Goal: Task Accomplishment & Management: Manage account settings

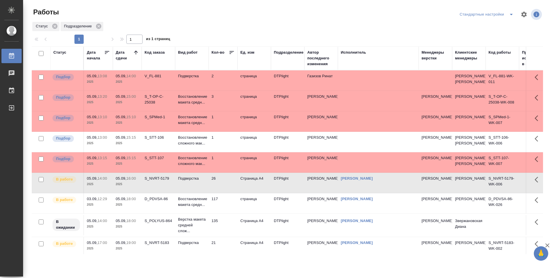
click at [222, 128] on td "1" at bounding box center [223, 121] width 29 height 20
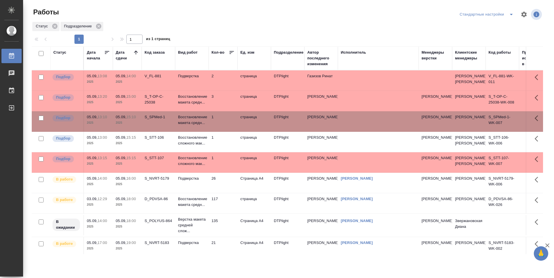
click at [222, 128] on td "1" at bounding box center [223, 121] width 29 height 20
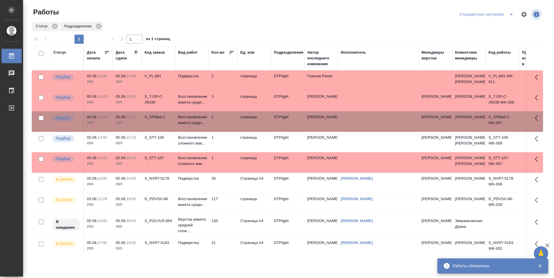
click at [226, 132] on td "1" at bounding box center [223, 121] width 29 height 20
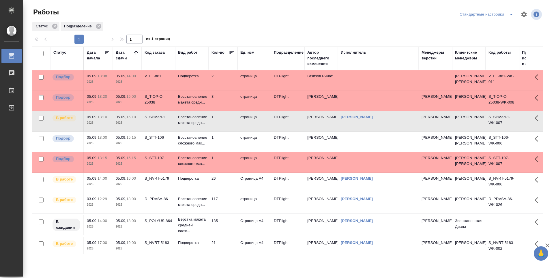
click at [219, 107] on td "3" at bounding box center [223, 101] width 29 height 20
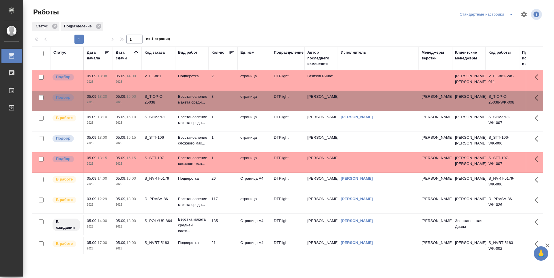
click at [219, 107] on td "3" at bounding box center [223, 101] width 29 height 20
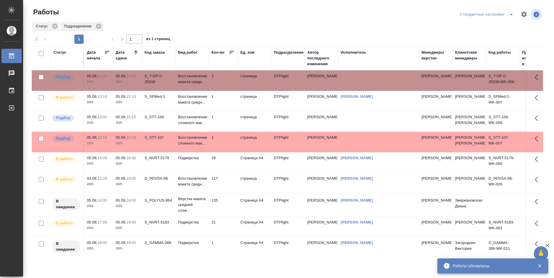
click at [228, 122] on td "1" at bounding box center [223, 121] width 29 height 20
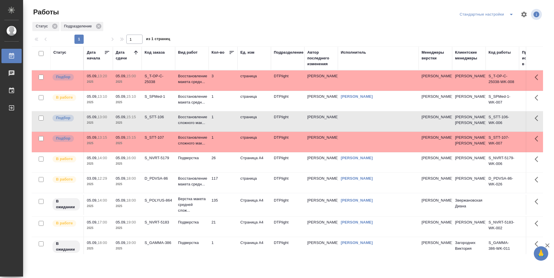
click at [227, 83] on td "3" at bounding box center [223, 80] width 29 height 20
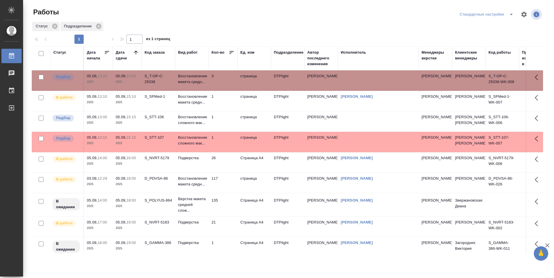
click at [227, 83] on td "3" at bounding box center [223, 80] width 29 height 20
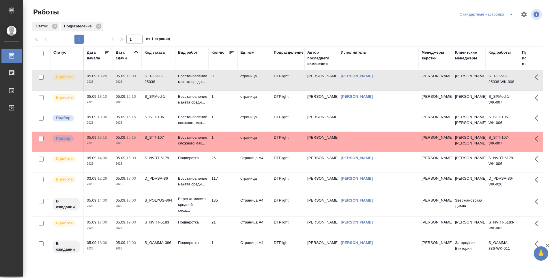
click at [222, 80] on td "3" at bounding box center [223, 80] width 29 height 20
click at [235, 193] on td "117" at bounding box center [223, 183] width 29 height 20
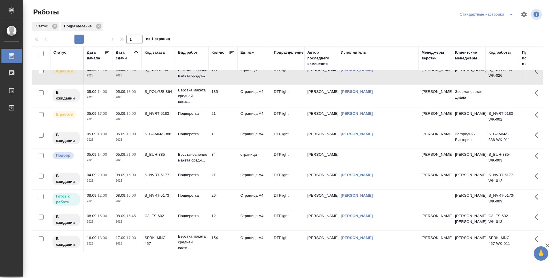
scroll to position [139, 0]
click at [224, 169] on td "21" at bounding box center [223, 179] width 29 height 20
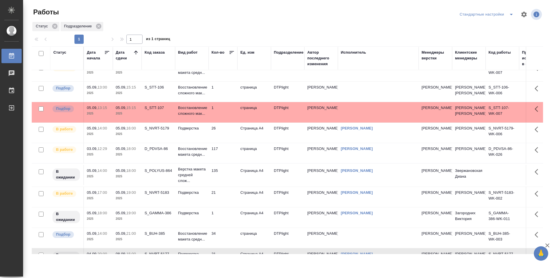
scroll to position [0, 0]
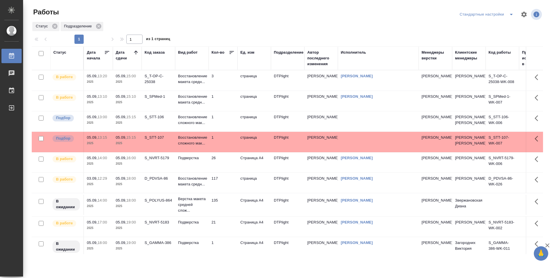
click at [223, 173] on td "26" at bounding box center [223, 162] width 29 height 20
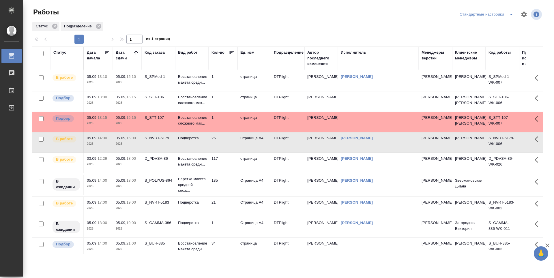
scroll to position [29, 0]
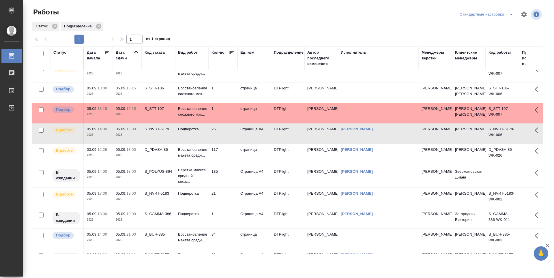
click at [226, 186] on td "135" at bounding box center [223, 176] width 29 height 20
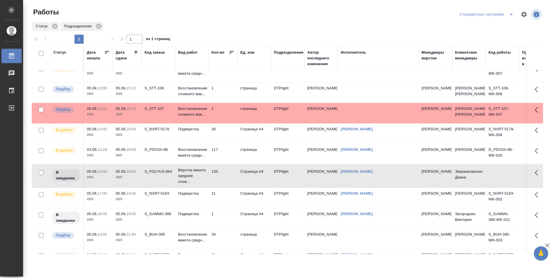
click at [226, 186] on td "135" at bounding box center [223, 176] width 29 height 20
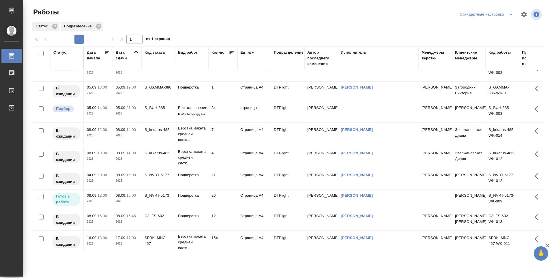
scroll to position [186, 0]
click at [226, 124] on td "7" at bounding box center [223, 134] width 29 height 20
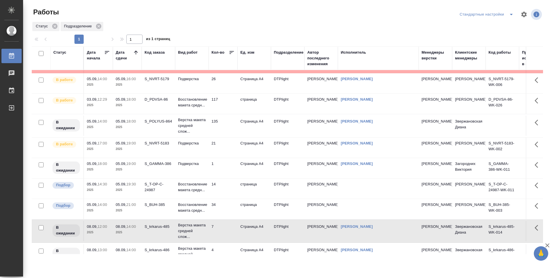
scroll to position [33, 0]
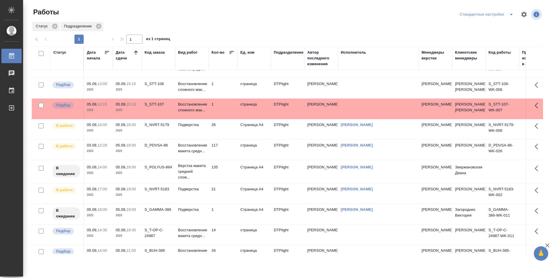
click at [228, 182] on td "135" at bounding box center [223, 172] width 29 height 20
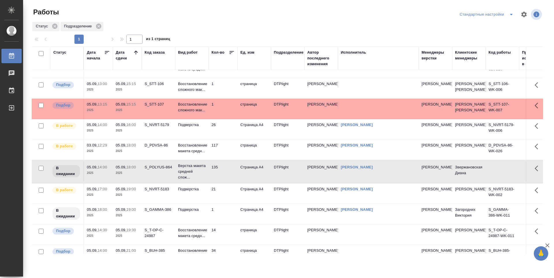
click at [229, 182] on td "135" at bounding box center [223, 172] width 29 height 20
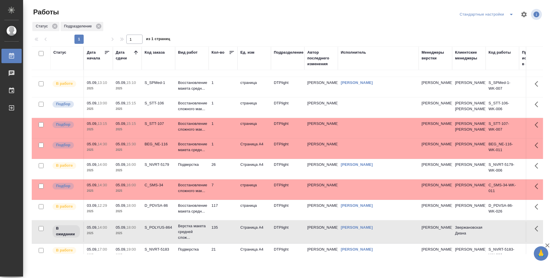
scroll to position [0, 0]
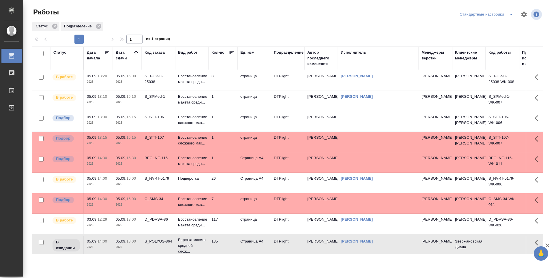
click at [219, 98] on td "1" at bounding box center [223, 101] width 29 height 20
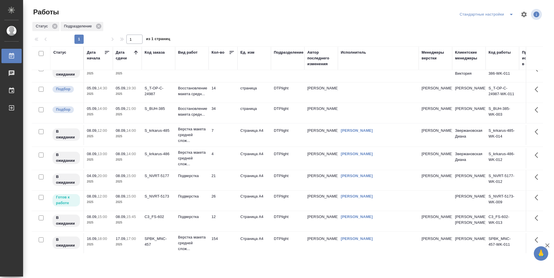
scroll to position [202, 0]
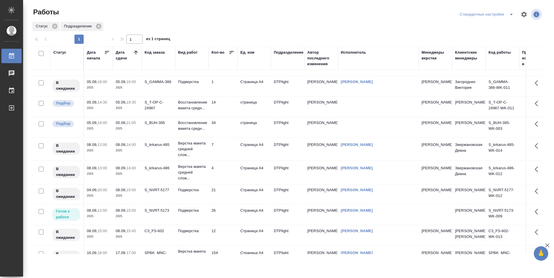
click at [226, 117] on td "14" at bounding box center [223, 107] width 29 height 20
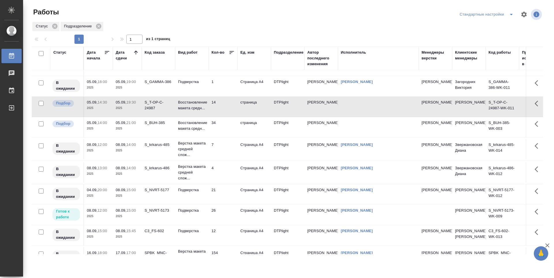
click at [227, 137] on td "34" at bounding box center [223, 127] width 29 height 20
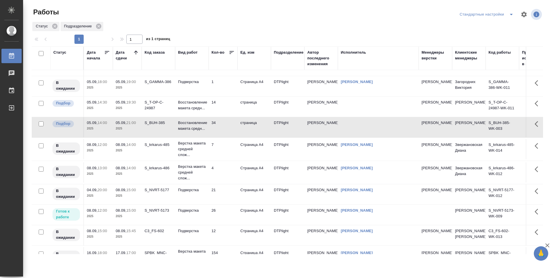
click at [223, 117] on td "14" at bounding box center [223, 107] width 29 height 20
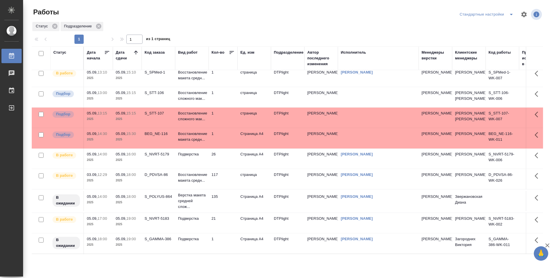
scroll to position [0, 0]
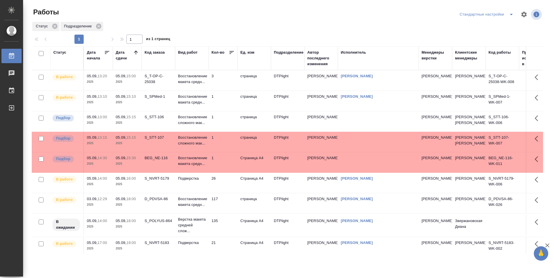
click at [377, 22] on div "Статус Подразделение" at bounding box center [287, 26] width 511 height 10
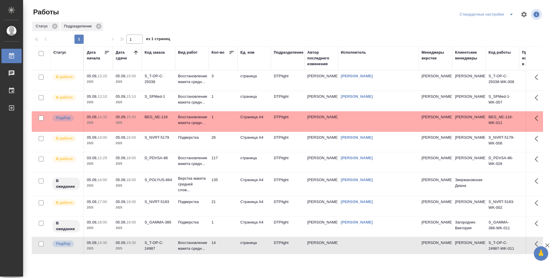
click at [227, 148] on td "26" at bounding box center [223, 142] width 29 height 20
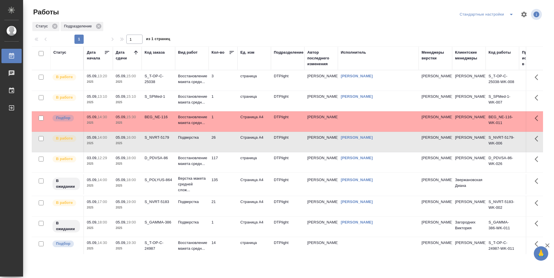
click at [222, 82] on td "3" at bounding box center [223, 80] width 29 height 20
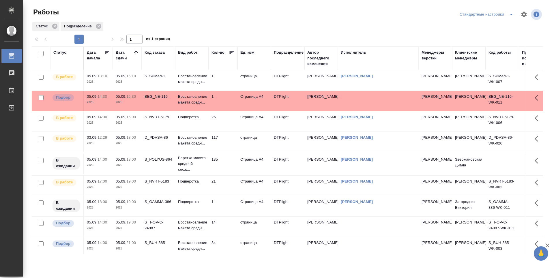
click at [226, 124] on td "26" at bounding box center [223, 121] width 29 height 20
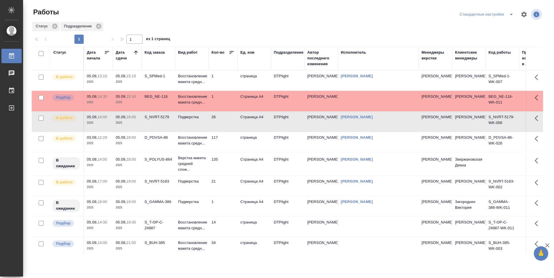
click at [224, 142] on td "117" at bounding box center [223, 142] width 29 height 20
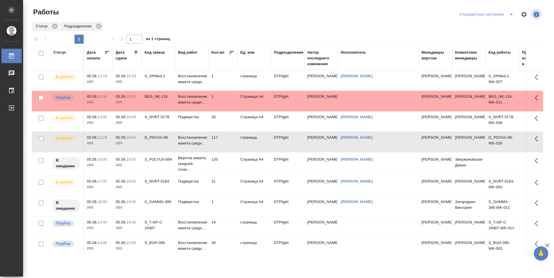
click at [228, 208] on td "1" at bounding box center [223, 206] width 29 height 20
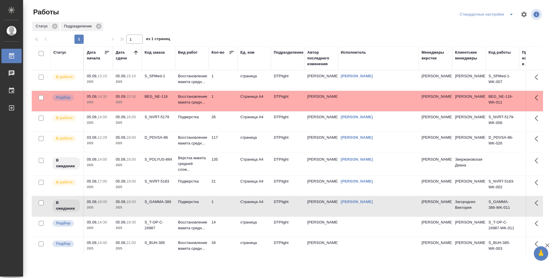
click at [227, 164] on td "135" at bounding box center [223, 164] width 29 height 20
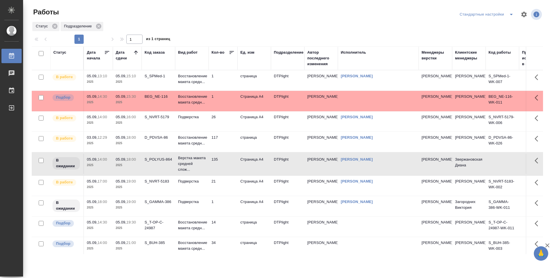
click at [227, 164] on td "135" at bounding box center [223, 164] width 29 height 20
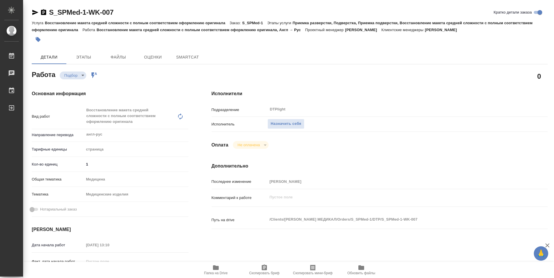
type textarea "x"
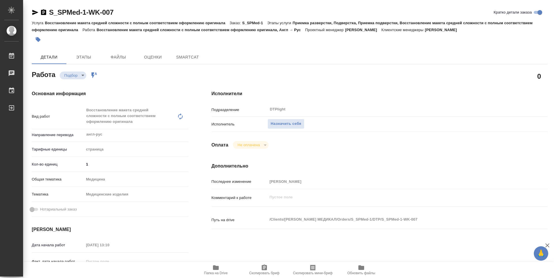
type textarea "x"
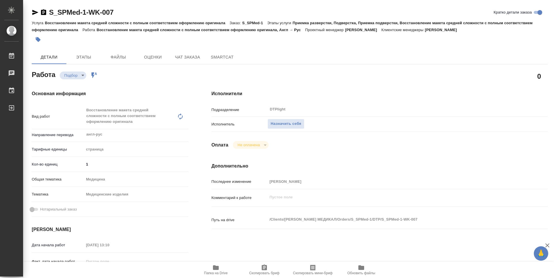
click at [214, 269] on icon "button" at bounding box center [216, 267] width 6 height 5
type textarea "x"
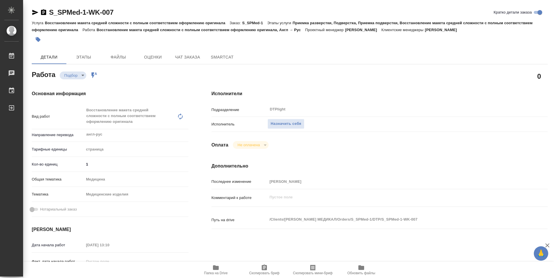
type textarea "x"
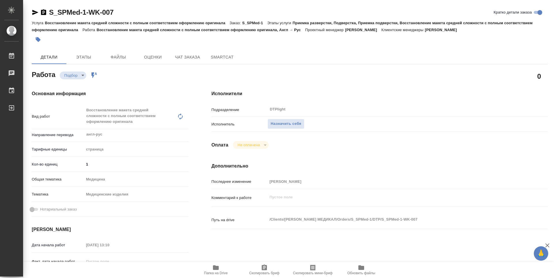
type textarea "x"
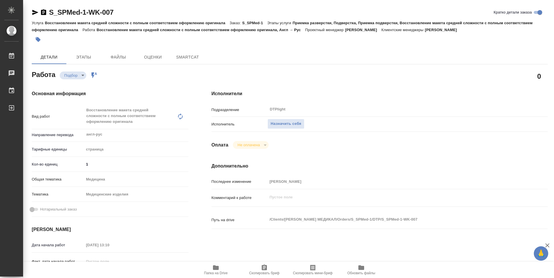
type textarea "x"
click at [301, 124] on span "Назначить себя" at bounding box center [286, 124] width 31 height 7
type textarea "x"
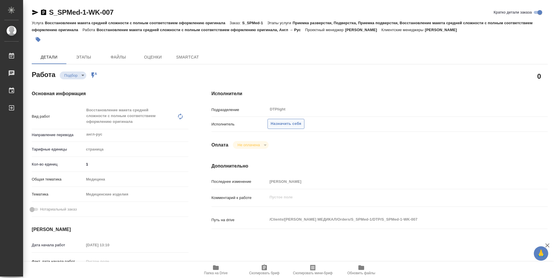
type textarea "x"
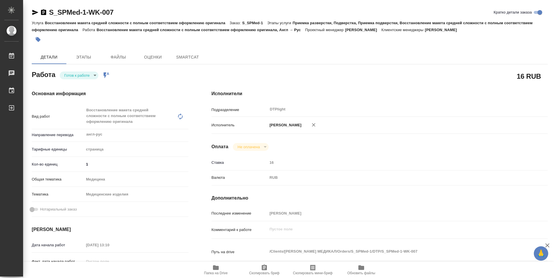
type textarea "x"
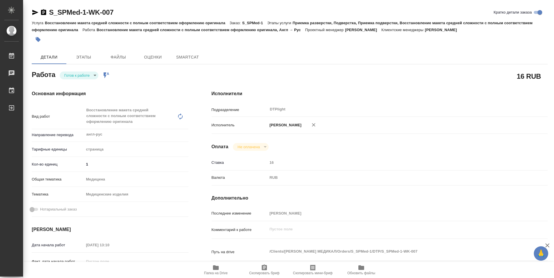
type textarea "x"
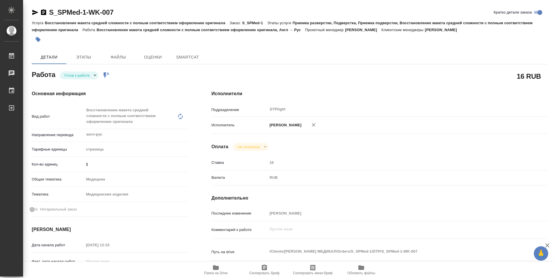
type textarea "x"
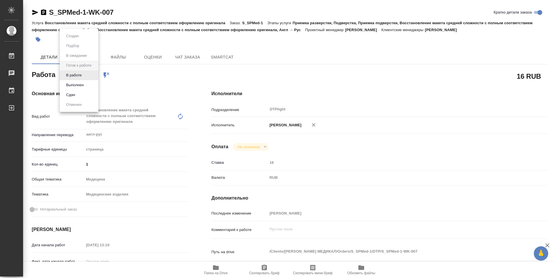
click at [94, 73] on body "🙏 .cls-1 fill:#fff; AWATERA Guselnikov Roman Работы Чаты График Выйти S_SPMed-1…" at bounding box center [277, 139] width 554 height 278
click at [75, 71] on li "В работе" at bounding box center [79, 75] width 39 height 10
type textarea "x"
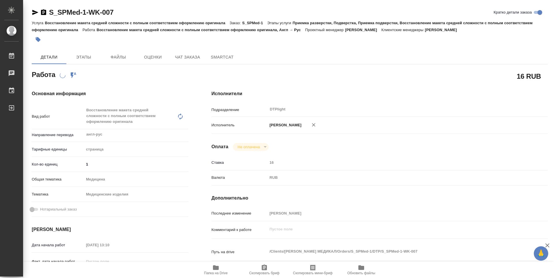
type textarea "x"
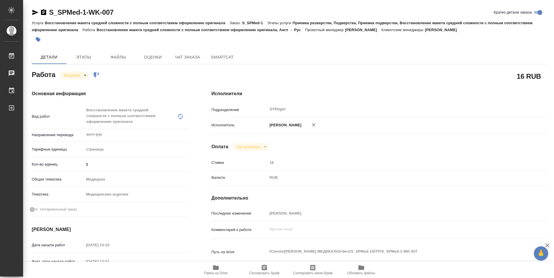
type textarea "x"
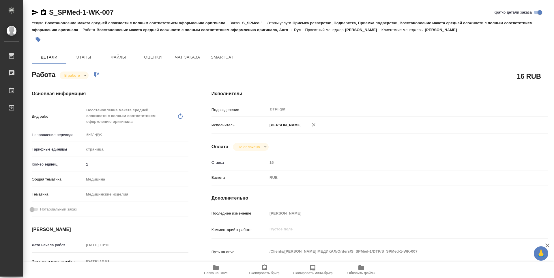
type textarea "x"
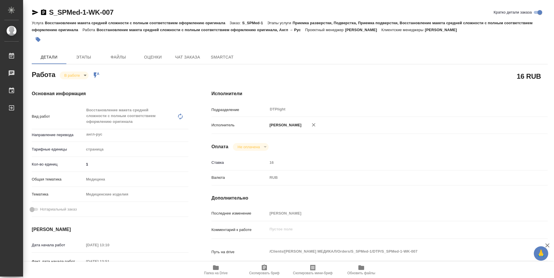
type textarea "x"
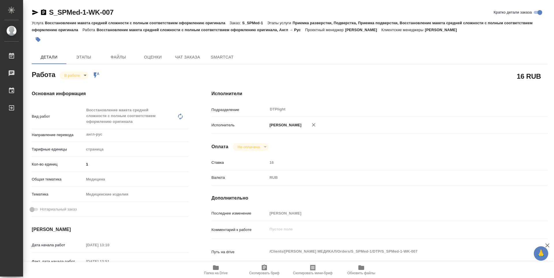
type textarea "x"
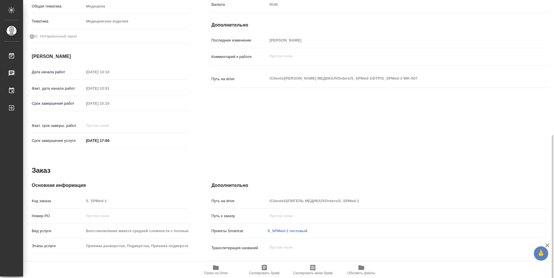
scroll to position [251, 0]
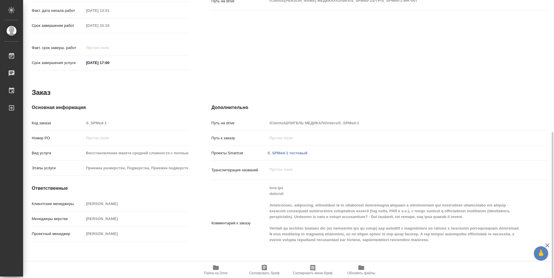
type textarea "x"
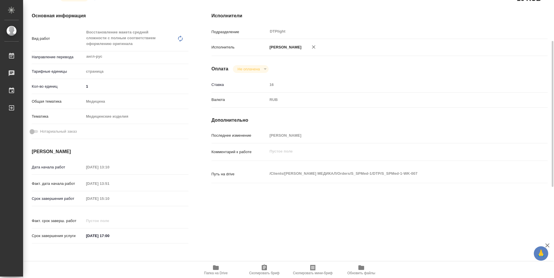
scroll to position [0, 0]
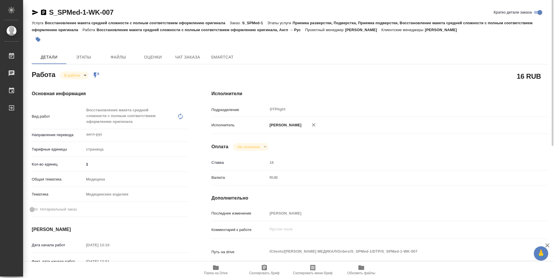
type textarea "x"
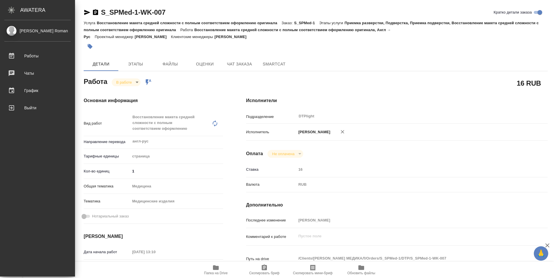
type textarea "x"
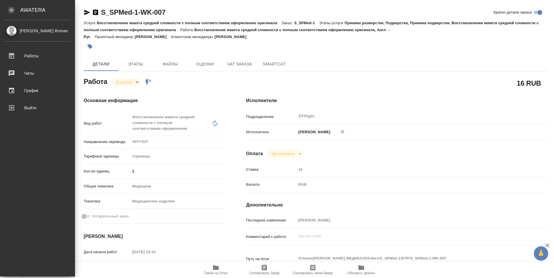
type textarea "x"
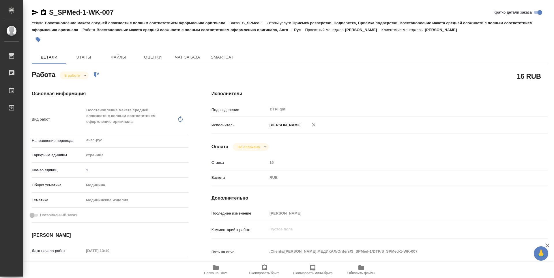
click at [46, 13] on icon "button" at bounding box center [43, 12] width 5 height 6
click at [43, 12] on icon "button" at bounding box center [43, 12] width 7 height 7
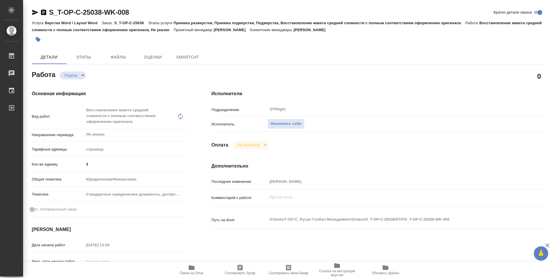
type textarea "x"
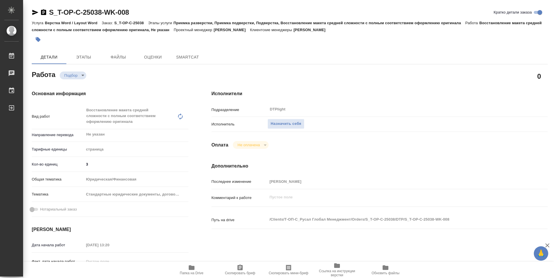
type textarea "x"
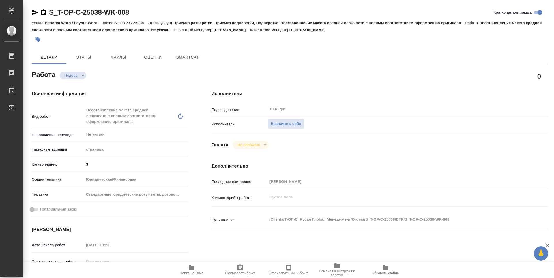
type textarea "x"
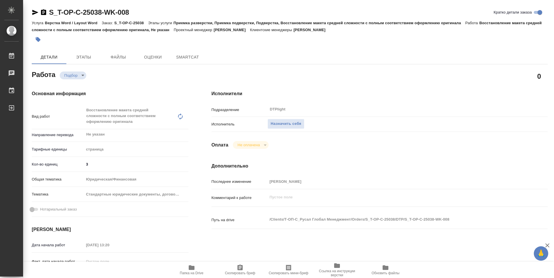
type textarea "x"
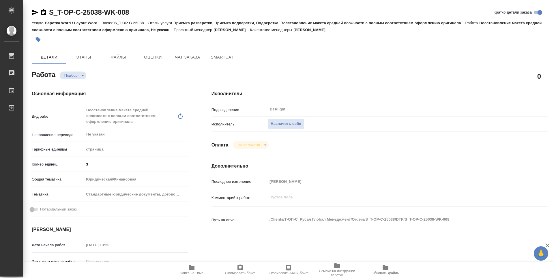
click at [197, 267] on span "Папка на Drive" at bounding box center [192, 269] width 42 height 11
type textarea "x"
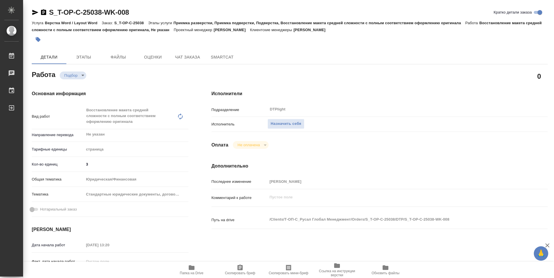
type textarea "x"
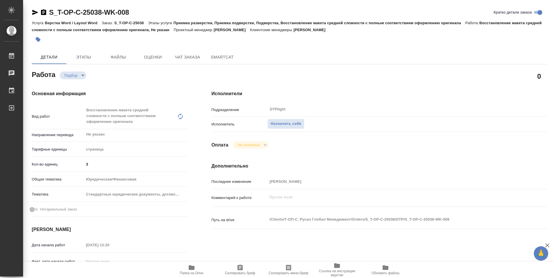
type textarea "x"
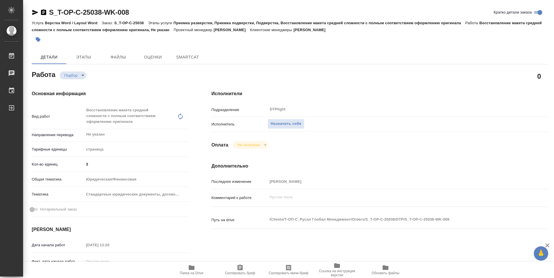
type textarea "x"
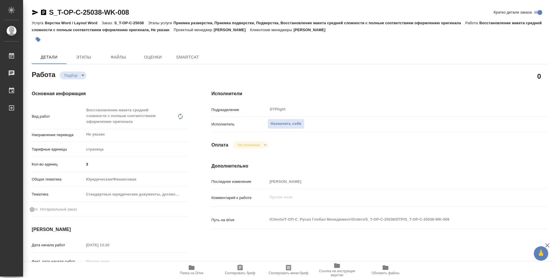
type textarea "x"
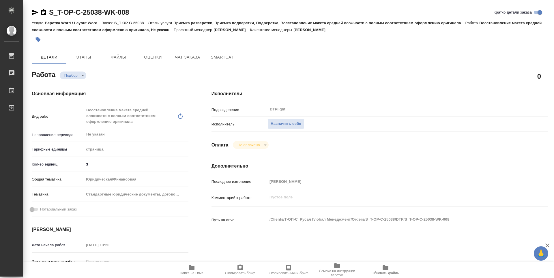
type textarea "x"
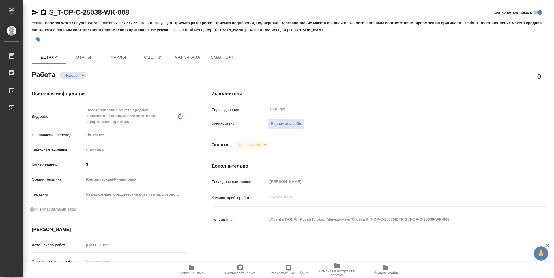
type textarea "x"
click at [289, 124] on span "Назначить себя" at bounding box center [286, 124] width 31 height 7
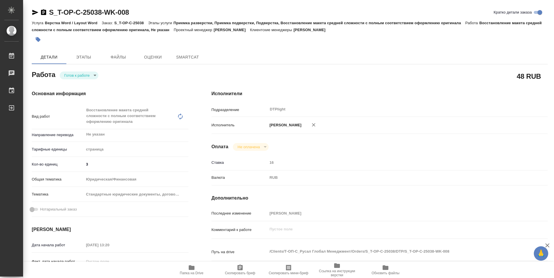
type textarea "x"
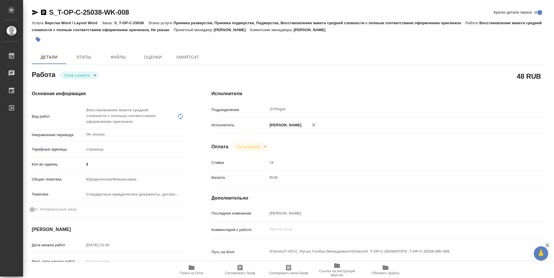
type textarea "x"
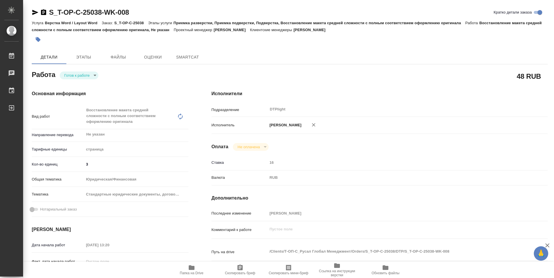
click at [96, 77] on body "🙏 .cls-1 fill:#fff; AWATERA Guselnikov Roman Работы Чаты График Выйти S_T-OP-C-…" at bounding box center [277, 139] width 554 height 278
click at [79, 74] on button "В работе" at bounding box center [73, 75] width 19 height 6
type textarea "x"
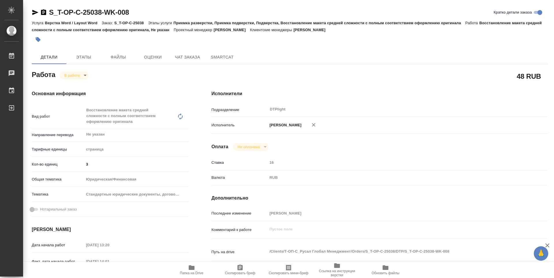
type textarea "x"
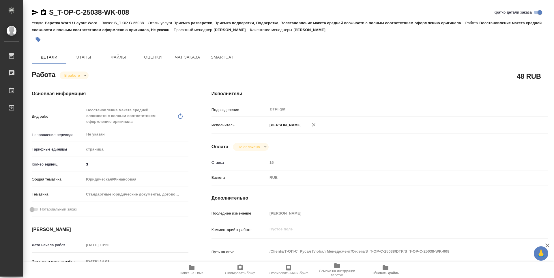
type textarea "x"
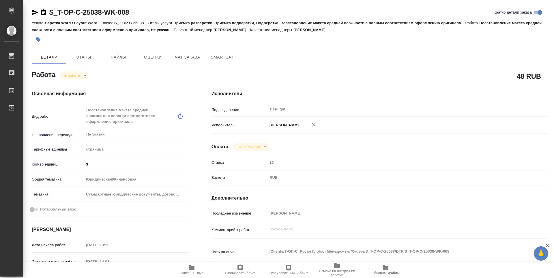
type textarea "x"
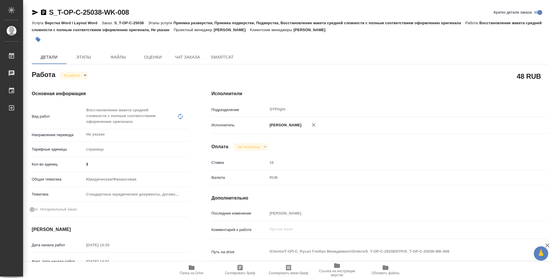
type textarea "x"
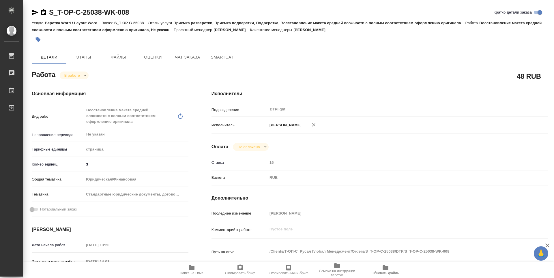
type textarea "x"
click at [45, 11] on icon "button" at bounding box center [43, 12] width 7 height 7
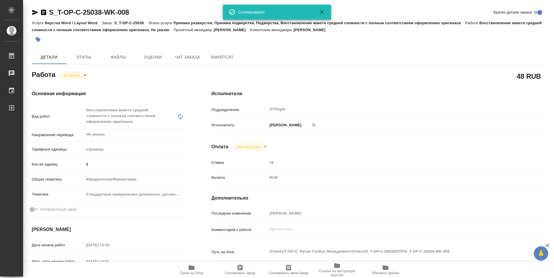
type textarea "x"
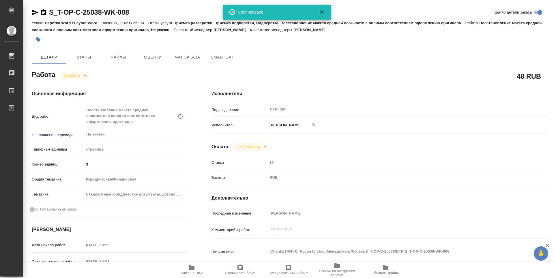
click at [192, 263] on button "Папка на Drive" at bounding box center [191, 270] width 48 height 16
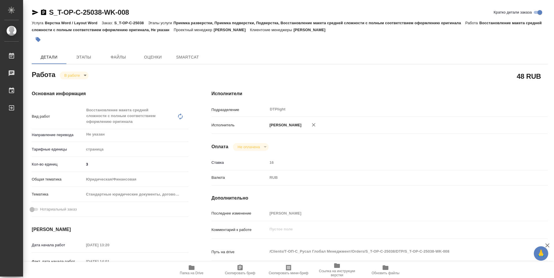
type textarea "x"
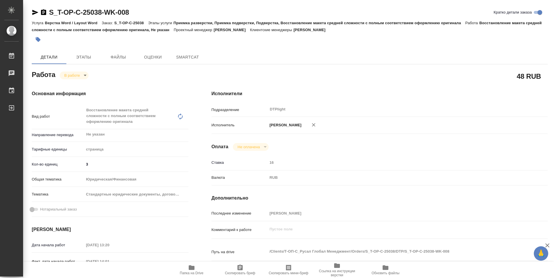
type textarea "x"
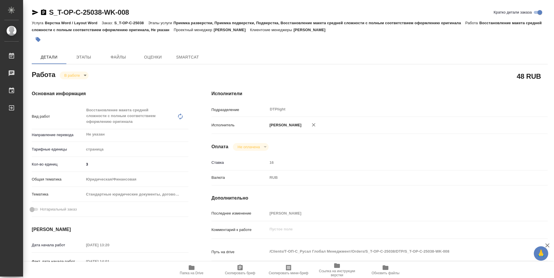
type textarea "x"
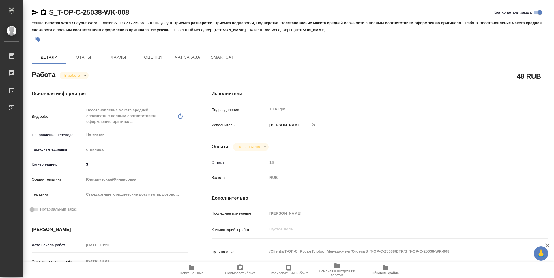
type textarea "x"
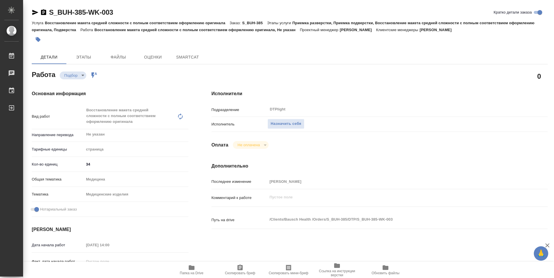
type textarea "x"
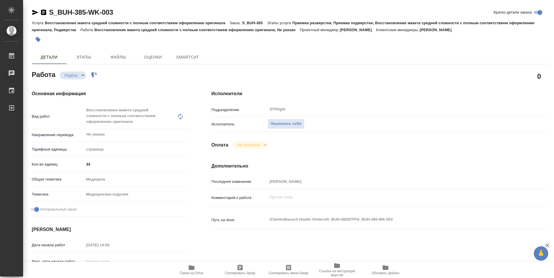
type textarea "x"
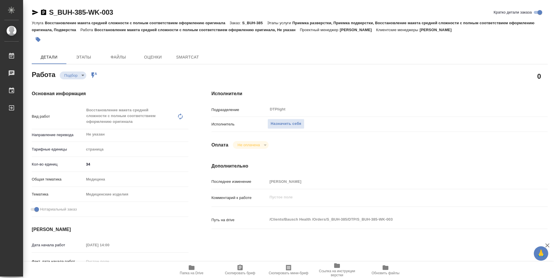
type textarea "x"
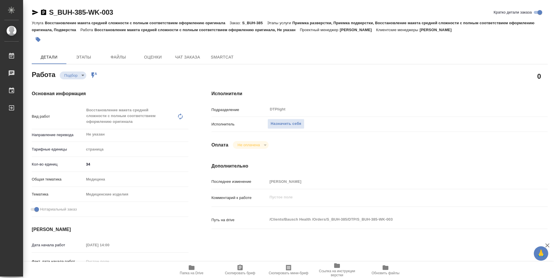
click at [196, 272] on span "Папка на Drive" at bounding box center [192, 273] width 24 height 4
type textarea "x"
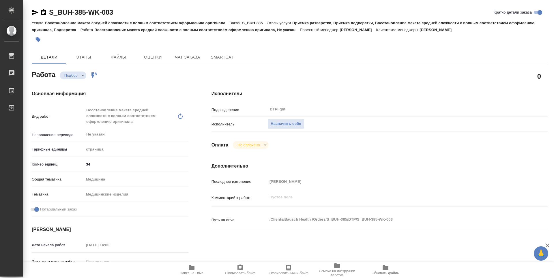
type textarea "x"
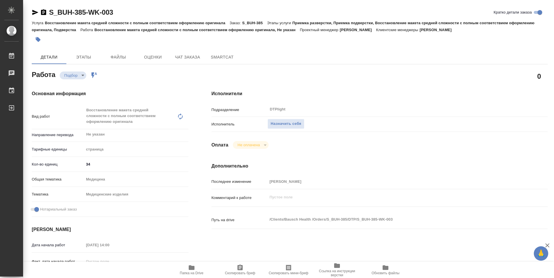
type textarea "x"
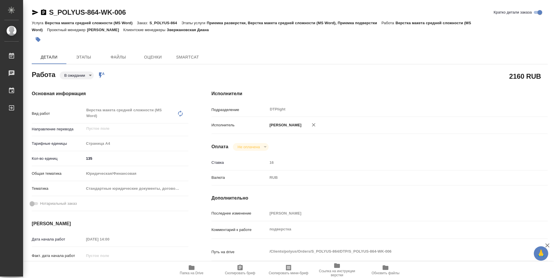
type textarea "x"
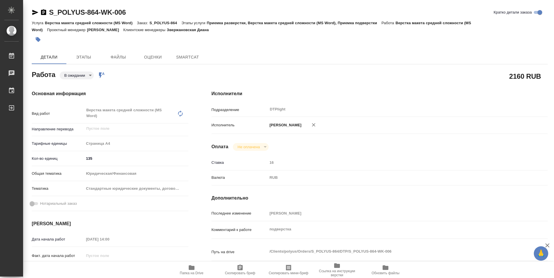
type textarea "x"
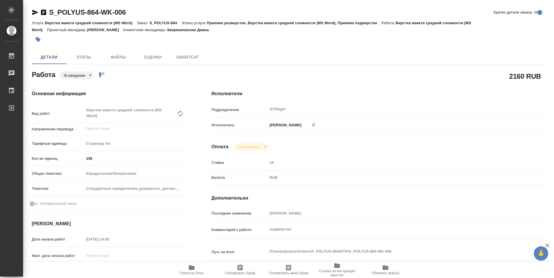
type textarea "x"
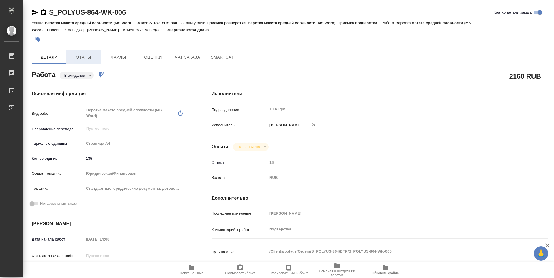
type textarea "x"
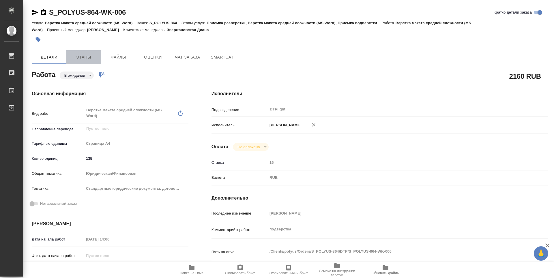
click at [89, 58] on span "Этапы" at bounding box center [84, 57] width 28 height 7
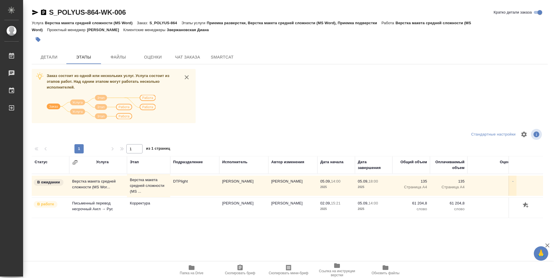
click at [182, 199] on td at bounding box center [194, 208] width 49 height 20
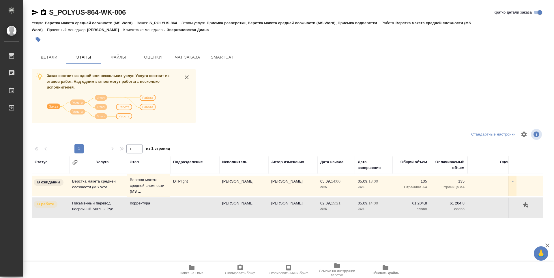
click at [178, 229] on div "Статус Услуга Этап Подразделение Исполнитель Автор изменения Дата начала Дата з…" at bounding box center [287, 221] width 511 height 130
click at [193, 54] on span "Чат заказа" at bounding box center [188, 57] width 28 height 7
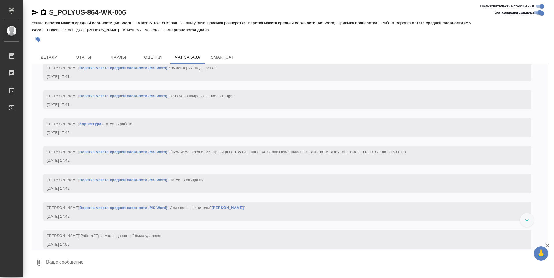
scroll to position [1675, 0]
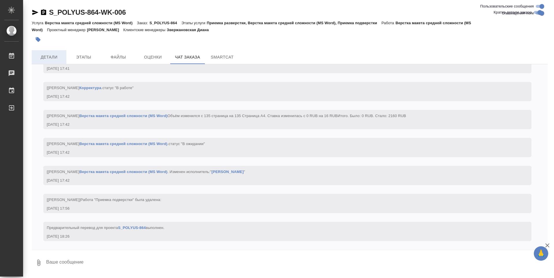
click at [49, 55] on span "Детали" at bounding box center [49, 57] width 28 height 7
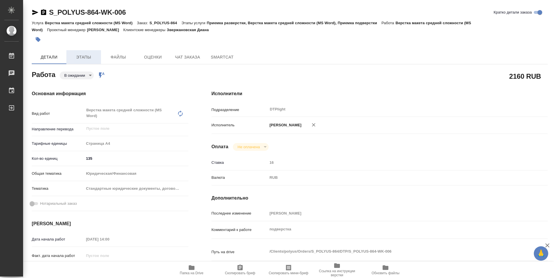
type textarea "x"
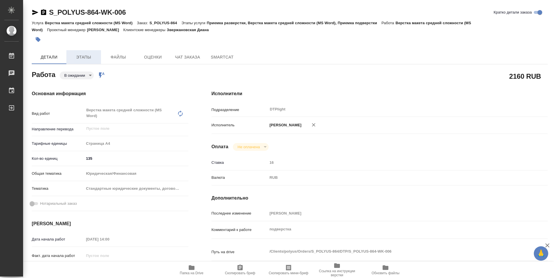
type textarea "x"
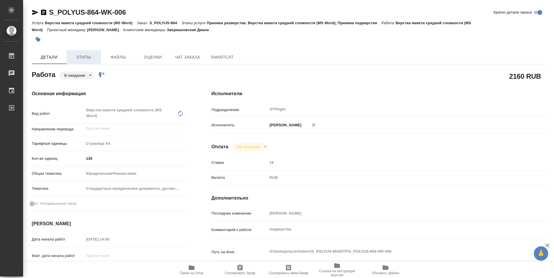
type textarea "x"
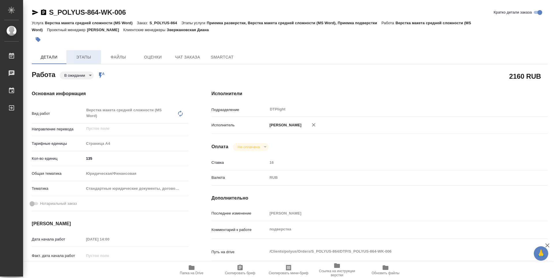
click at [88, 59] on span "Этапы" at bounding box center [84, 57] width 28 height 7
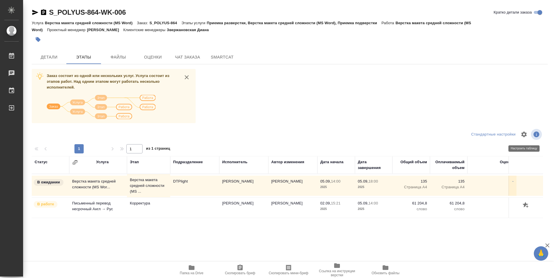
click at [525, 134] on icon "button" at bounding box center [523, 134] width 5 height 5
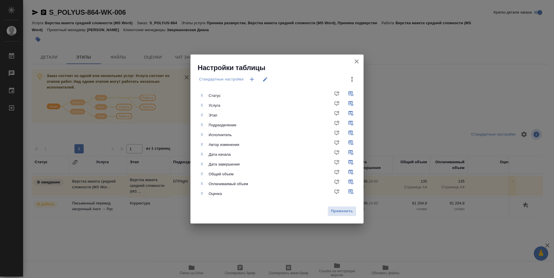
click at [253, 82] on icon "button" at bounding box center [251, 79] width 7 height 7
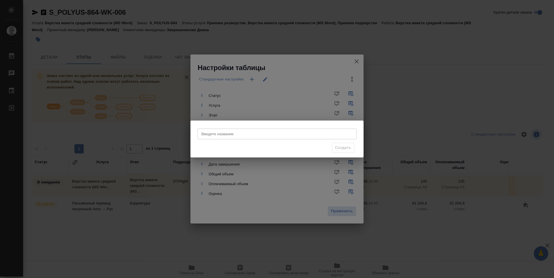
click at [270, 135] on input "Введите название" at bounding box center [276, 134] width 159 height 10
click at [286, 65] on div "Введите название Введите название Создать" at bounding box center [277, 139] width 554 height 278
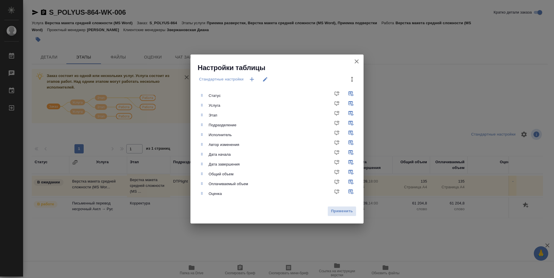
click at [265, 80] on icon "button" at bounding box center [265, 79] width 4 height 4
click at [238, 80] on div "Стандартные настройки" at bounding box center [221, 79] width 47 height 14
drag, startPoint x: 215, startPoint y: 164, endPoint x: 219, endPoint y: 164, distance: 4.6
click at [219, 164] on ul "Статус Услуга Этап Подразделение Исполнитель Автор изменения Дата начала Дата з…" at bounding box center [281, 145] width 164 height 113
click at [355, 62] on icon "button" at bounding box center [356, 61] width 7 height 7
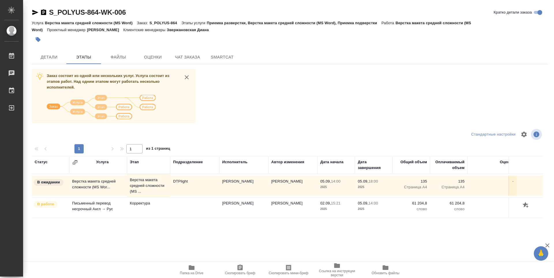
click at [250, 204] on td "Швецова Лариса" at bounding box center [243, 208] width 49 height 20
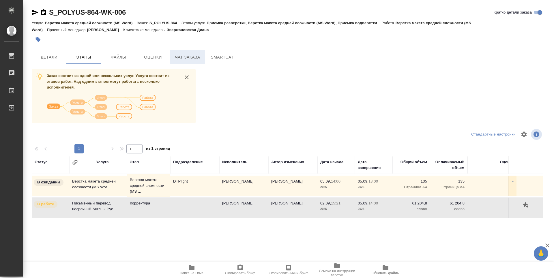
click at [181, 54] on span "Чат заказа" at bounding box center [188, 57] width 28 height 7
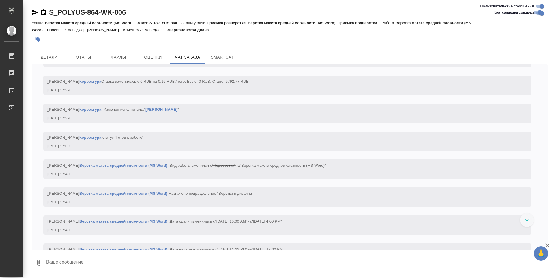
scroll to position [1329, 0]
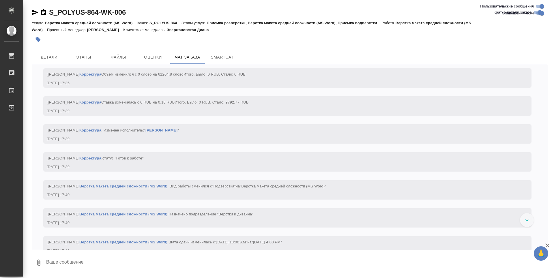
click at [101, 132] on link "Корректура" at bounding box center [90, 130] width 22 height 4
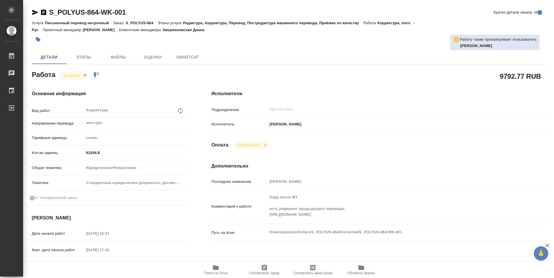
type textarea "x"
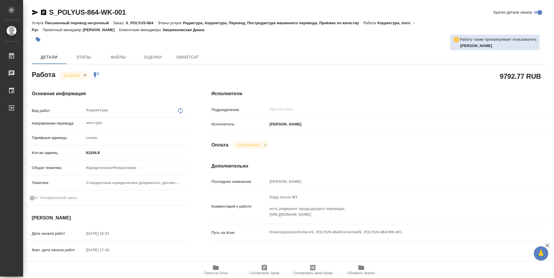
type textarea "x"
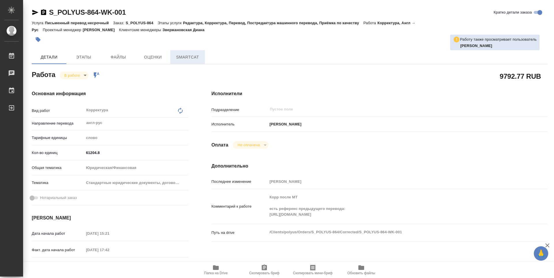
type textarea "x"
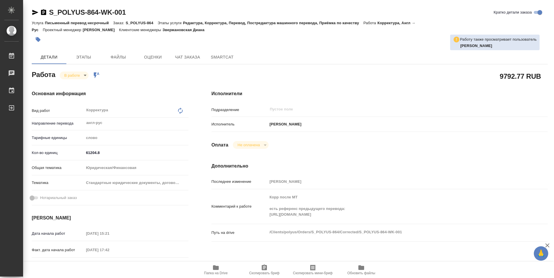
type textarea "x"
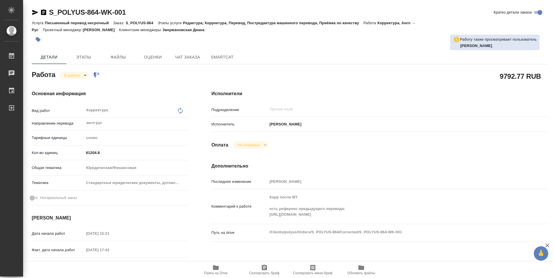
type textarea "x"
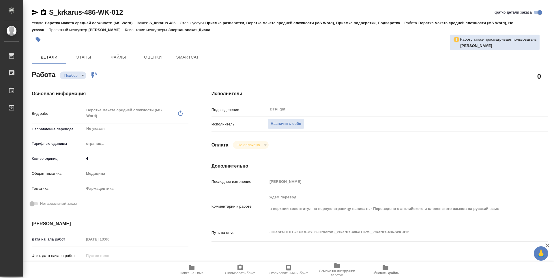
type textarea "x"
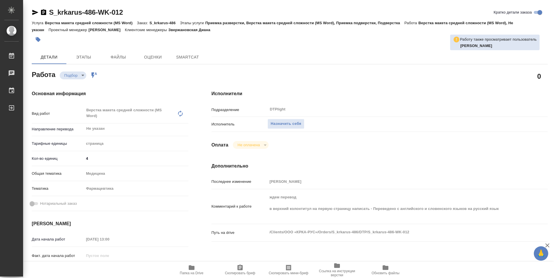
type textarea "x"
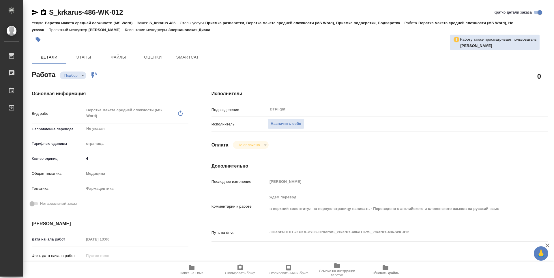
type textarea "x"
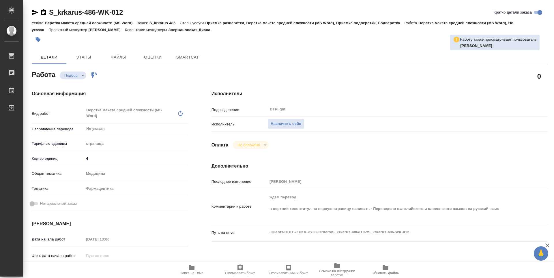
type textarea "x"
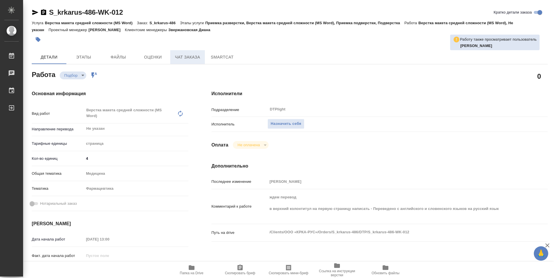
type textarea "x"
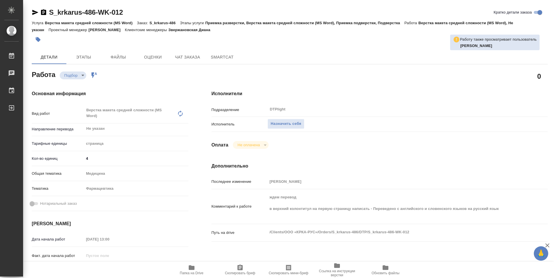
type textarea "x"
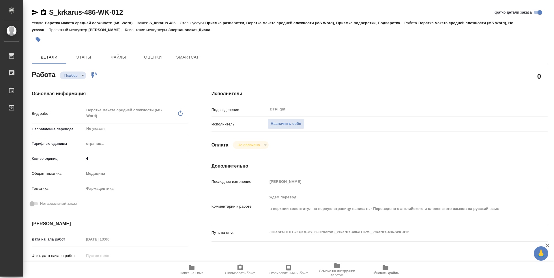
type textarea "x"
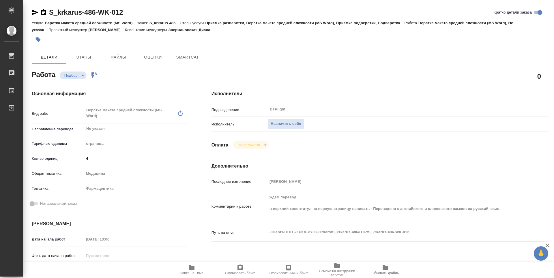
type textarea "x"
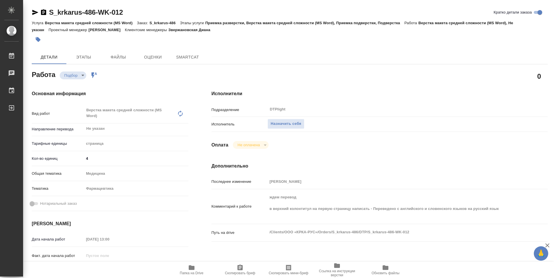
type textarea "x"
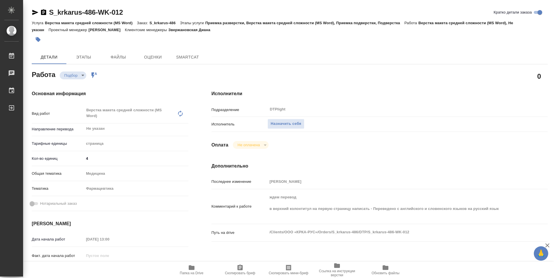
type textarea "x"
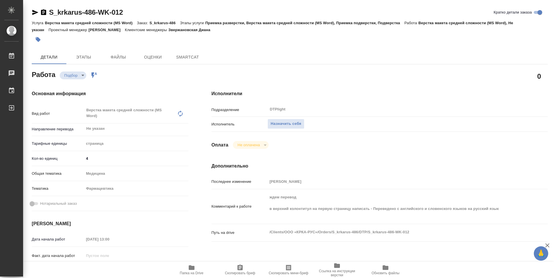
type textarea "x"
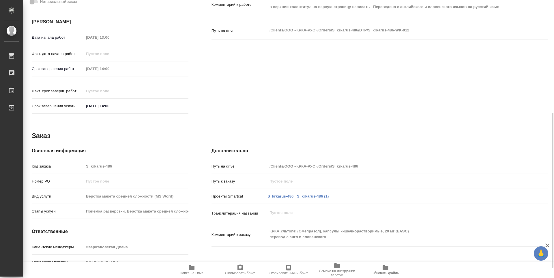
scroll to position [220, 0]
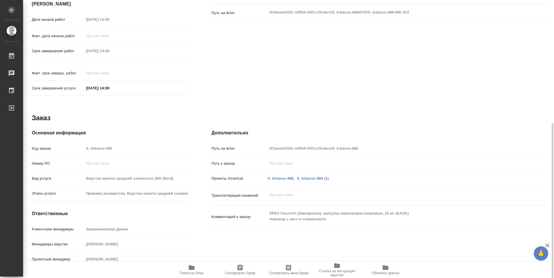
type textarea "x"
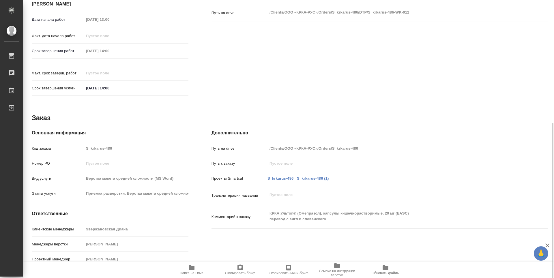
type textarea "x"
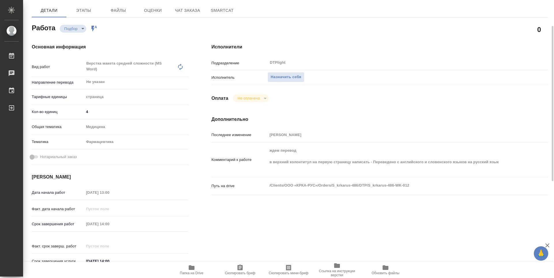
scroll to position [0, 0]
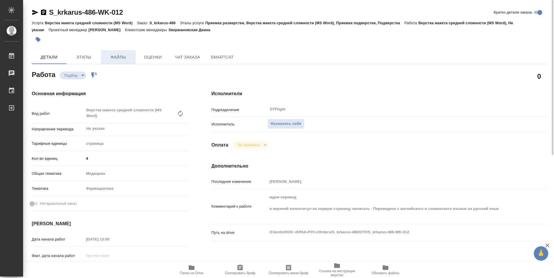
click at [124, 59] on span "Файлы" at bounding box center [118, 57] width 28 height 7
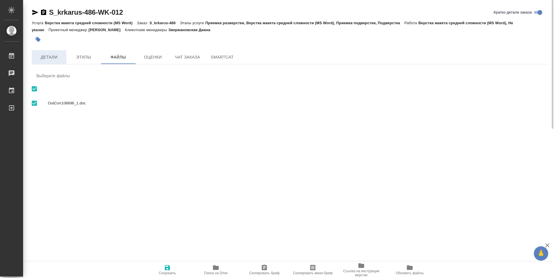
click at [53, 63] on button "Детали" at bounding box center [49, 57] width 35 height 14
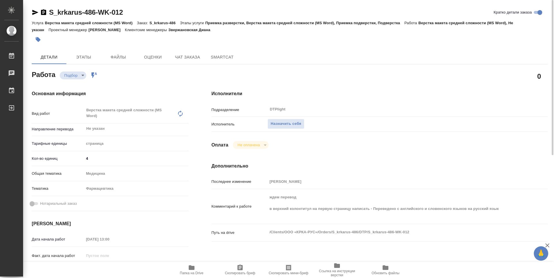
type textarea "x"
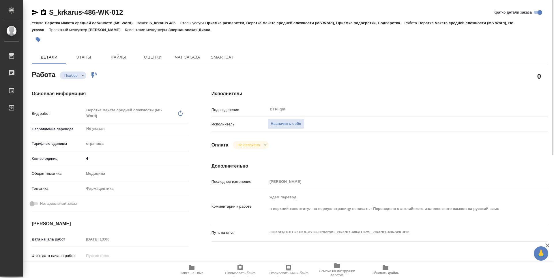
type textarea "x"
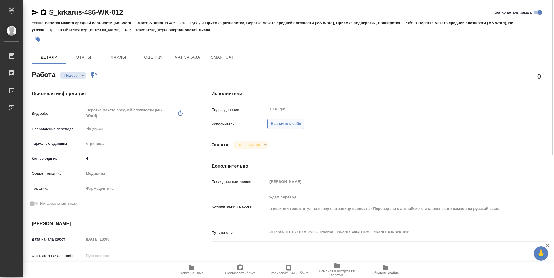
type textarea "x"
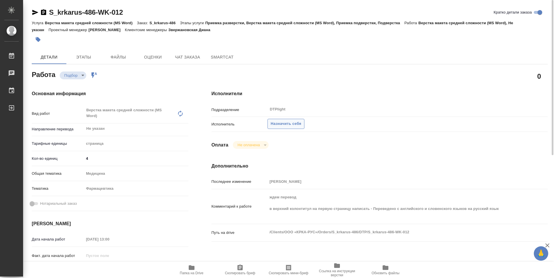
click at [286, 126] on span "Назначить себя" at bounding box center [286, 124] width 31 height 7
type textarea "x"
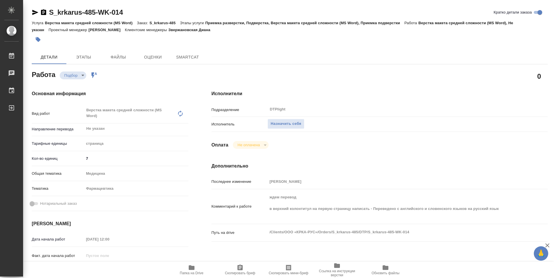
type textarea "x"
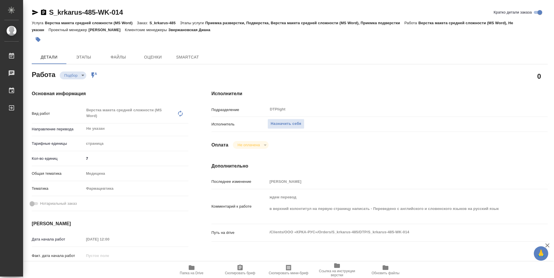
type textarea "x"
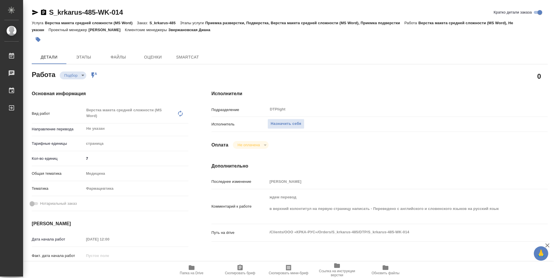
type textarea "x"
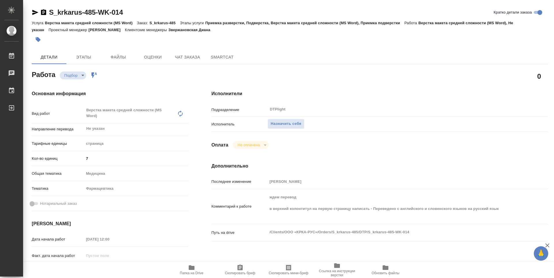
type textarea "x"
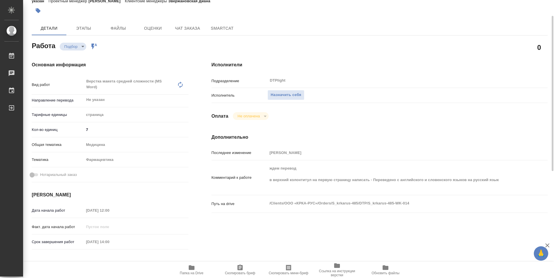
type textarea "x"
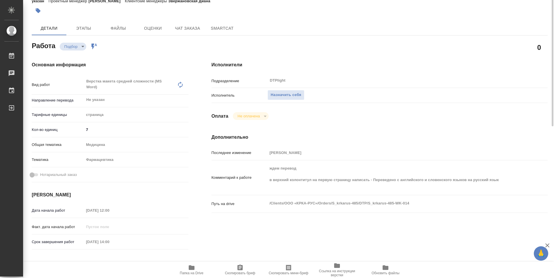
scroll to position [0, 0]
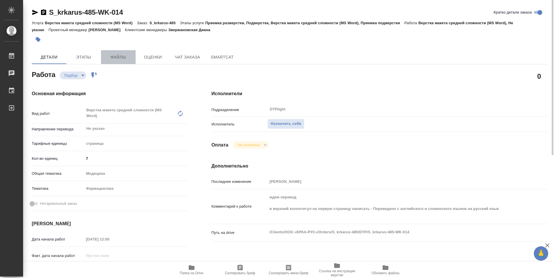
click at [111, 51] on button "Файлы" at bounding box center [118, 57] width 35 height 14
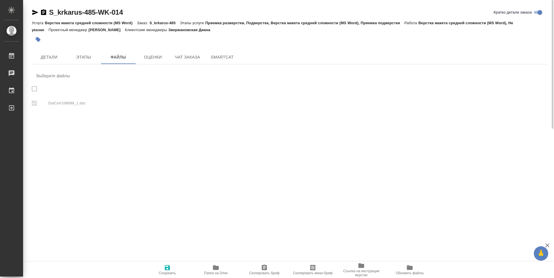
checkbox input "true"
click at [55, 52] on button "Детали" at bounding box center [49, 57] width 35 height 14
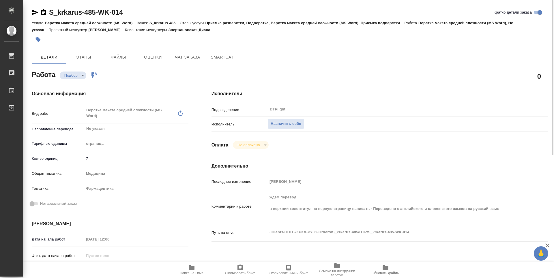
type textarea "x"
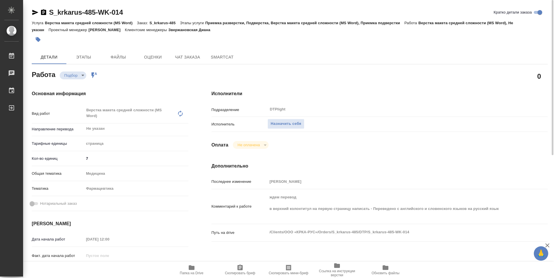
type textarea "x"
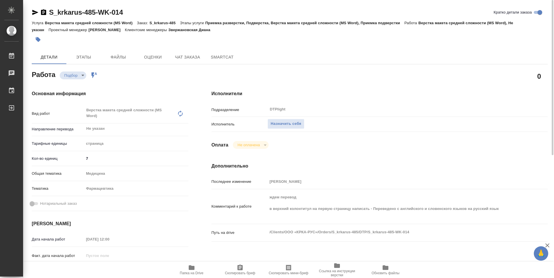
type textarea "x"
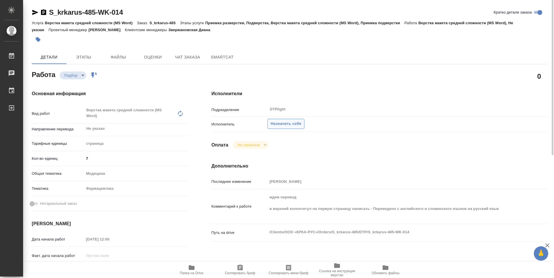
type textarea "x"
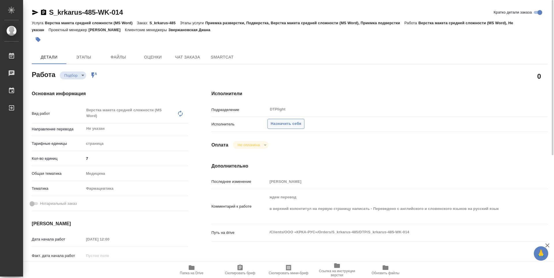
click at [282, 125] on span "Назначить себя" at bounding box center [286, 124] width 31 height 7
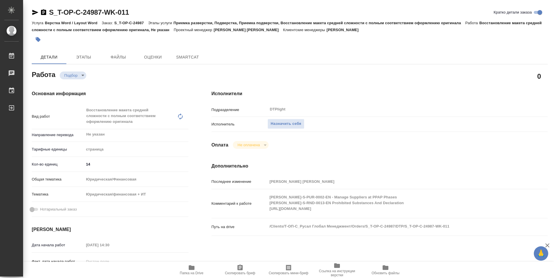
type textarea "x"
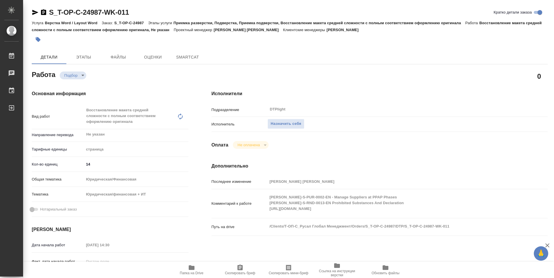
type textarea "x"
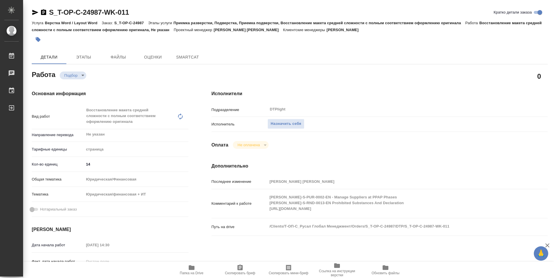
type textarea "x"
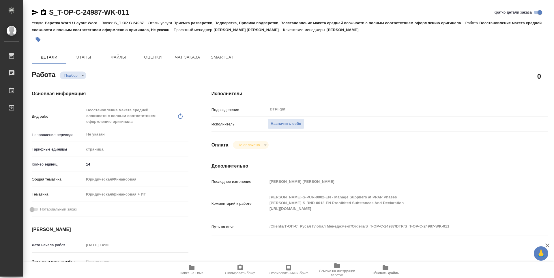
type textarea "x"
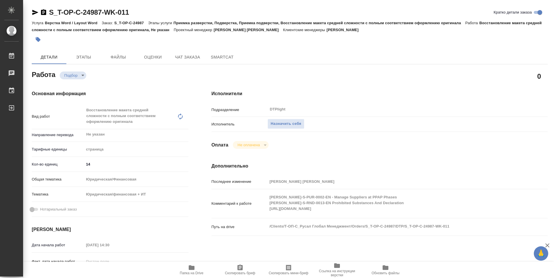
type textarea "x"
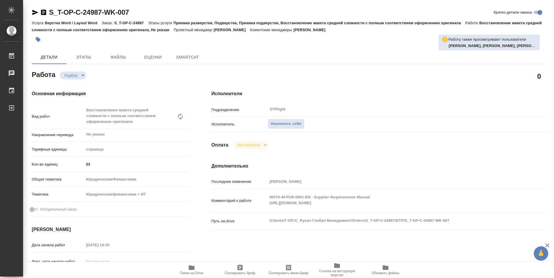
type textarea "x"
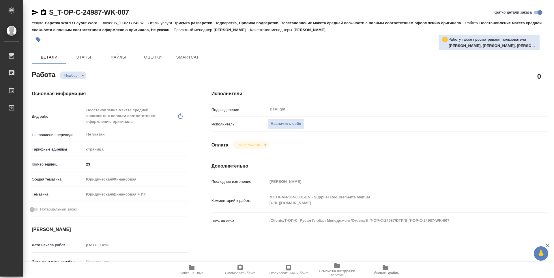
type textarea "x"
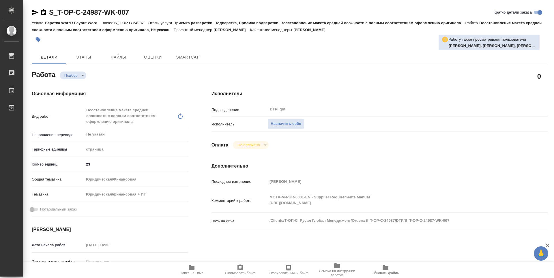
type textarea "x"
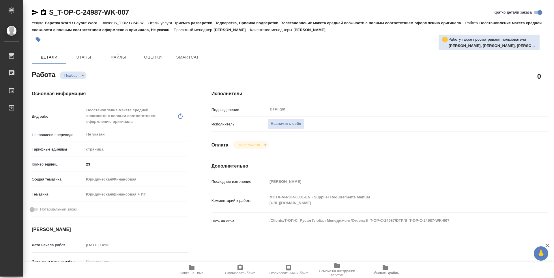
type textarea "x"
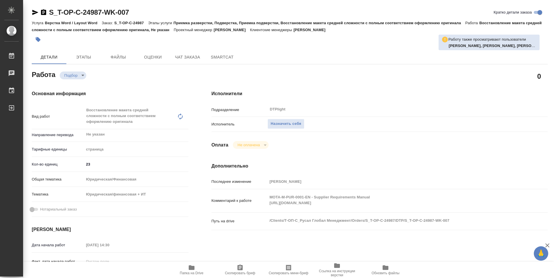
type textarea "x"
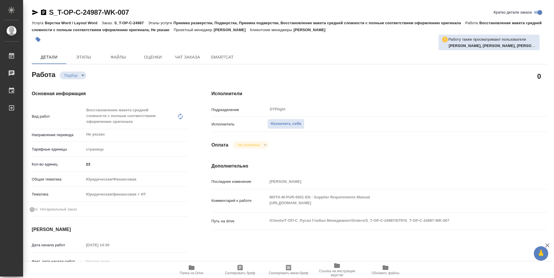
type textarea "x"
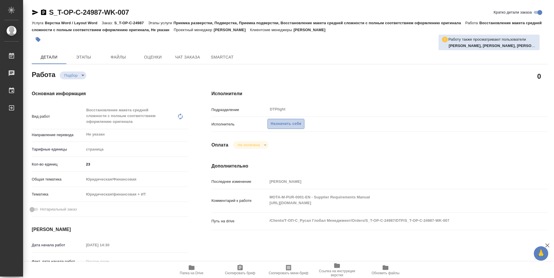
click at [276, 129] on button "Назначить себя" at bounding box center [285, 124] width 37 height 10
type textarea "x"
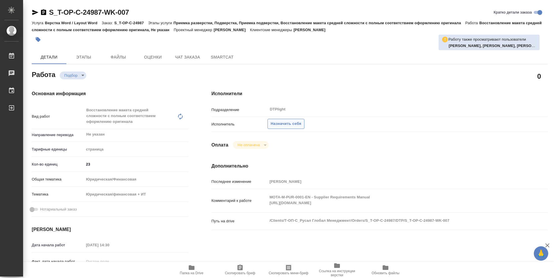
type textarea "x"
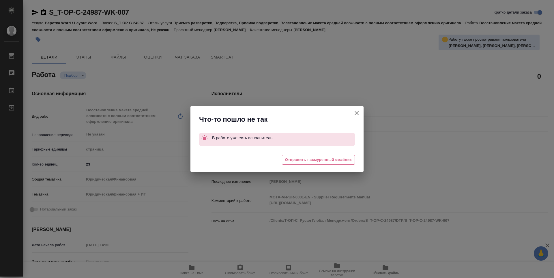
drag, startPoint x: 359, startPoint y: 113, endPoint x: 333, endPoint y: 102, distance: 28.6
click at [359, 113] on icon "button" at bounding box center [356, 113] width 7 height 7
type textarea "x"
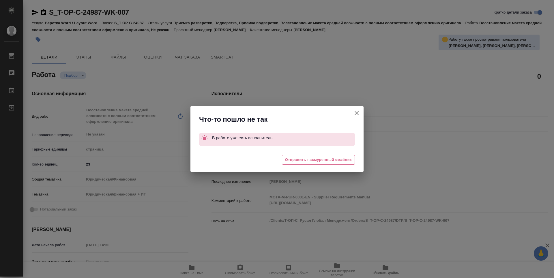
type textarea "x"
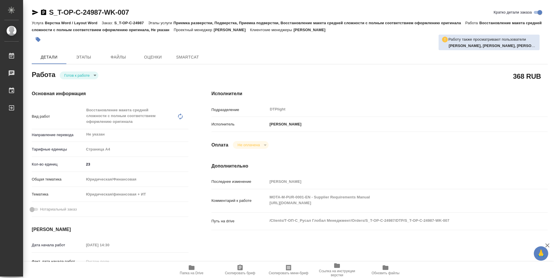
type textarea "x"
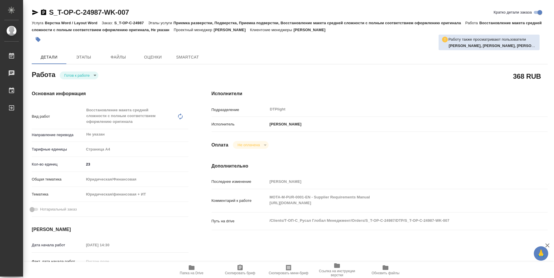
type textarea "x"
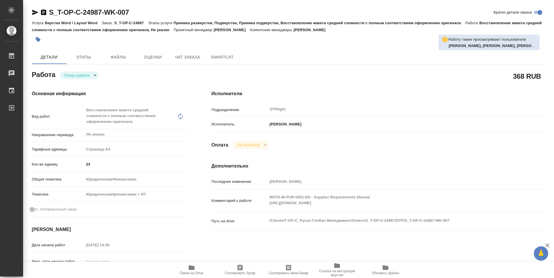
type textarea "x"
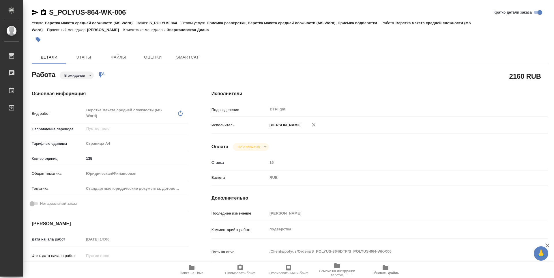
type textarea "x"
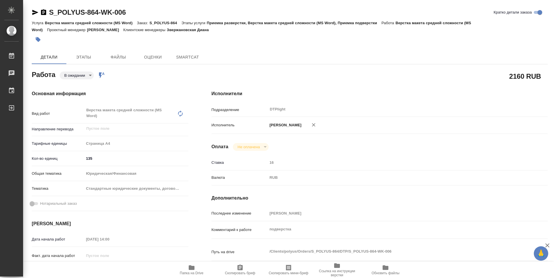
type textarea "x"
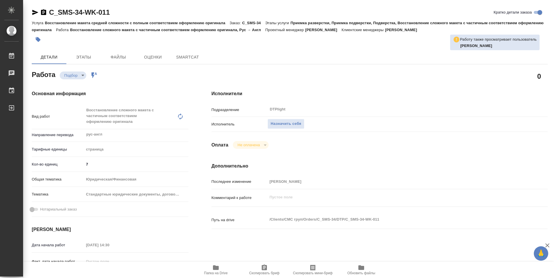
type textarea "x"
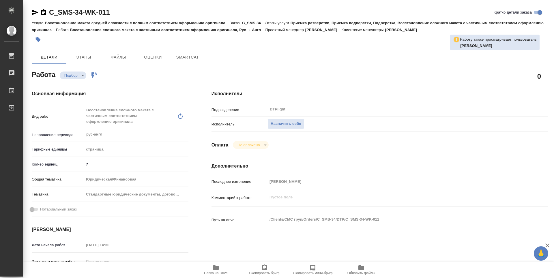
type textarea "x"
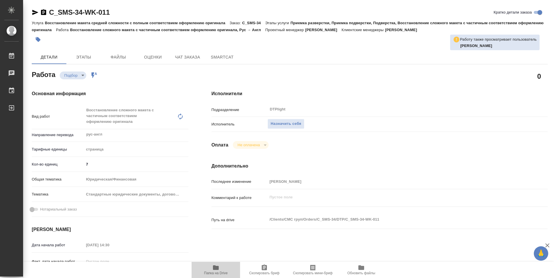
click at [216, 270] on icon "button" at bounding box center [215, 267] width 7 height 7
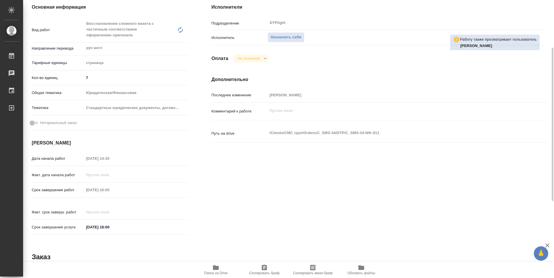
scroll to position [115, 0]
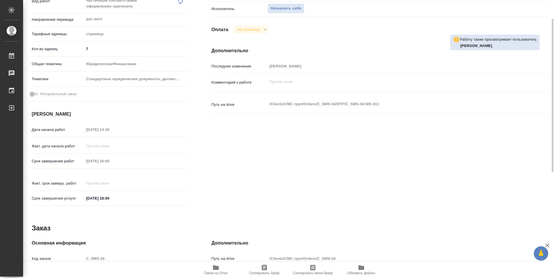
type textarea "x"
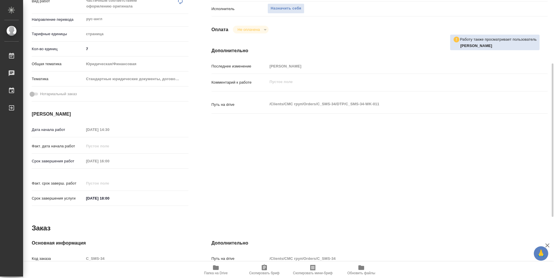
type textarea "x"
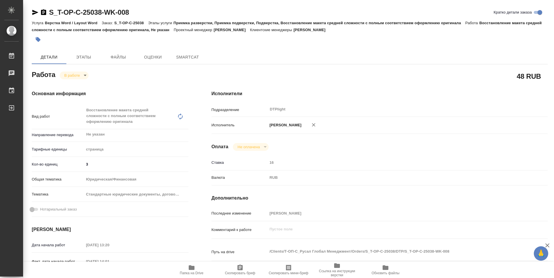
type textarea "x"
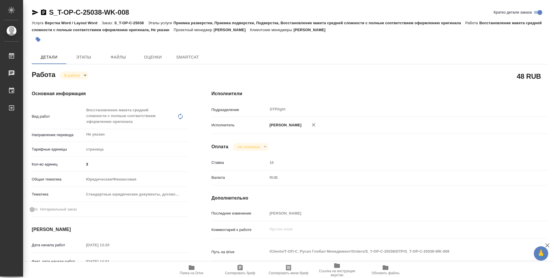
type textarea "x"
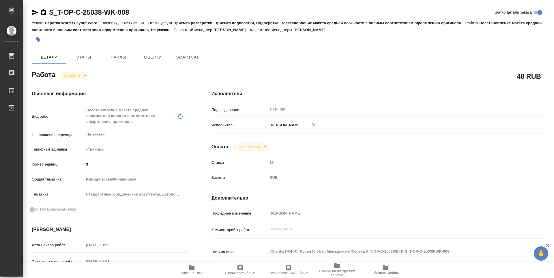
type textarea "x"
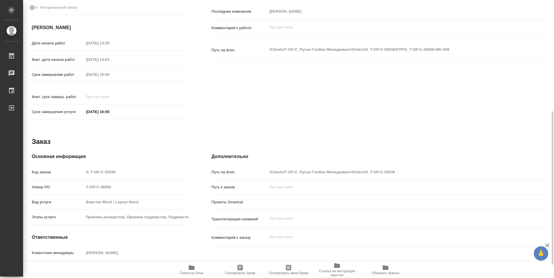
scroll to position [226, 0]
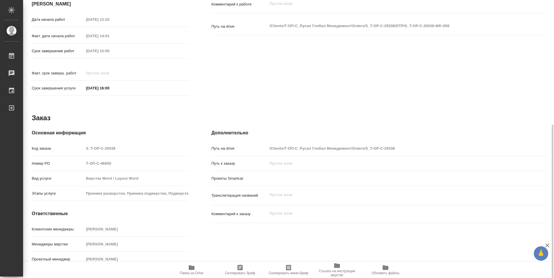
type textarea "x"
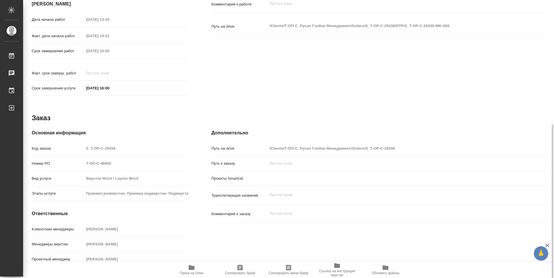
type textarea "x"
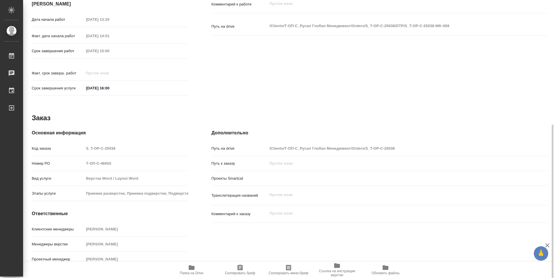
click at [196, 270] on span "Папка на Drive" at bounding box center [192, 269] width 42 height 11
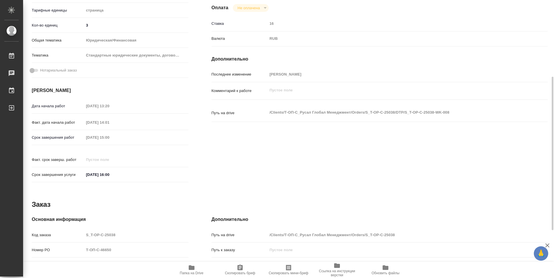
scroll to position [0, 0]
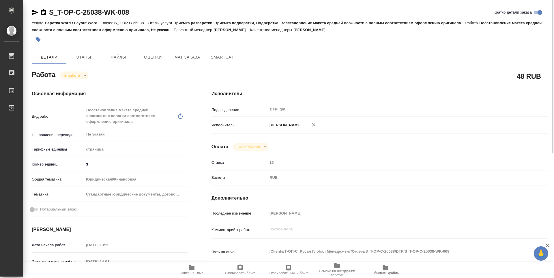
click at [86, 75] on body "🙏 .cls-1 fill:#fff; AWATERA Guselnikov Roman Работы 0 Чаты График Выйти S_T-OP-…" at bounding box center [277, 139] width 554 height 278
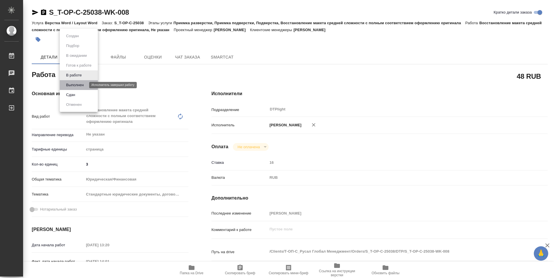
click at [80, 87] on button "Выполнен" at bounding box center [74, 85] width 21 height 6
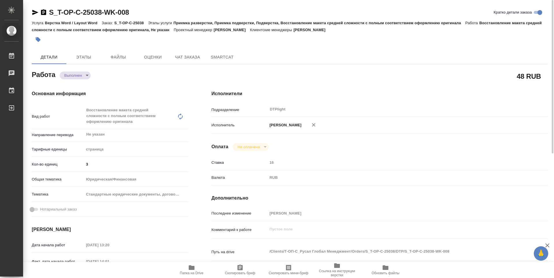
type textarea "x"
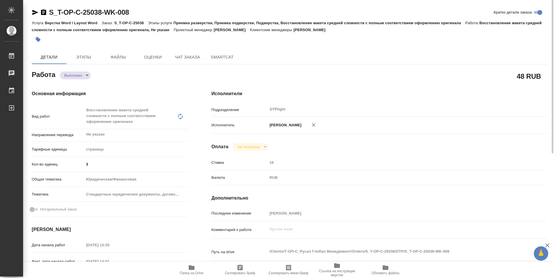
type textarea "x"
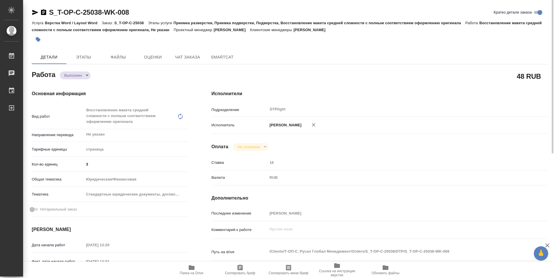
click at [42, 12] on icon "button" at bounding box center [43, 12] width 5 height 6
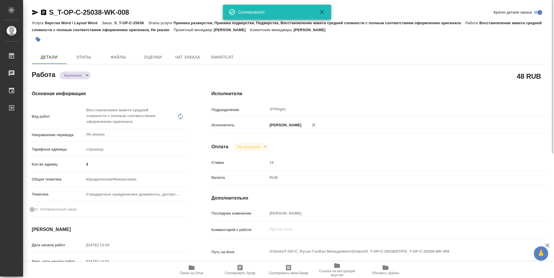
type textarea "x"
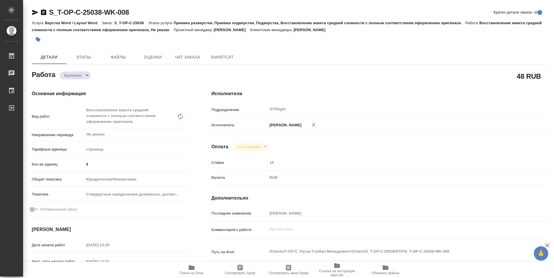
scroll to position [226, 0]
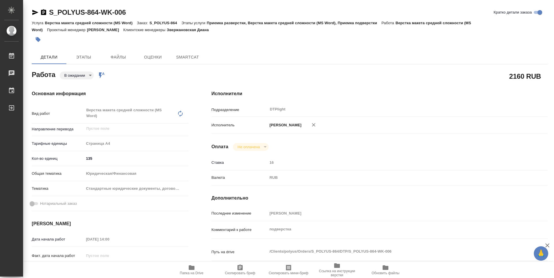
type textarea "x"
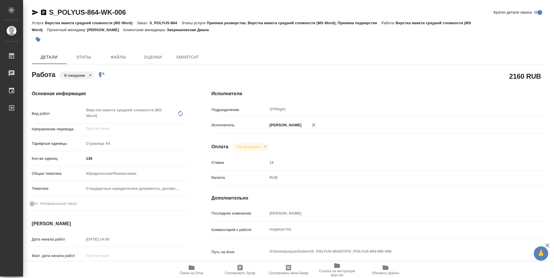
type textarea "x"
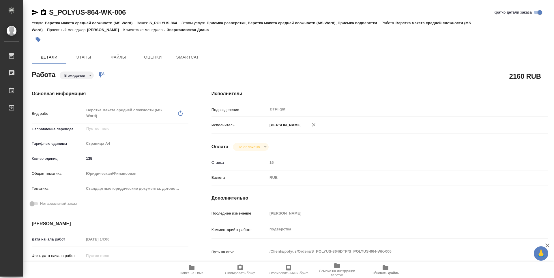
type textarea "x"
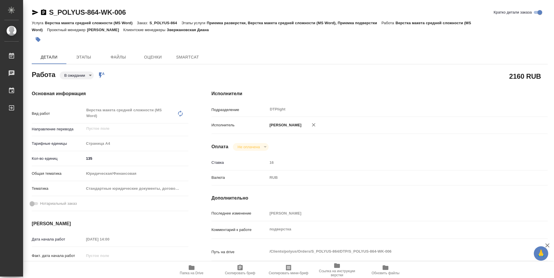
type textarea "x"
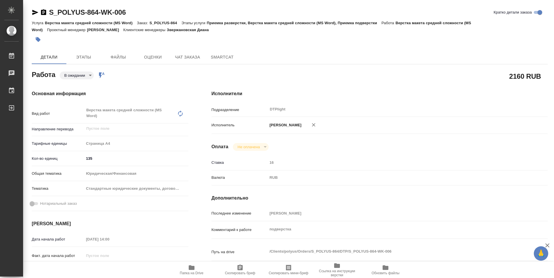
type textarea "x"
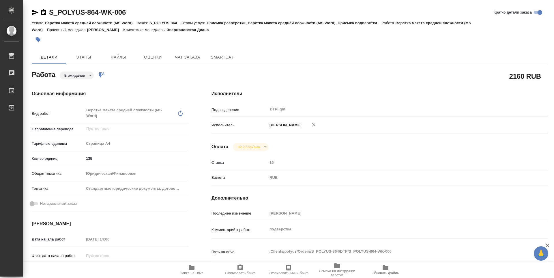
scroll to position [144, 0]
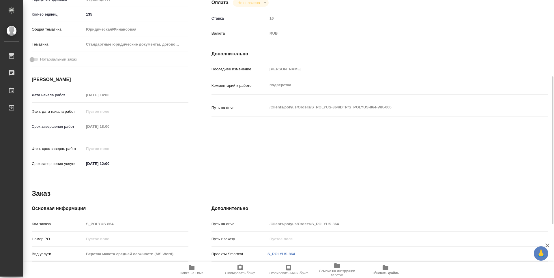
type textarea "x"
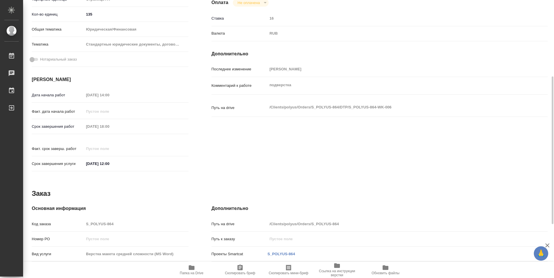
click at [198, 269] on span "Папка на Drive" at bounding box center [192, 269] width 42 height 11
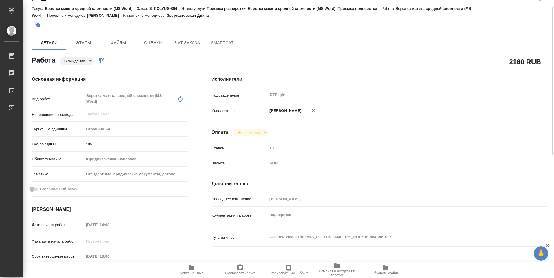
scroll to position [0, 0]
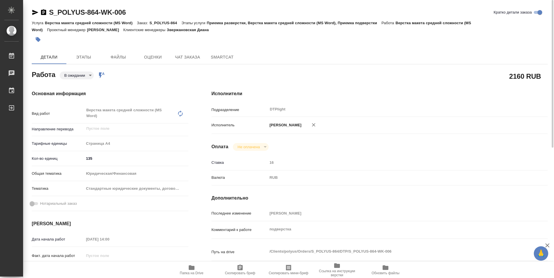
click at [45, 12] on icon "button" at bounding box center [43, 12] width 5 height 6
type textarea "x"
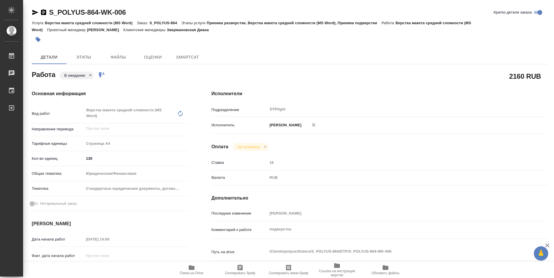
type textarea "x"
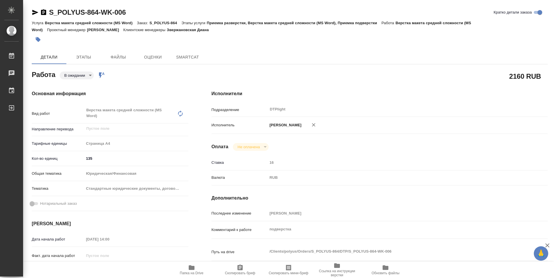
type textarea "x"
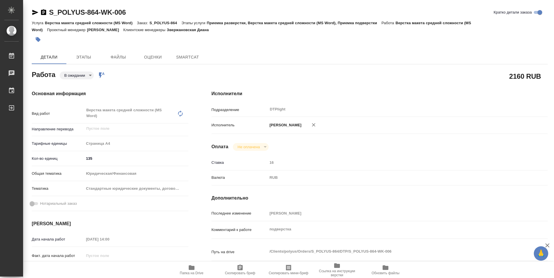
type textarea "x"
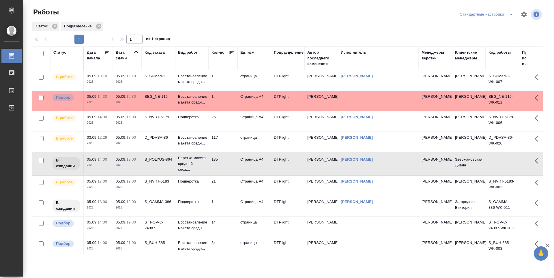
click at [226, 116] on td "26" at bounding box center [223, 121] width 29 height 20
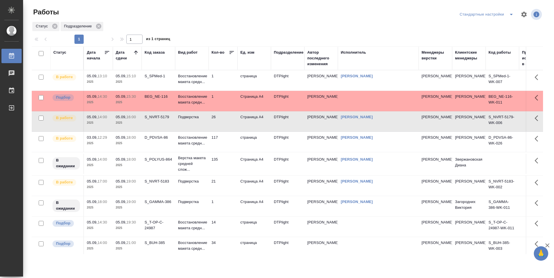
click at [229, 166] on td "135" at bounding box center [223, 164] width 29 height 20
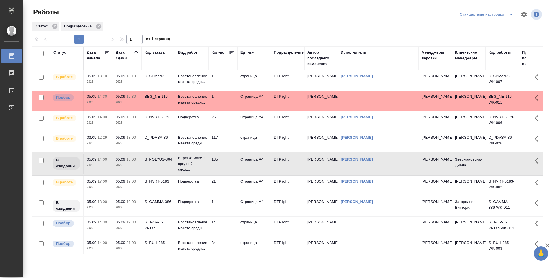
click at [222, 169] on td "135" at bounding box center [223, 164] width 29 height 20
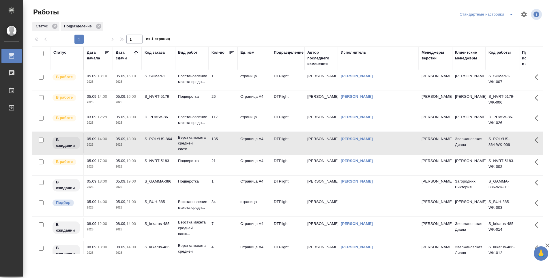
click at [220, 83] on td "1" at bounding box center [223, 80] width 29 height 20
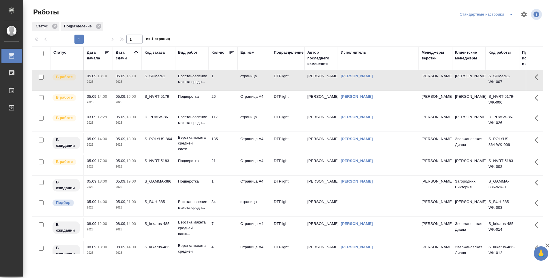
click at [220, 83] on td "1" at bounding box center [223, 80] width 29 height 20
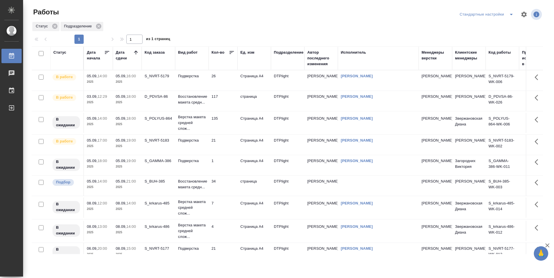
click at [222, 78] on td "26" at bounding box center [223, 80] width 29 height 20
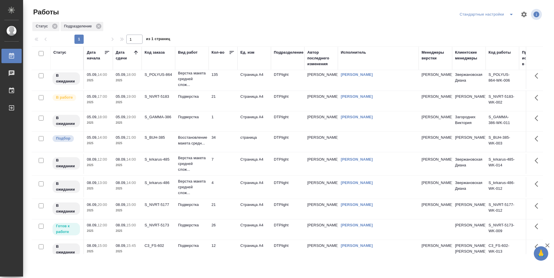
scroll to position [29, 0]
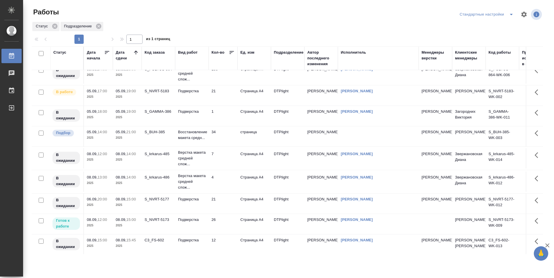
click at [220, 138] on td "34" at bounding box center [223, 136] width 29 height 20
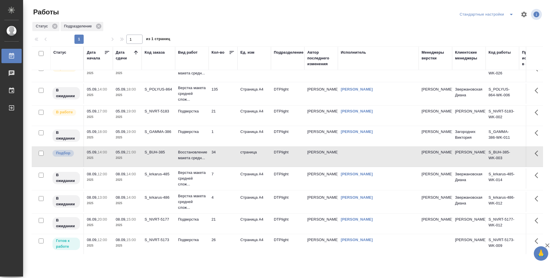
scroll to position [0, 0]
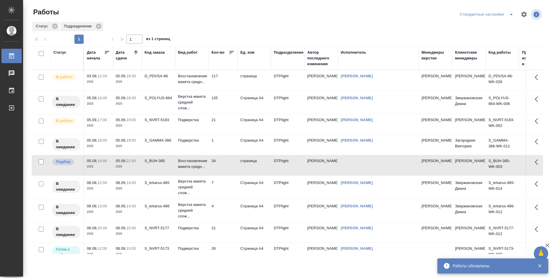
click at [225, 188] on td "7" at bounding box center [223, 187] width 29 height 20
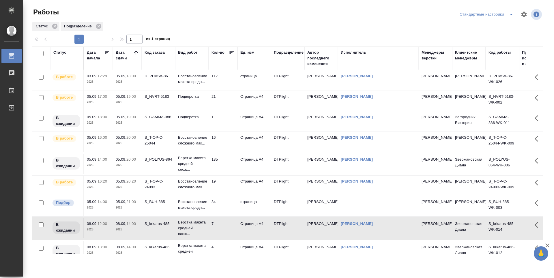
click at [224, 160] on td "135" at bounding box center [223, 164] width 29 height 20
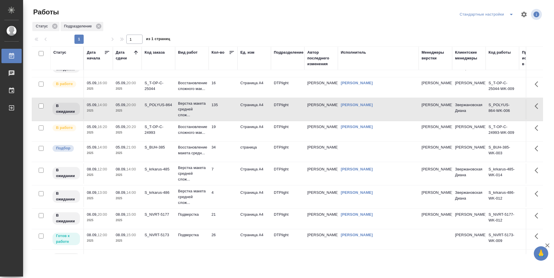
scroll to position [58, 0]
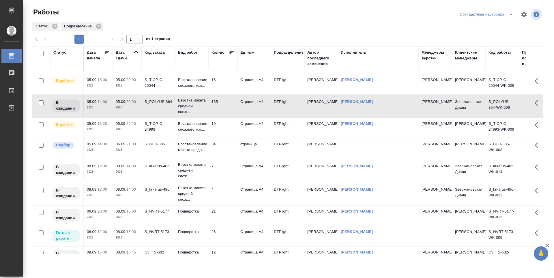
click at [134, 123] on p "20:20" at bounding box center [131, 123] width 10 height 4
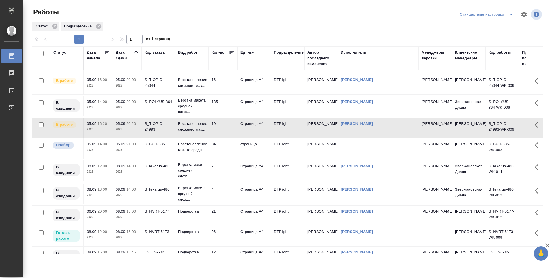
click at [136, 111] on td "05.09, 20:00 2025" at bounding box center [127, 106] width 29 height 20
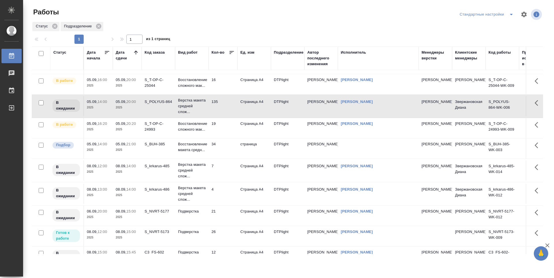
click at [217, 131] on td "19" at bounding box center [223, 128] width 29 height 20
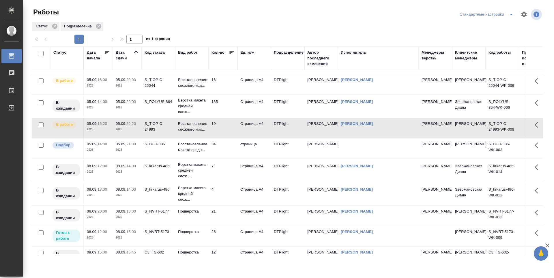
click at [224, 142] on td "34" at bounding box center [223, 148] width 29 height 20
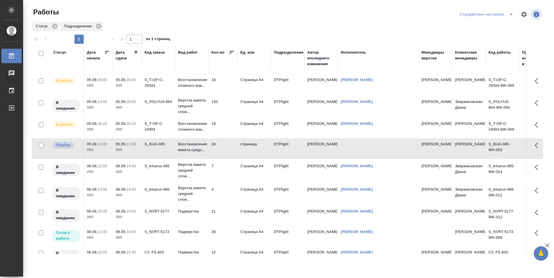
click at [227, 127] on td "19" at bounding box center [223, 128] width 29 height 20
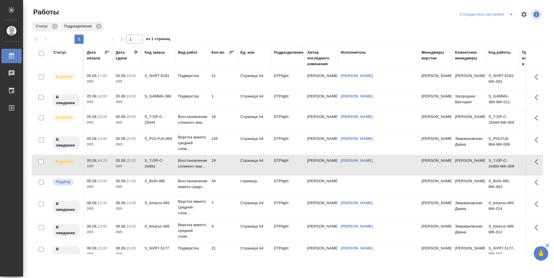
scroll to position [0, 0]
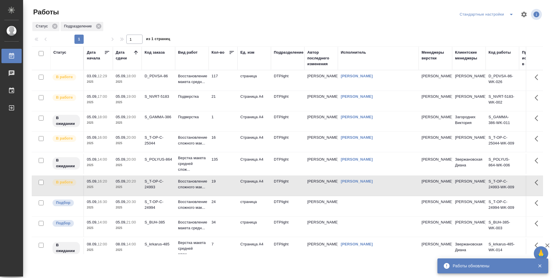
click at [168, 207] on div "S_T-OP-C-24994" at bounding box center [159, 205] width 28 height 12
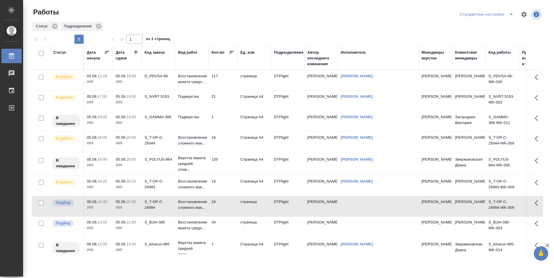
click at [164, 209] on div "S_T-OP-C-24994" at bounding box center [159, 205] width 28 height 12
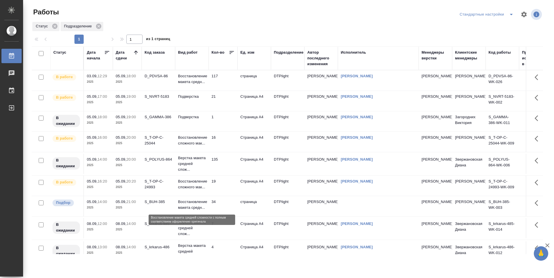
click at [189, 203] on p "Восстановление макета средн..." at bounding box center [192, 205] width 28 height 12
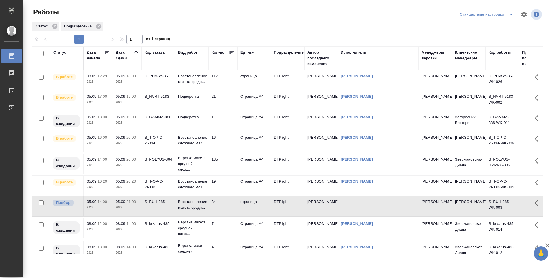
click at [198, 103] on td "Подверстка" at bounding box center [191, 101] width 33 height 20
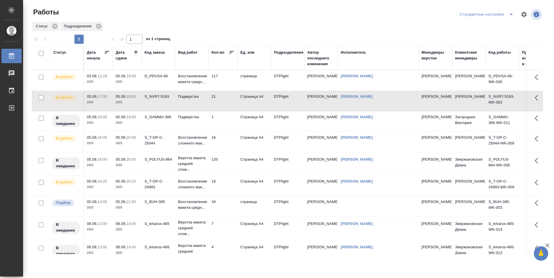
click at [190, 122] on td "Подверстка" at bounding box center [191, 121] width 33 height 20
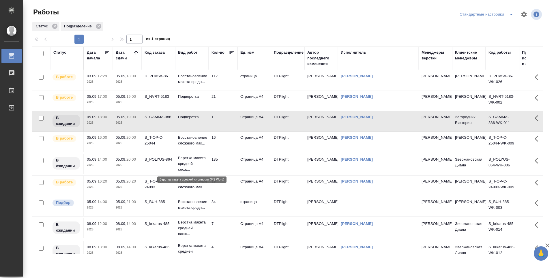
click at [188, 166] on p "Верстка макета средней слож..." at bounding box center [192, 163] width 28 height 17
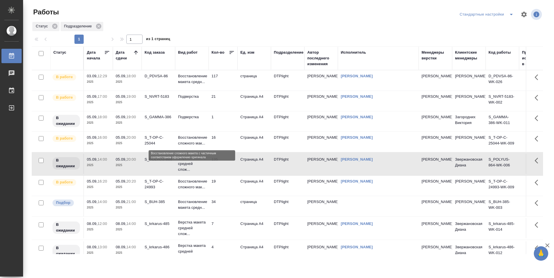
click at [197, 143] on p "Восстановление сложного мак..." at bounding box center [192, 141] width 28 height 12
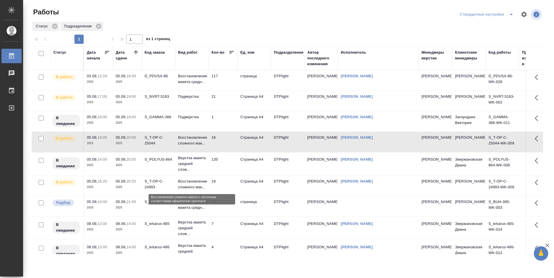
click at [196, 188] on p "Восстановление сложного мак..." at bounding box center [192, 185] width 28 height 12
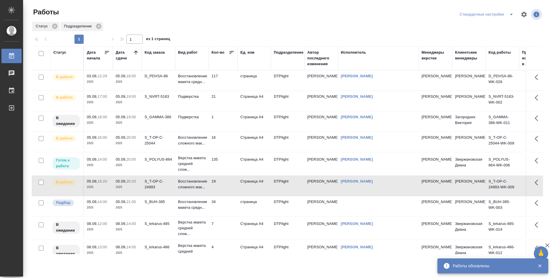
click at [137, 51] on icon at bounding box center [136, 53] width 6 height 6
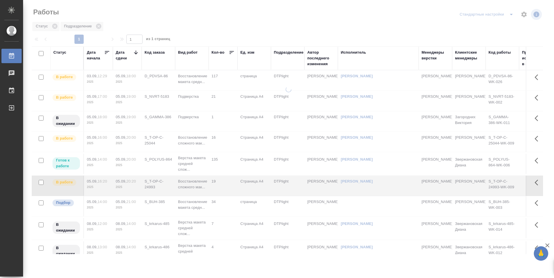
click at [137, 51] on icon at bounding box center [136, 53] width 6 height 6
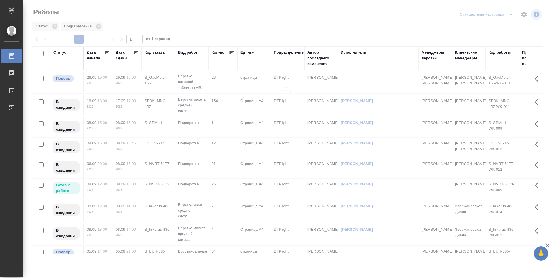
click at [137, 53] on icon at bounding box center [136, 53] width 6 height 6
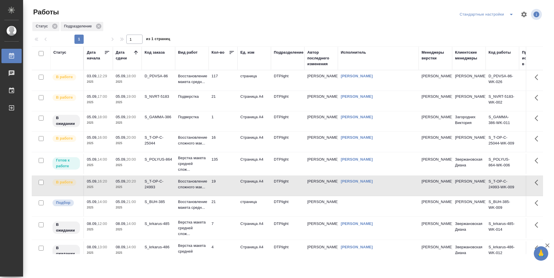
click at [223, 160] on td "135" at bounding box center [223, 164] width 29 height 20
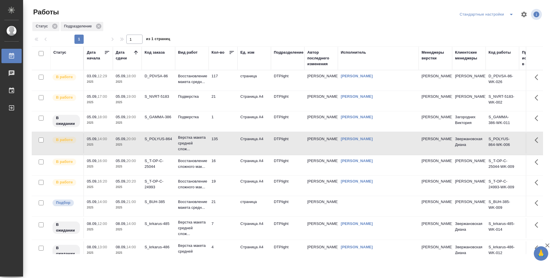
click at [218, 121] on td "1" at bounding box center [223, 121] width 29 height 20
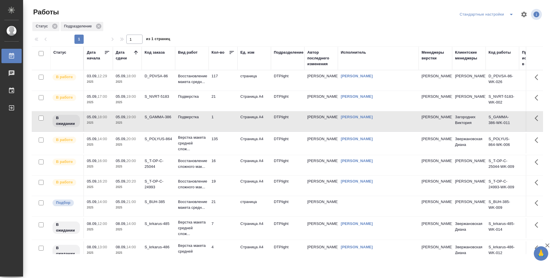
click at [229, 82] on td "117" at bounding box center [223, 80] width 29 height 20
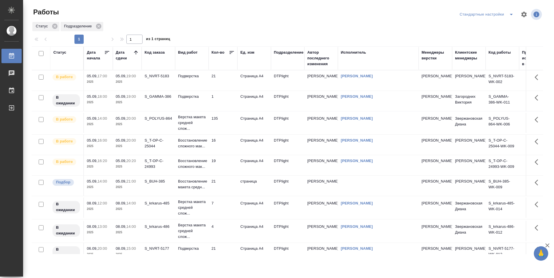
click at [223, 79] on td "21" at bounding box center [223, 80] width 29 height 20
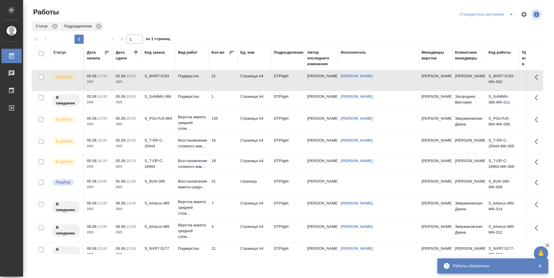
click at [225, 166] on td "19" at bounding box center [223, 165] width 29 height 20
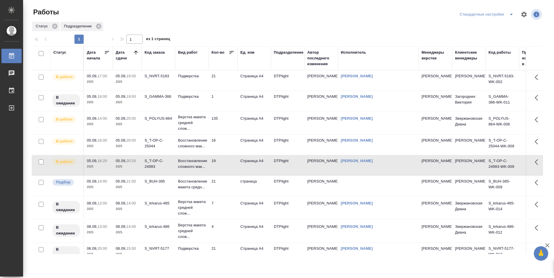
click at [225, 166] on td "19" at bounding box center [223, 165] width 29 height 20
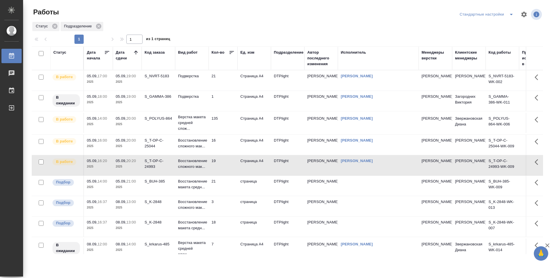
click at [161, 80] on td "S_NVRT-5183" at bounding box center [158, 80] width 33 height 20
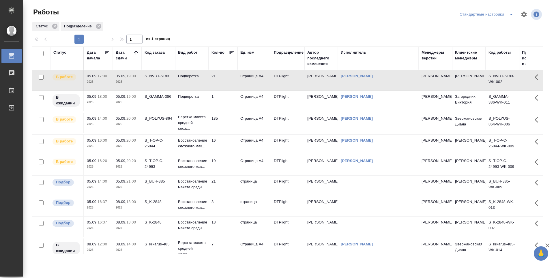
click at [226, 119] on td "135" at bounding box center [223, 123] width 29 height 20
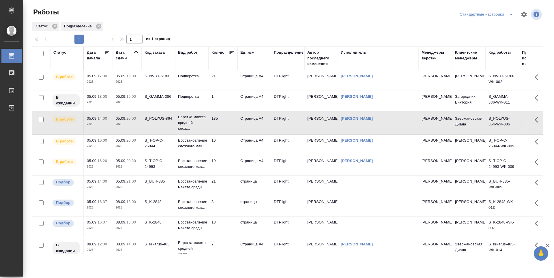
click at [226, 119] on td "135" at bounding box center [223, 123] width 29 height 20
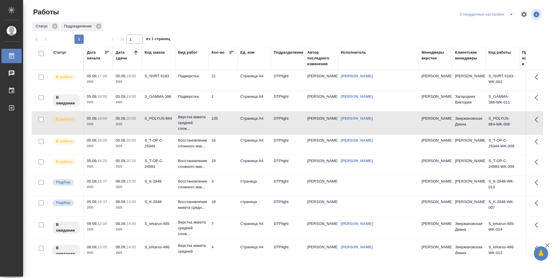
click at [224, 183] on td "3" at bounding box center [223, 186] width 29 height 20
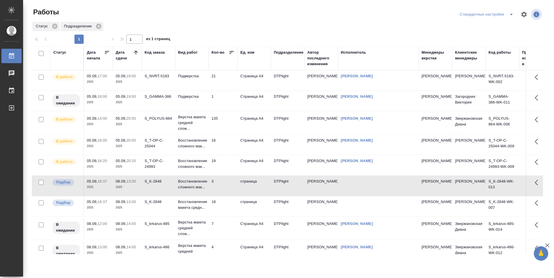
click at [124, 146] on p "2025" at bounding box center [127, 146] width 23 height 6
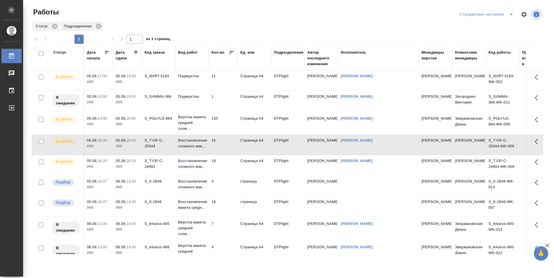
click at [229, 83] on td "21" at bounding box center [223, 80] width 29 height 20
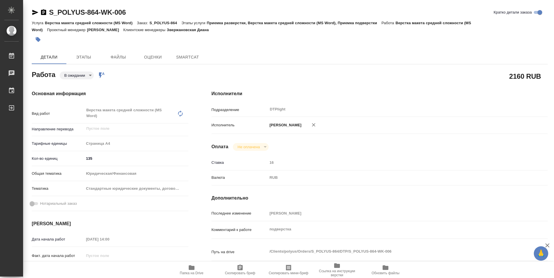
type textarea "x"
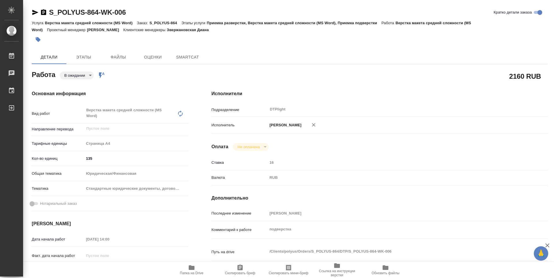
type textarea "x"
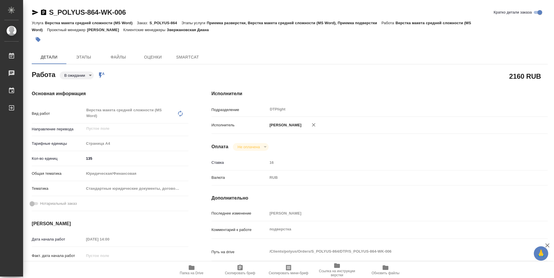
type textarea "x"
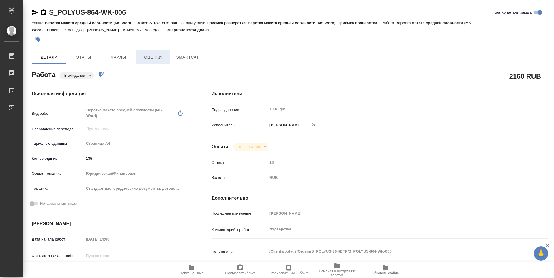
type textarea "x"
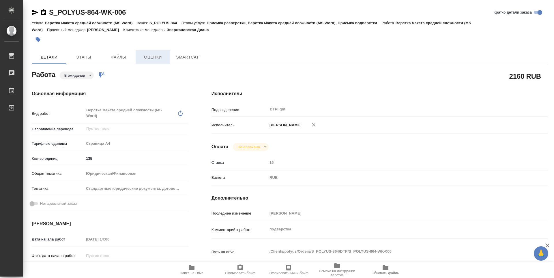
type textarea "x"
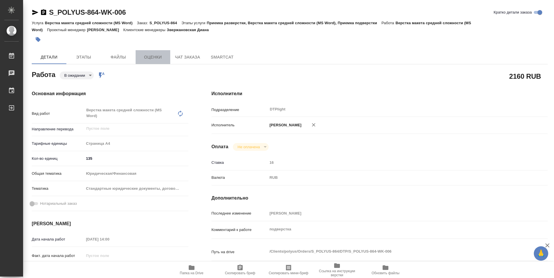
click at [164, 55] on span "Оценки" at bounding box center [153, 57] width 28 height 7
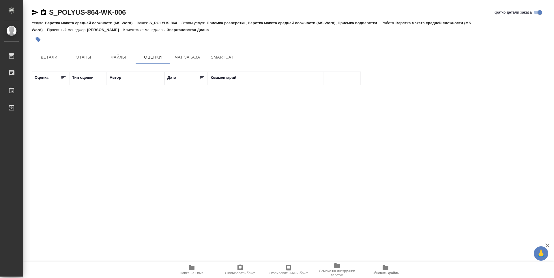
click at [189, 59] on span "Чат заказа" at bounding box center [188, 57] width 28 height 7
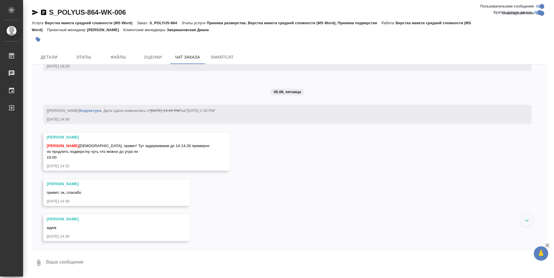
scroll to position [1845, 0]
drag, startPoint x: 48, startPoint y: 55, endPoint x: 53, endPoint y: 59, distance: 5.9
click at [48, 55] on span "Детали" at bounding box center [49, 57] width 28 height 7
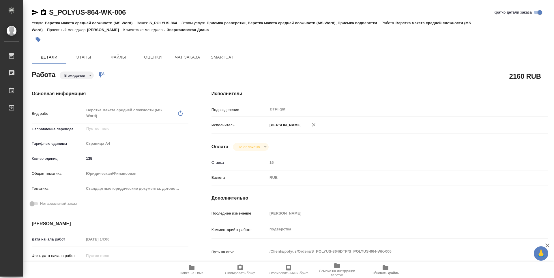
type textarea "x"
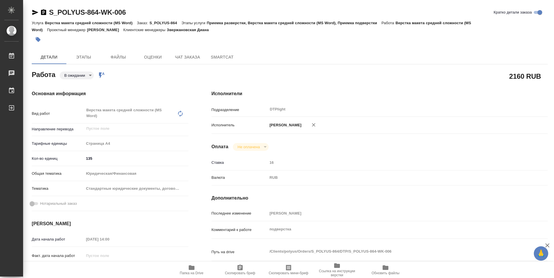
type textarea "x"
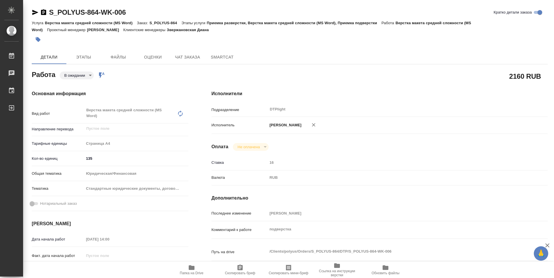
type textarea "x"
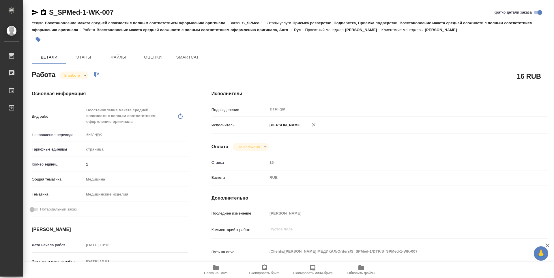
type textarea "x"
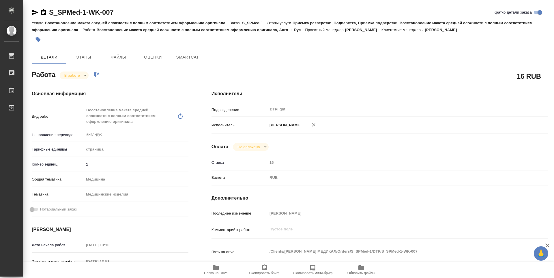
type textarea "x"
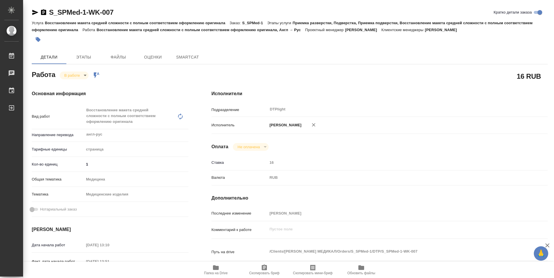
type textarea "x"
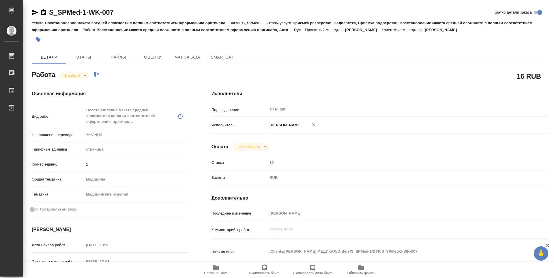
type textarea "x"
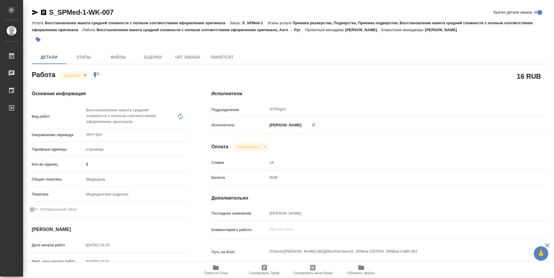
click at [212, 274] on span "Папка на Drive" at bounding box center [216, 273] width 24 height 4
type textarea "x"
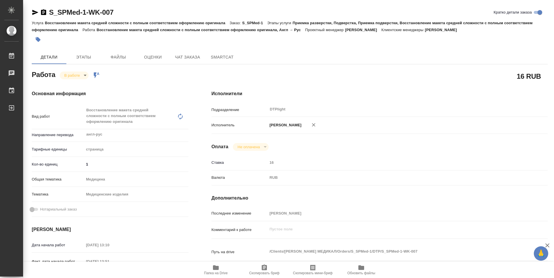
type textarea "x"
click at [73, 75] on body "🙏 .cls-1 fill:#fff; AWATERA Guselnikov Roman Работы 0 Чаты График Выйти S_SPMed…" at bounding box center [277, 139] width 554 height 278
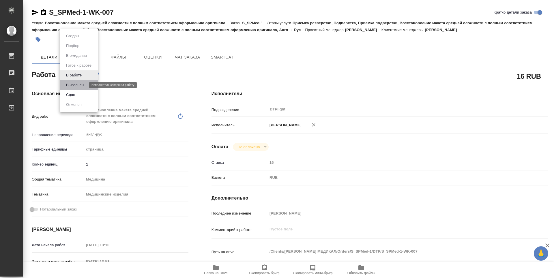
click at [78, 86] on button "Выполнен" at bounding box center [74, 85] width 21 height 6
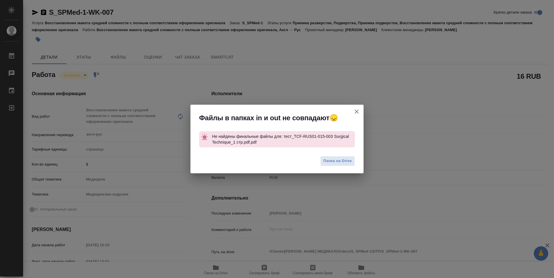
type textarea "x"
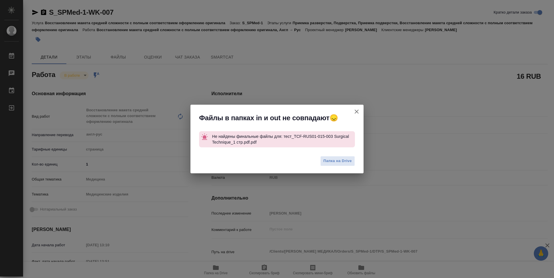
type textarea "x"
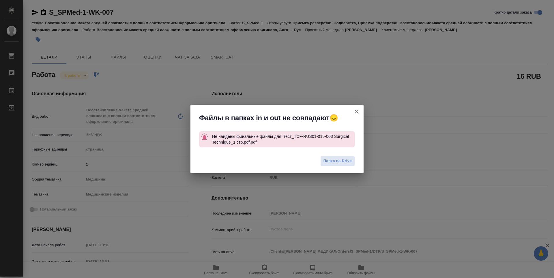
click at [359, 111] on icon "button" at bounding box center [356, 111] width 7 height 7
type textarea "x"
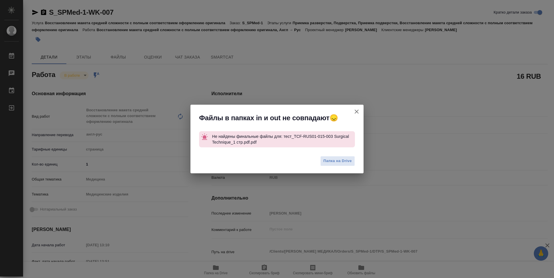
type textarea "x"
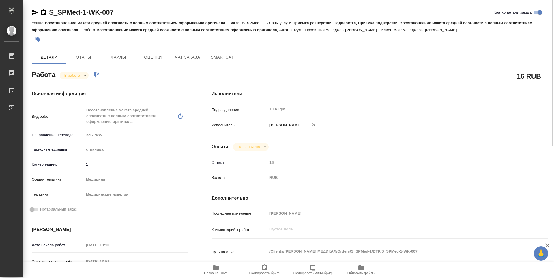
click at [37, 12] on icon "button" at bounding box center [35, 12] width 6 height 5
click at [46, 10] on icon "button" at bounding box center [43, 12] width 5 height 6
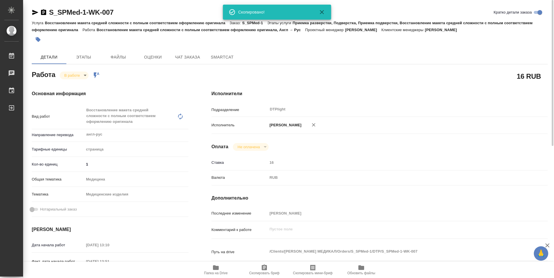
click at [44, 12] on icon "button" at bounding box center [43, 12] width 5 height 6
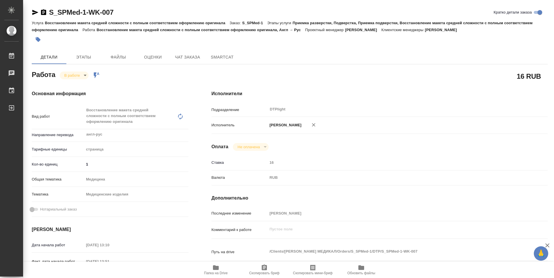
type textarea "x"
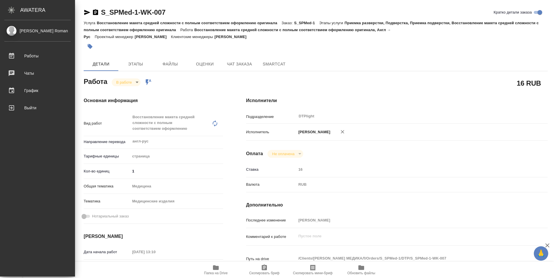
type textarea "x"
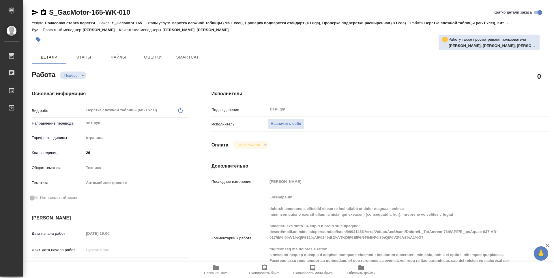
type textarea "x"
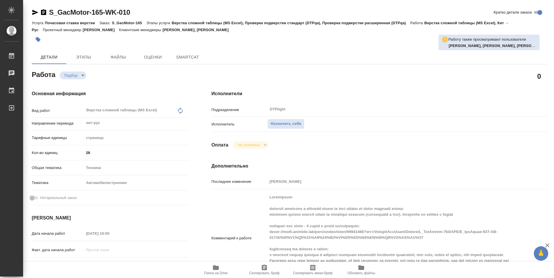
type textarea "x"
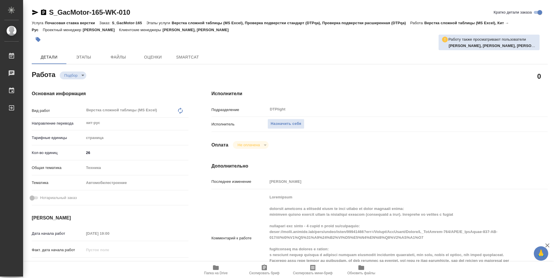
type textarea "x"
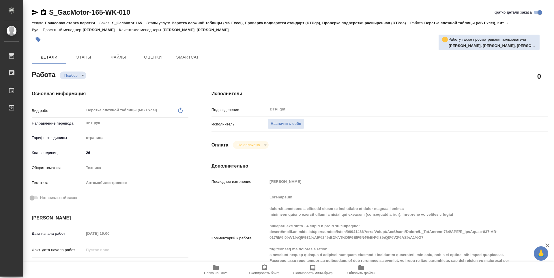
type textarea "x"
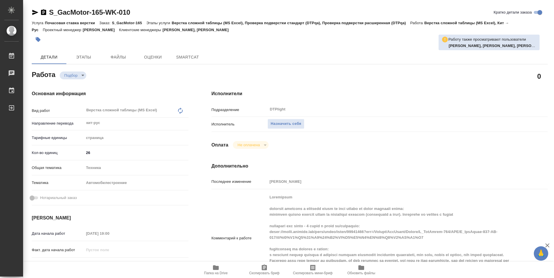
type textarea "x"
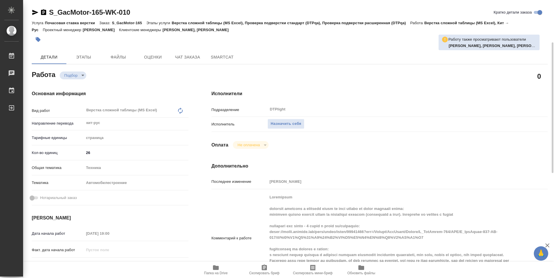
scroll to position [29, 0]
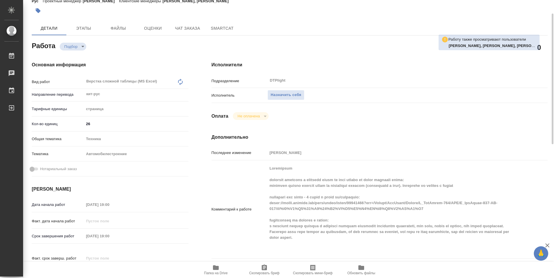
type textarea "x"
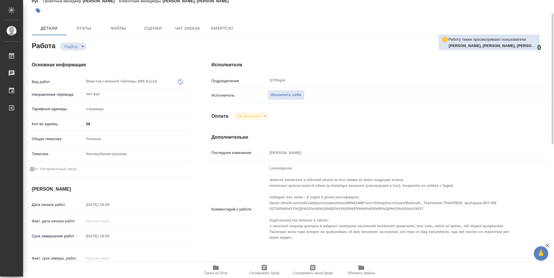
type textarea "x"
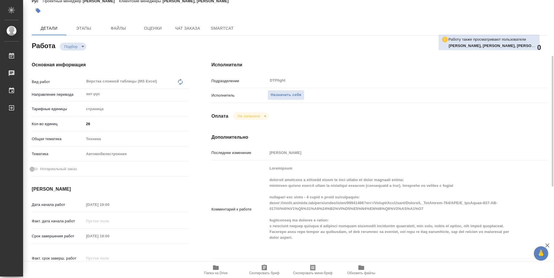
scroll to position [87, 0]
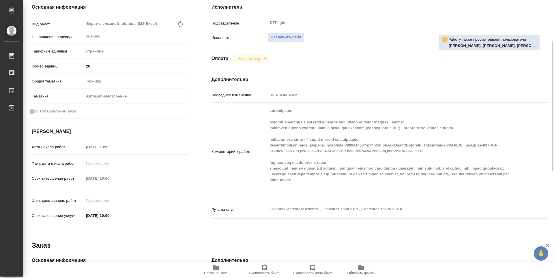
click at [267, 146] on div "Комментарий к работе x" at bounding box center [379, 151] width 336 height 93
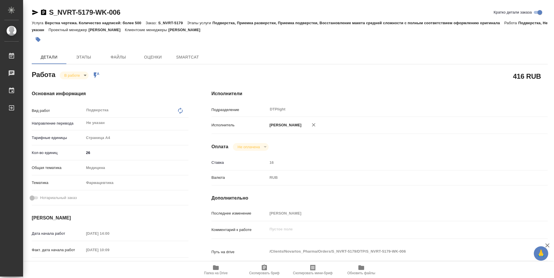
type textarea "x"
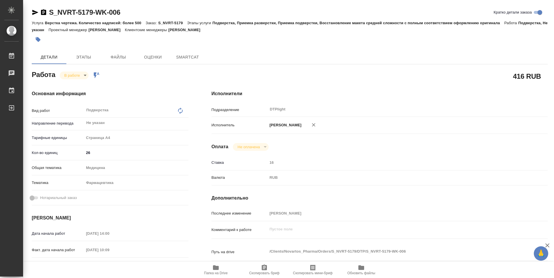
type textarea "x"
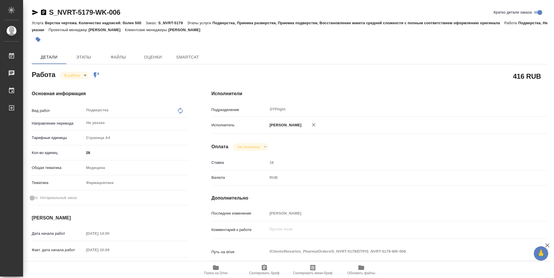
type textarea "x"
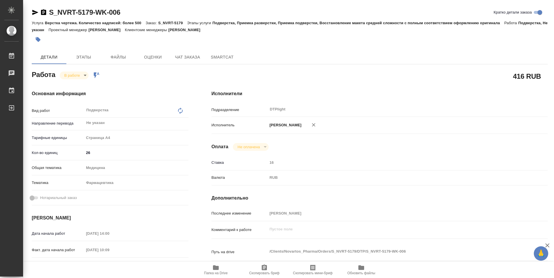
type textarea "x"
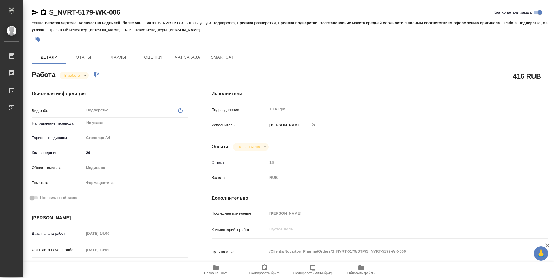
type textarea "x"
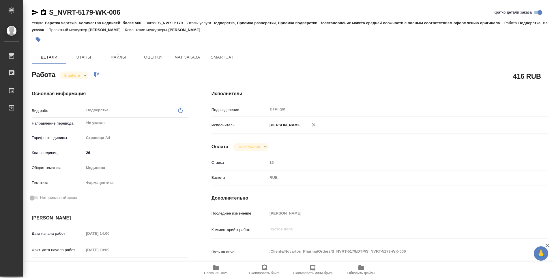
click at [217, 267] on icon "button" at bounding box center [216, 267] width 6 height 5
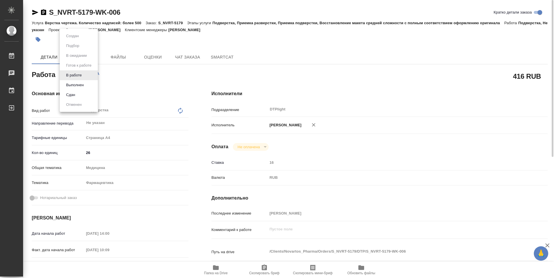
click at [80, 77] on body "🙏 .cls-1 fill:#fff; AWATERA Guselnikov Roman Работы 0 Чаты График Выйти S_NVRT-…" at bounding box center [277, 139] width 554 height 278
click at [79, 84] on button "Выполнен" at bounding box center [74, 85] width 21 height 6
click at [42, 12] on icon "button" at bounding box center [43, 12] width 5 height 6
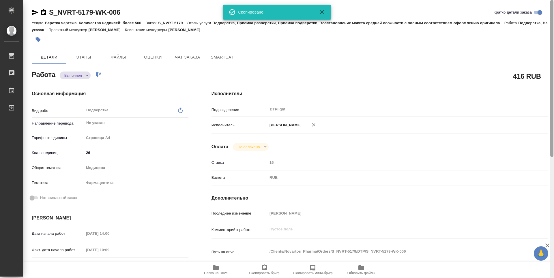
type textarea "x"
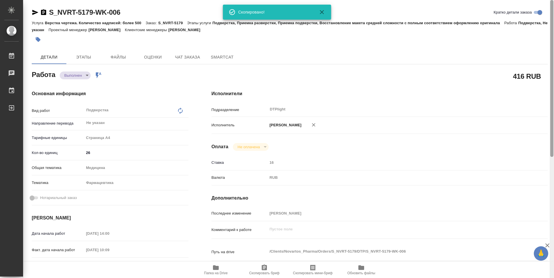
type textarea "x"
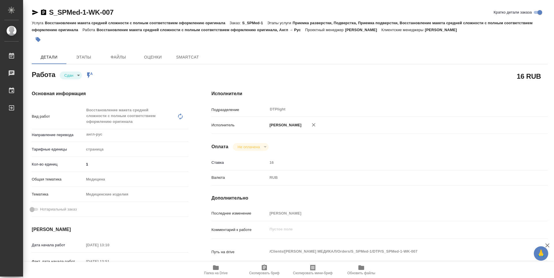
type textarea "x"
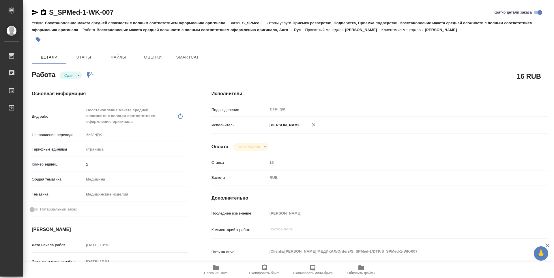
type textarea "x"
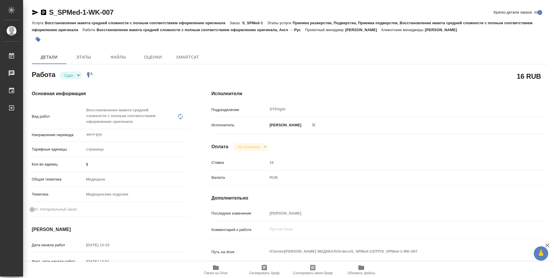
type textarea "x"
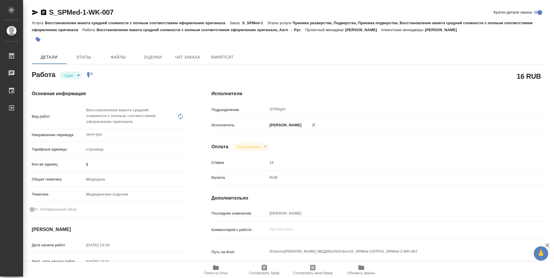
type textarea "x"
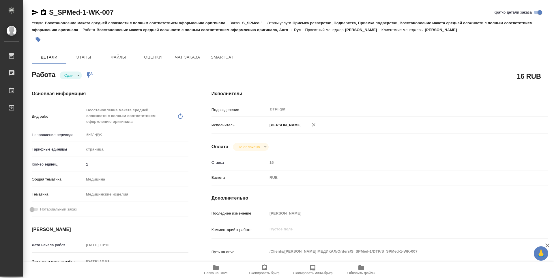
type textarea "x"
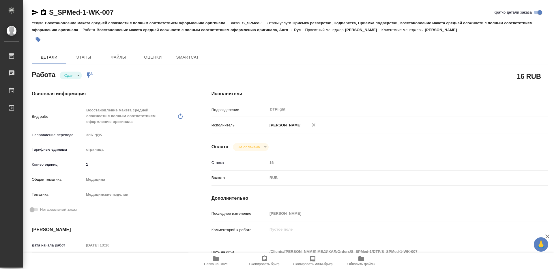
type textarea "x"
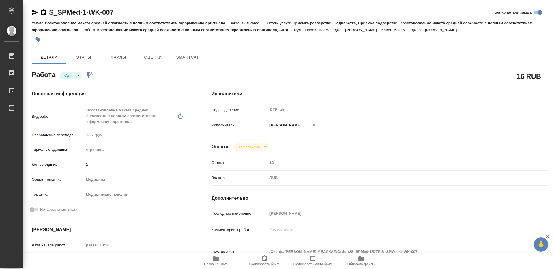
type textarea "x"
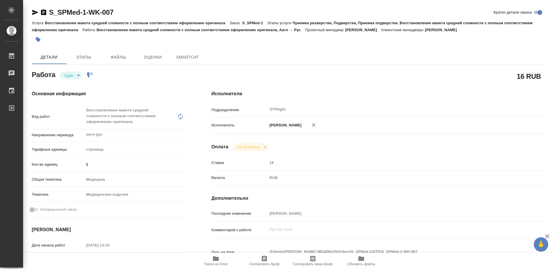
type textarea "x"
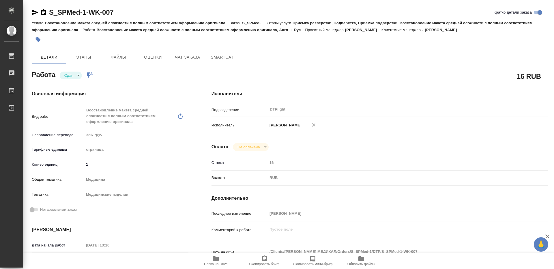
type textarea "x"
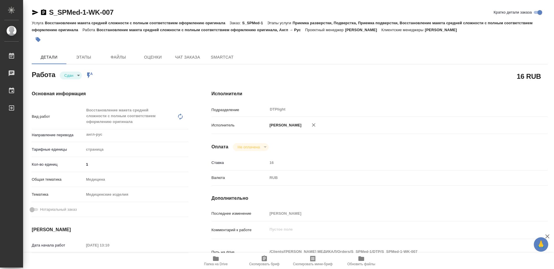
click at [220, 257] on span "Папка на Drive" at bounding box center [216, 260] width 42 height 11
type textarea "x"
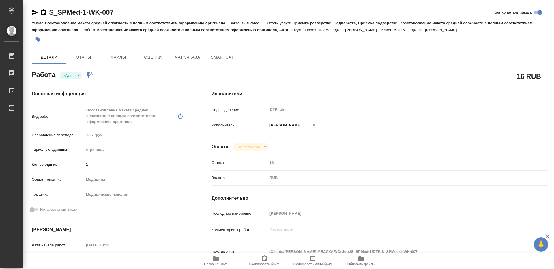
type textarea "x"
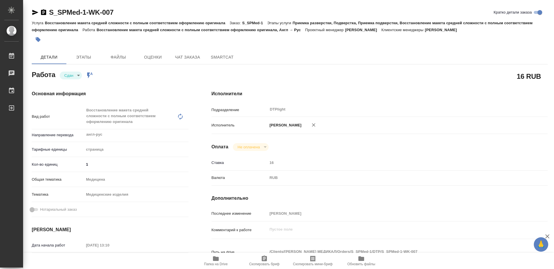
type textarea "x"
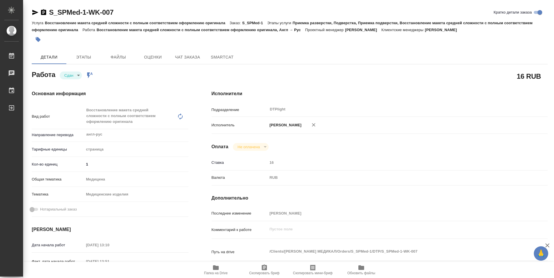
type textarea "x"
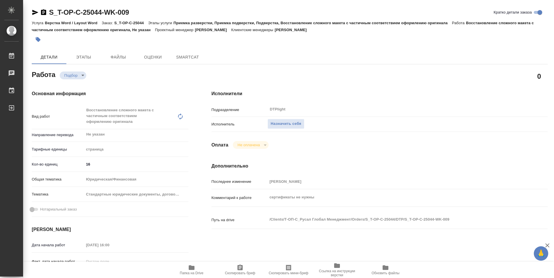
type textarea "x"
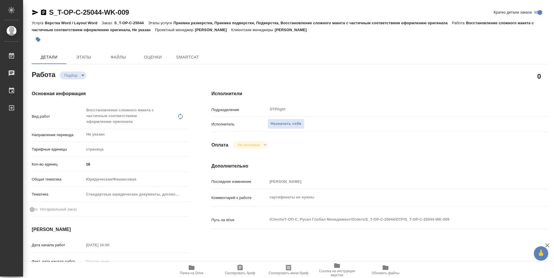
type textarea "x"
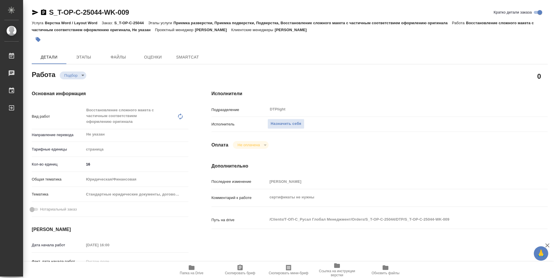
type textarea "x"
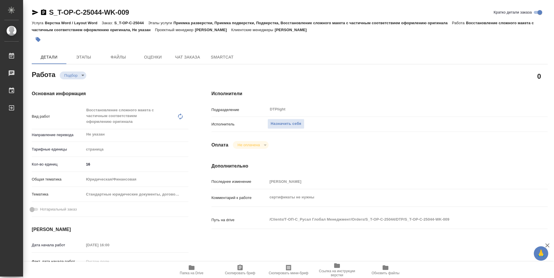
scroll to position [29, 0]
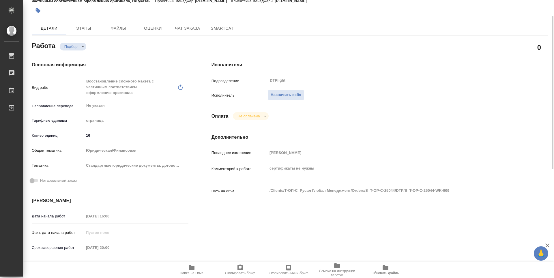
type textarea "x"
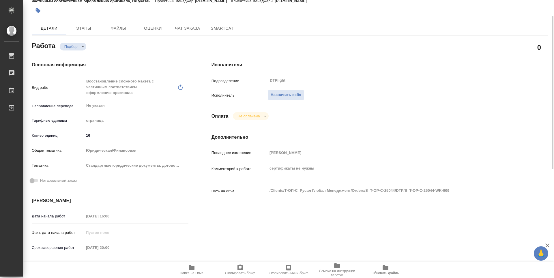
type textarea "x"
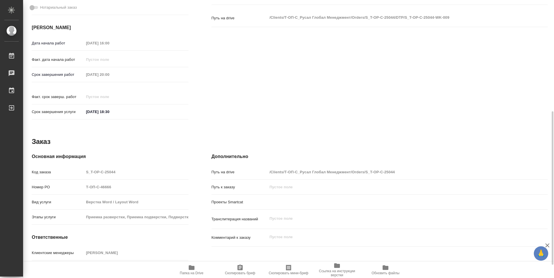
scroll to position [226, 0]
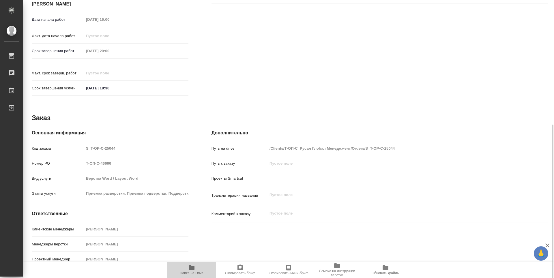
click at [191, 270] on icon "button" at bounding box center [192, 267] width 6 height 5
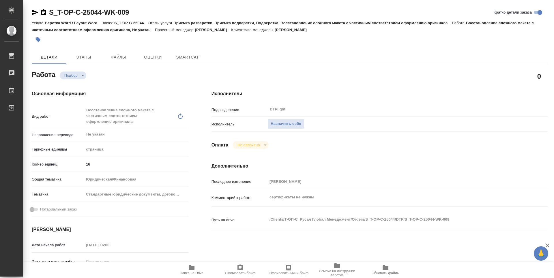
type textarea "x"
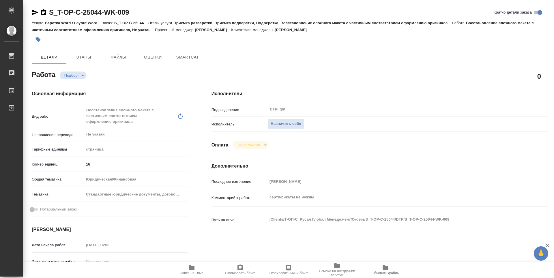
type textarea "x"
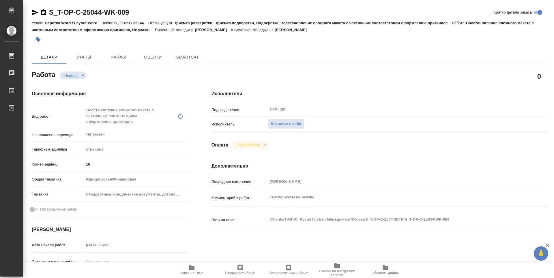
type textarea "x"
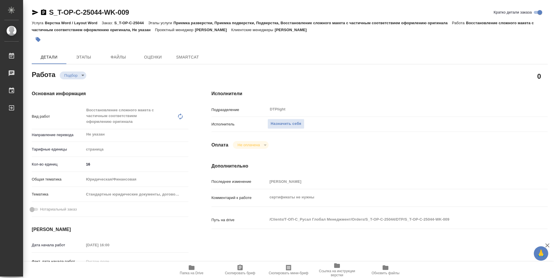
type textarea "x"
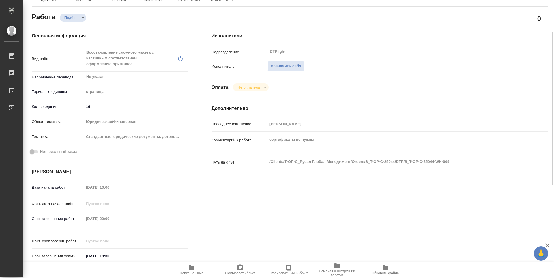
type textarea "x"
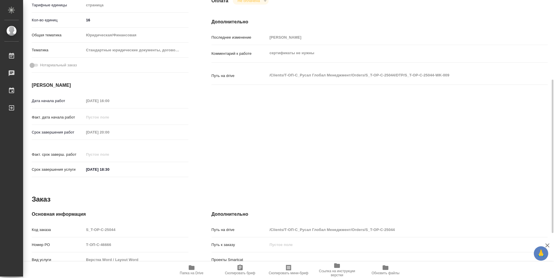
scroll to position [202, 0]
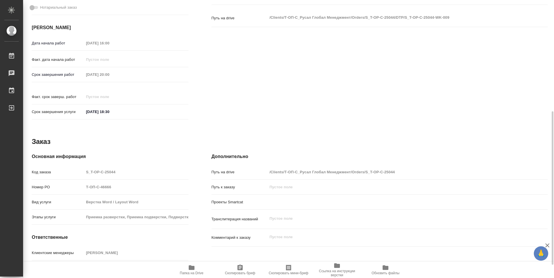
type textarea "x"
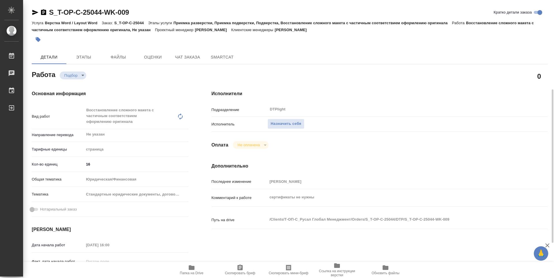
scroll to position [58, 0]
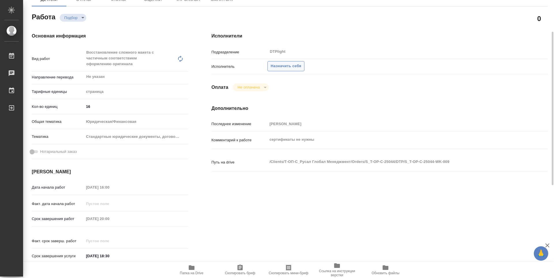
click at [282, 69] on span "Назначить себя" at bounding box center [286, 66] width 31 height 7
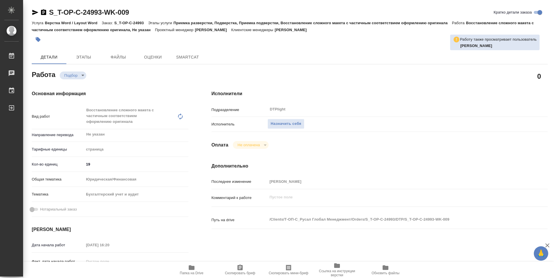
type textarea "x"
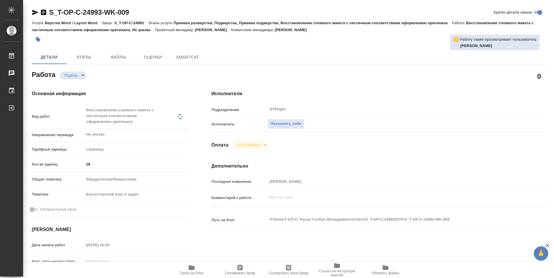
type textarea "x"
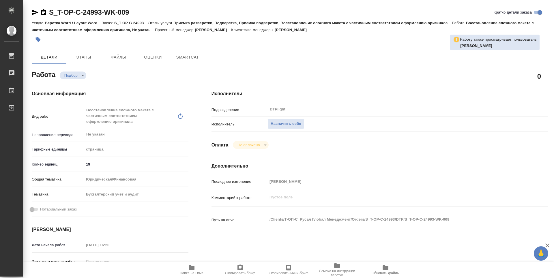
type textarea "x"
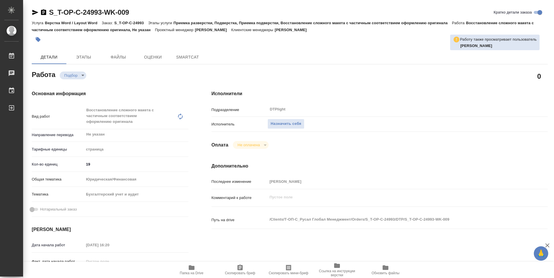
scroll to position [87, 0]
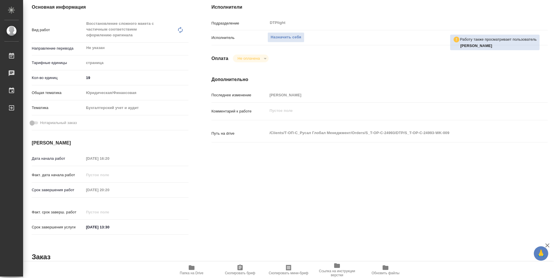
type textarea "x"
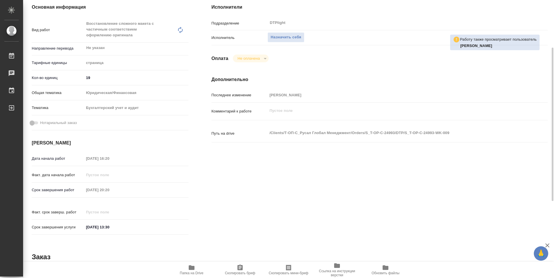
type textarea "x"
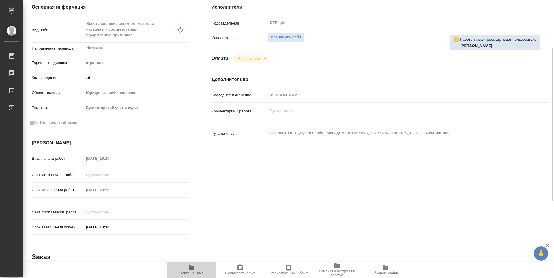
click at [198, 269] on span "Папка на Drive" at bounding box center [192, 269] width 42 height 11
type textarea "x"
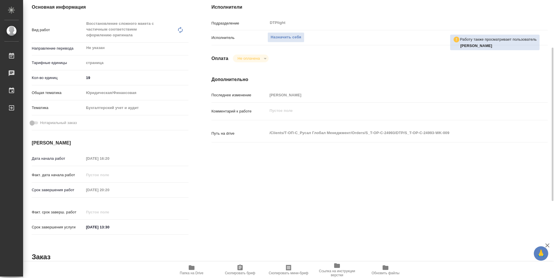
type textarea "x"
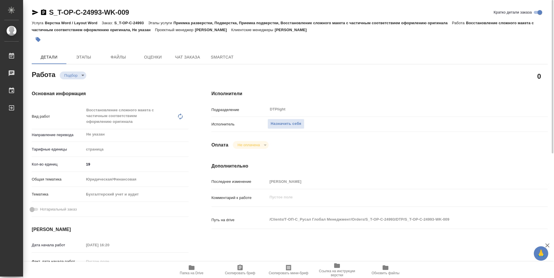
type textarea "x"
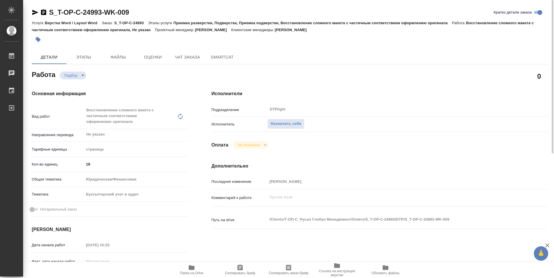
type textarea "x"
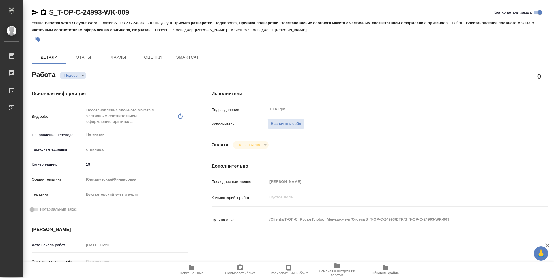
type textarea "x"
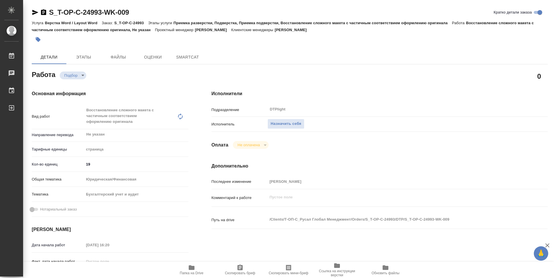
type textarea "x"
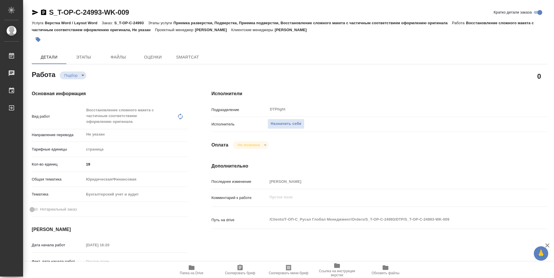
type textarea "x"
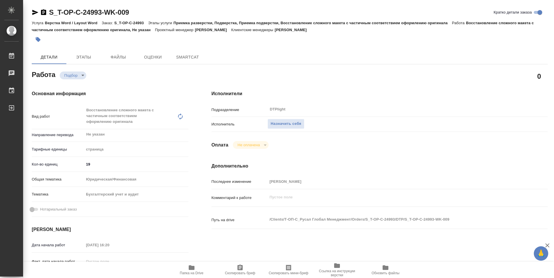
type textarea "x"
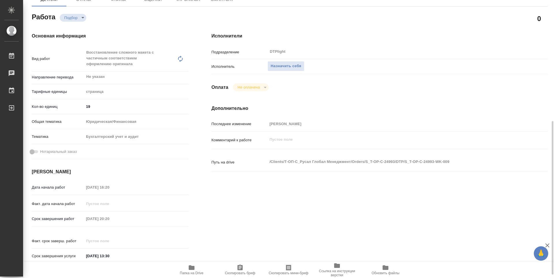
scroll to position [115, 0]
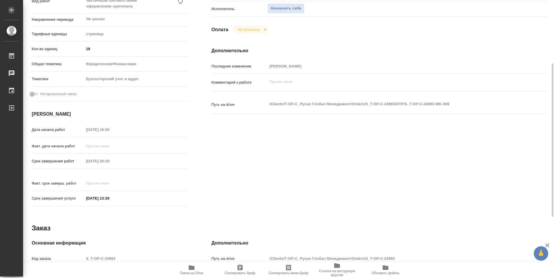
type textarea "x"
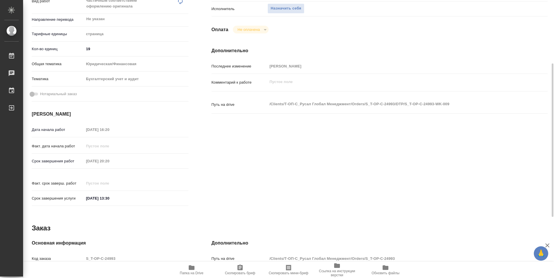
scroll to position [0, 0]
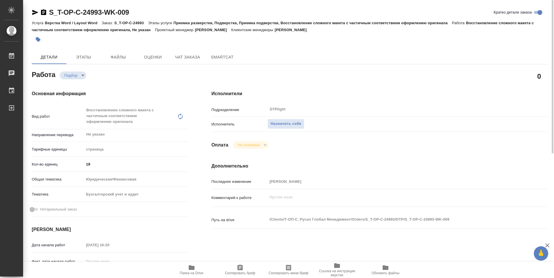
type textarea "x"
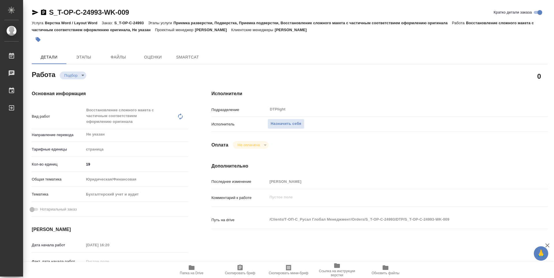
type textarea "x"
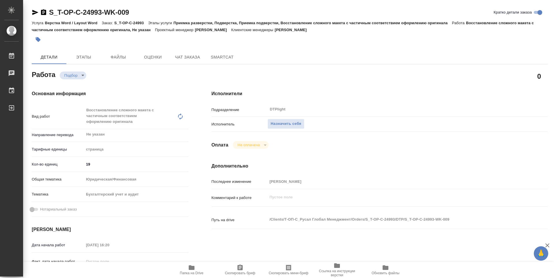
type textarea "x"
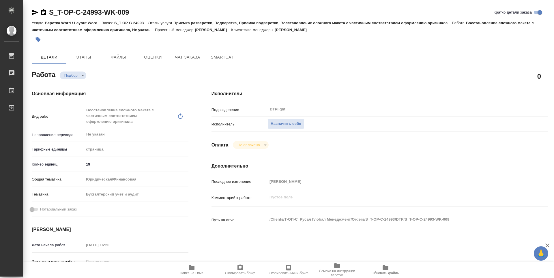
type textarea "x"
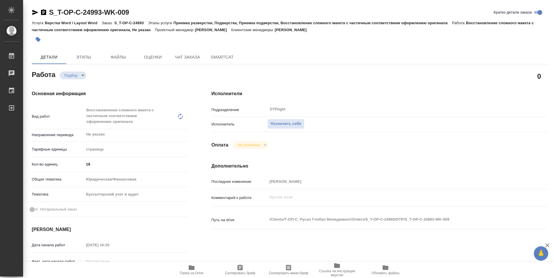
type textarea "x"
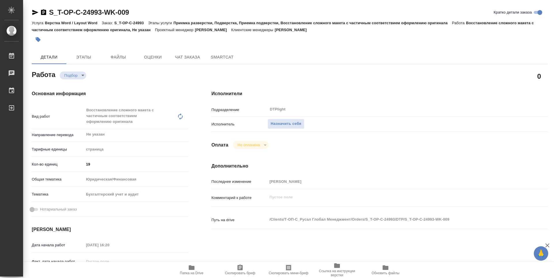
type textarea "x"
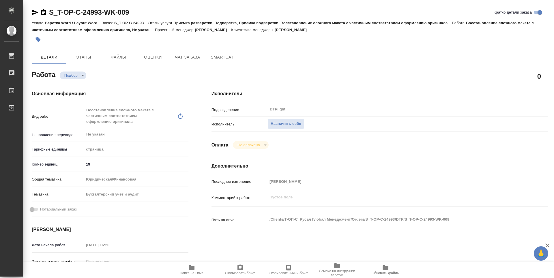
type textarea "x"
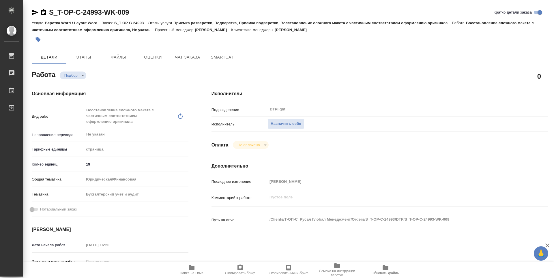
type textarea "x"
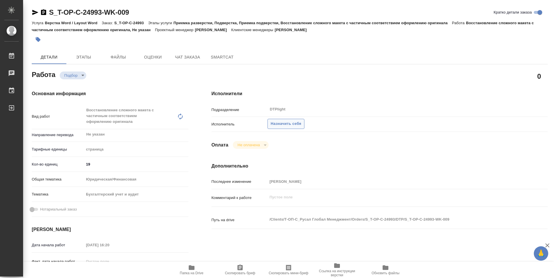
click at [278, 122] on span "Назначить себя" at bounding box center [286, 124] width 31 height 7
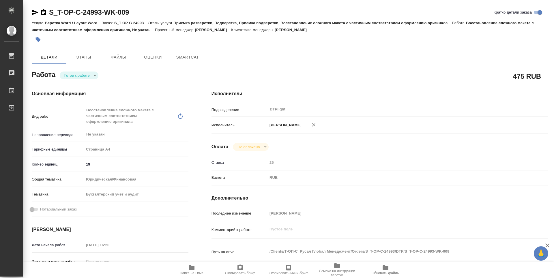
type textarea "x"
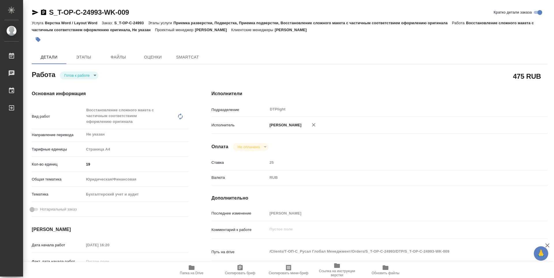
type textarea "x"
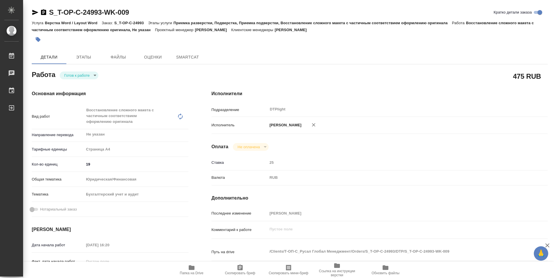
type textarea "x"
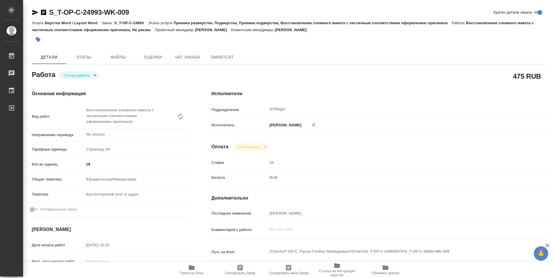
type textarea "x"
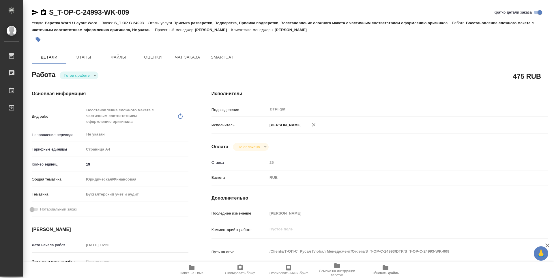
type textarea "x"
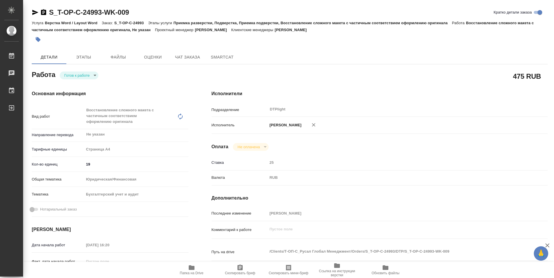
click at [88, 73] on body "🙏 .cls-1 fill:#fff; AWATERA Guselnikov Roman Работы Чаты График Выйти S_T-OP-C-…" at bounding box center [277, 139] width 554 height 278
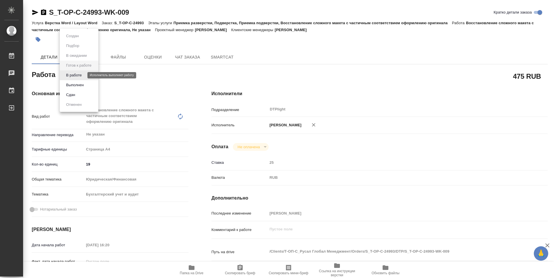
click at [78, 76] on button "В работе" at bounding box center [73, 75] width 19 height 6
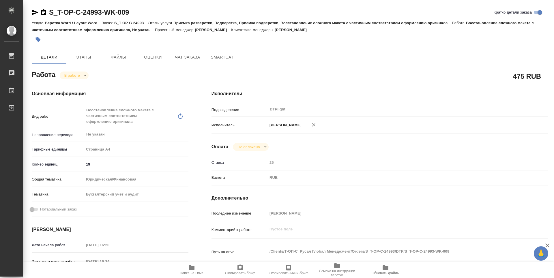
type textarea "x"
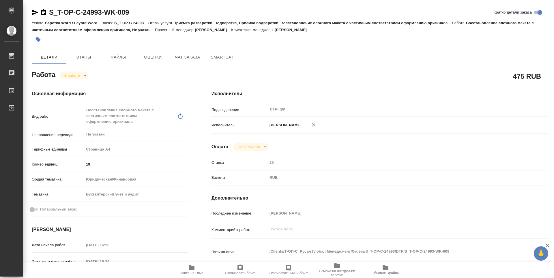
type textarea "x"
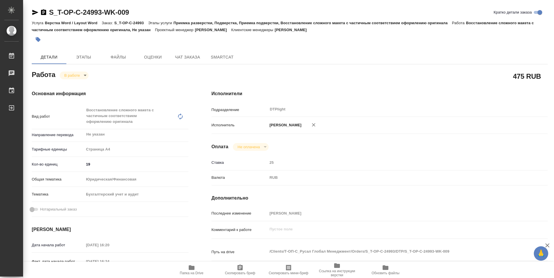
type textarea "x"
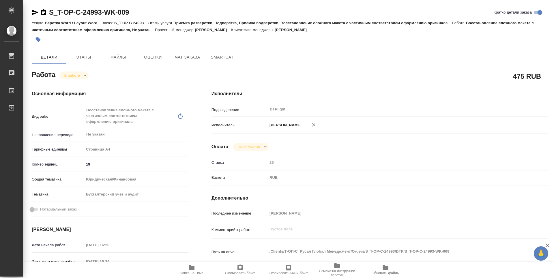
click at [45, 13] on icon "button" at bounding box center [43, 12] width 5 height 6
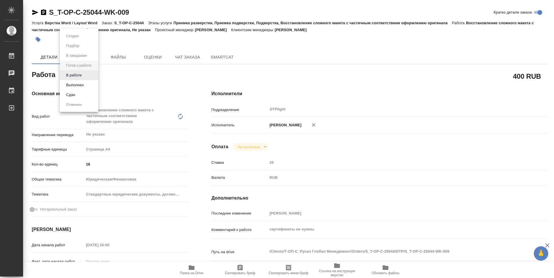
click at [95, 74] on body "🙏 .cls-1 fill:#fff; AWATERA Guselnikov Roman Работы 0 Чаты График Выйти S_T-OP-…" at bounding box center [277, 139] width 554 height 278
click at [78, 78] on button "В работе" at bounding box center [73, 75] width 19 height 6
type textarea "x"
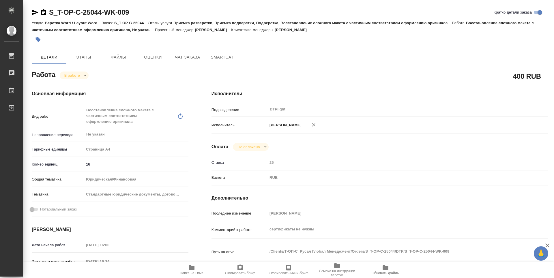
type textarea "x"
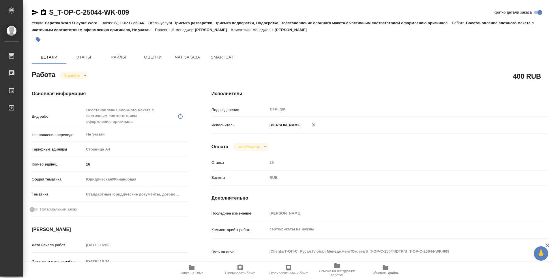
type textarea "x"
click at [42, 13] on icon "button" at bounding box center [43, 12] width 5 height 6
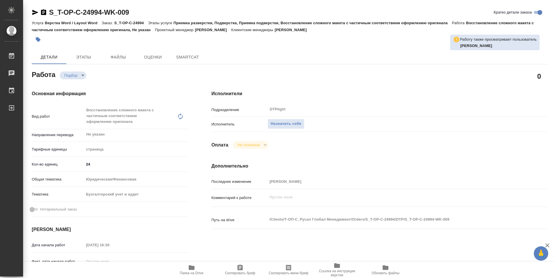
type textarea "x"
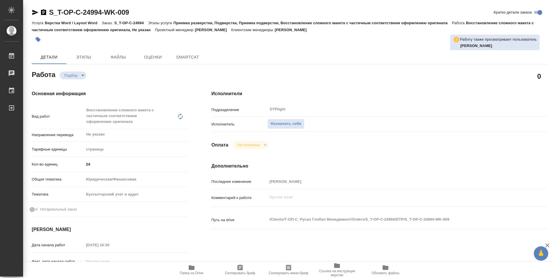
type textarea "x"
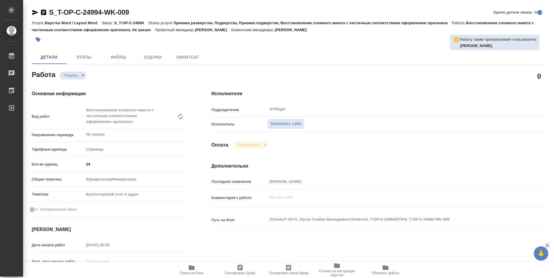
type textarea "x"
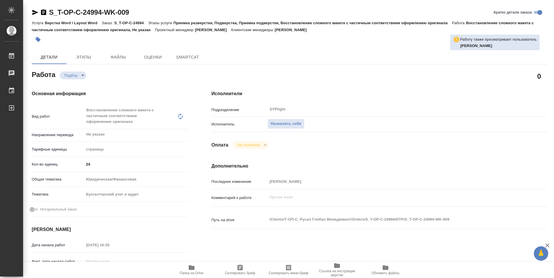
type textarea "x"
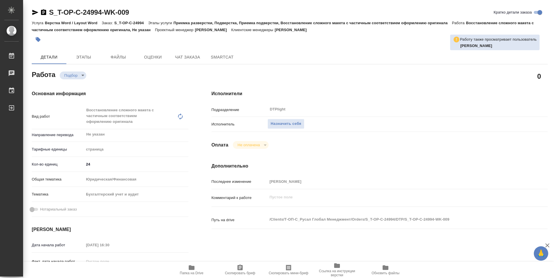
click at [192, 271] on span "Папка на Drive" at bounding box center [192, 273] width 24 height 4
type textarea "x"
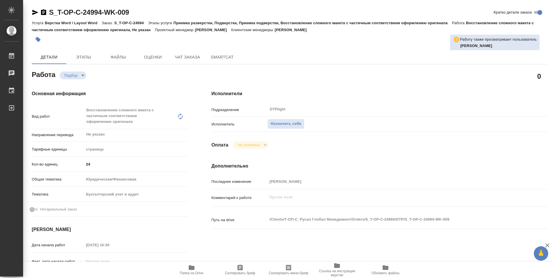
type textarea "x"
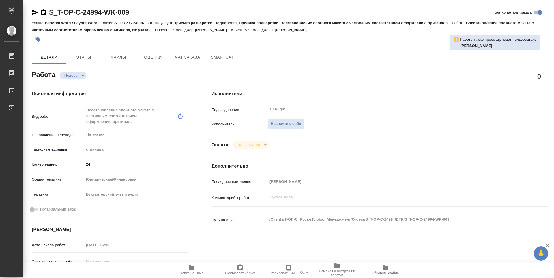
type textarea "x"
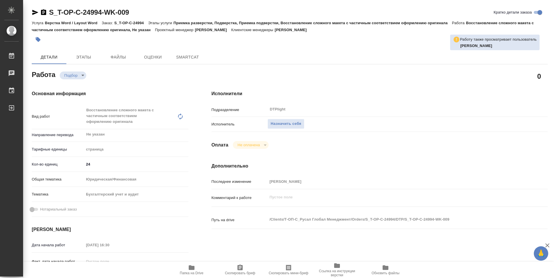
type textarea "x"
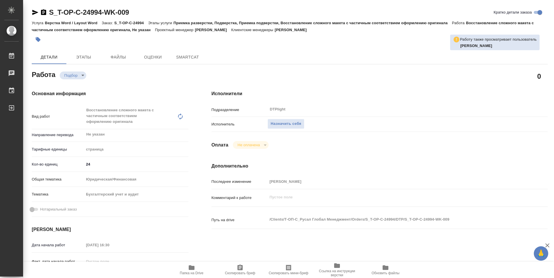
type textarea "x"
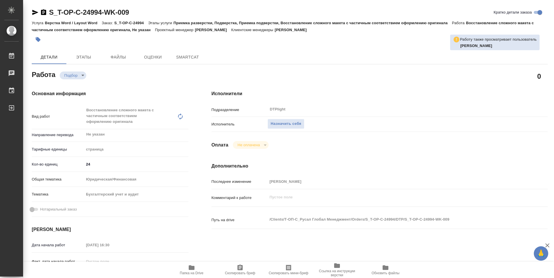
type textarea "x"
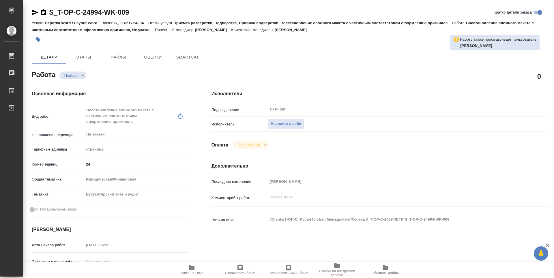
type textarea "x"
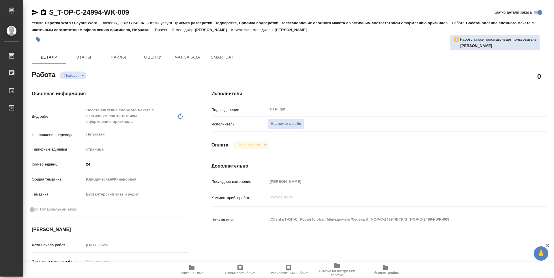
type textarea "x"
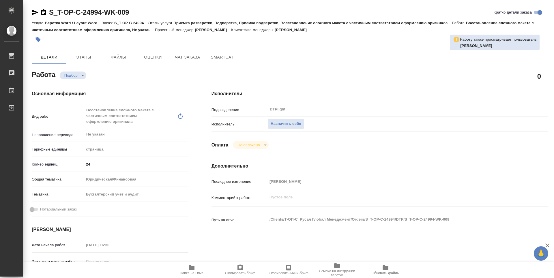
type textarea "x"
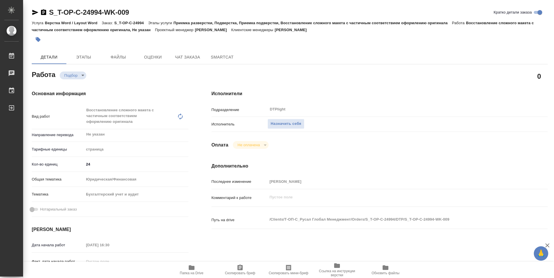
type textarea "x"
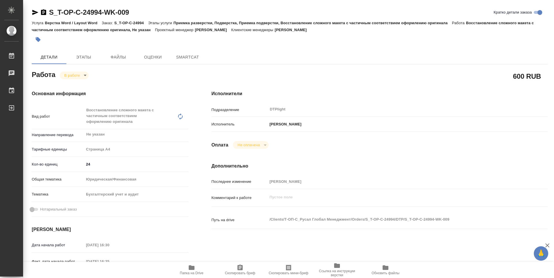
type textarea "x"
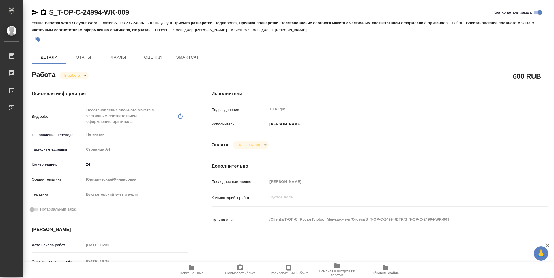
type textarea "x"
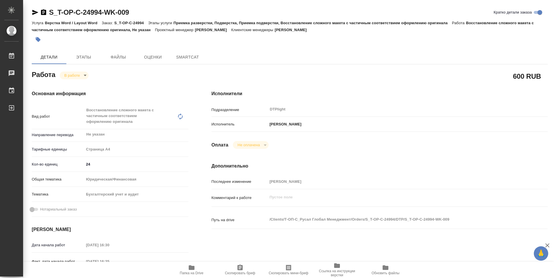
type textarea "x"
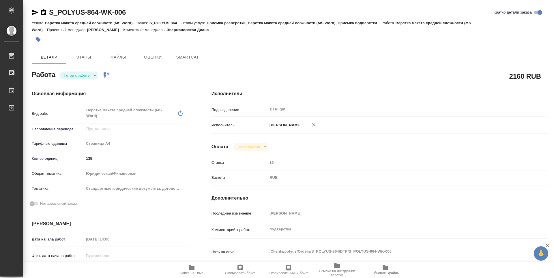
type textarea "x"
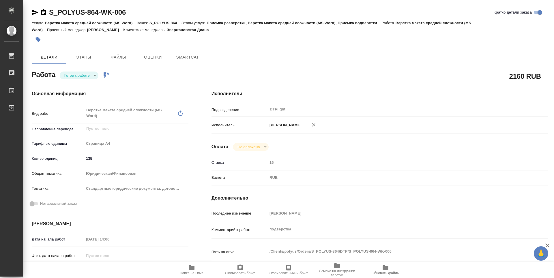
type textarea "x"
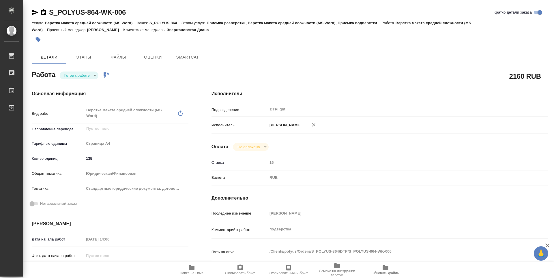
type textarea "x"
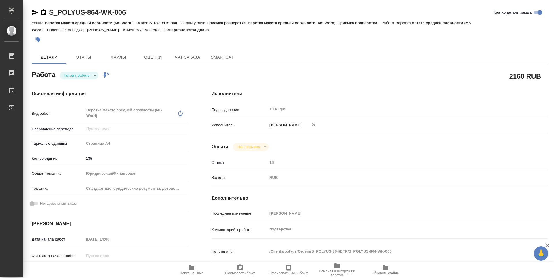
type textarea "x"
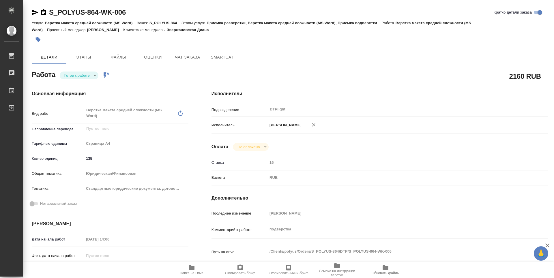
type textarea "x"
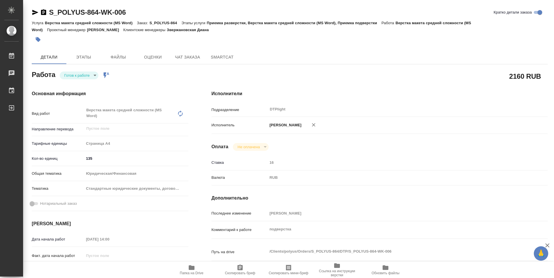
click at [97, 75] on body "🙏 .cls-1 fill:#fff; AWATERA Guselnikov Roman Работы 0 Чаты График Выйти S_POLYU…" at bounding box center [277, 139] width 554 height 278
click at [80, 78] on button "В работе" at bounding box center [73, 75] width 19 height 6
type textarea "x"
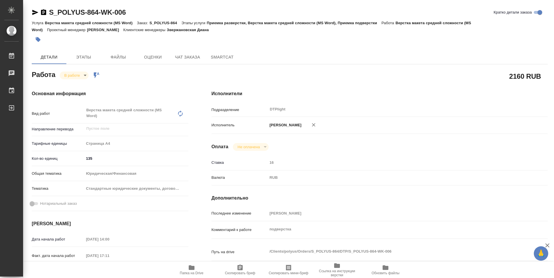
type textarea "x"
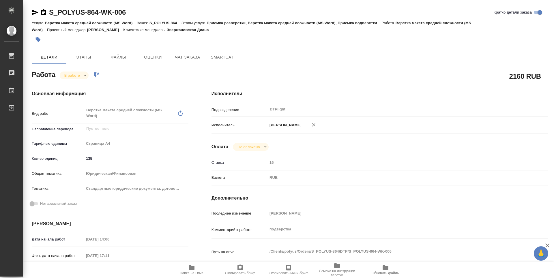
type textarea "x"
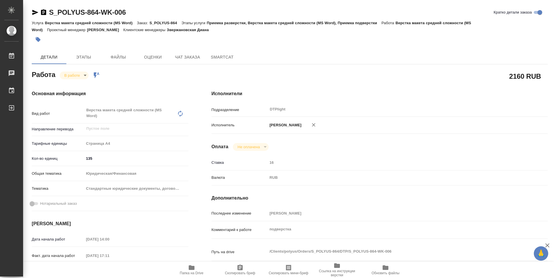
type textarea "x"
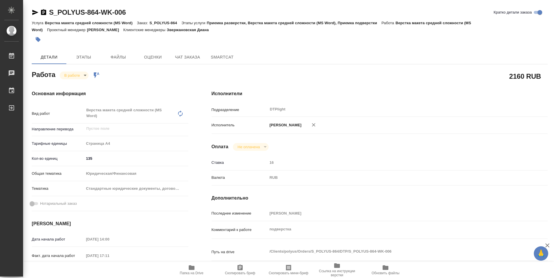
type textarea "x"
click at [197, 267] on span "Папка на Drive" at bounding box center [192, 269] width 42 height 11
click at [44, 13] on icon "button" at bounding box center [43, 12] width 5 height 6
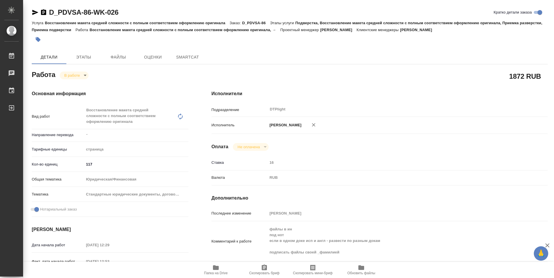
type textarea "x"
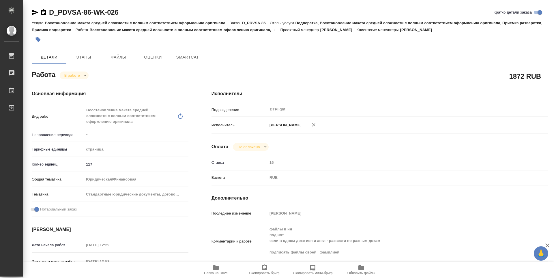
type textarea "x"
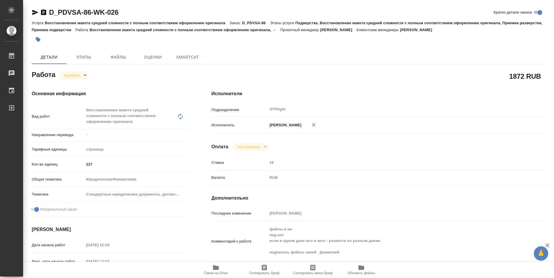
type textarea "x"
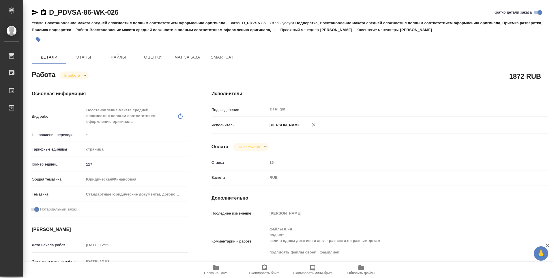
scroll to position [29, 0]
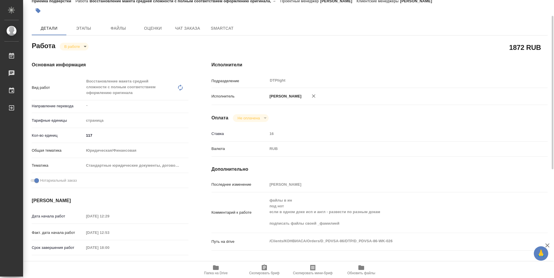
type textarea "x"
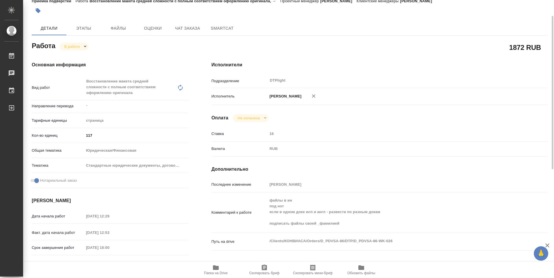
click at [217, 269] on icon "button" at bounding box center [216, 267] width 6 height 5
type textarea "x"
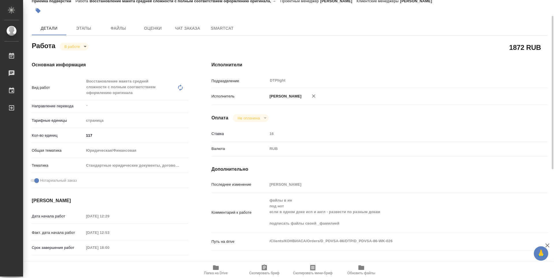
type textarea "x"
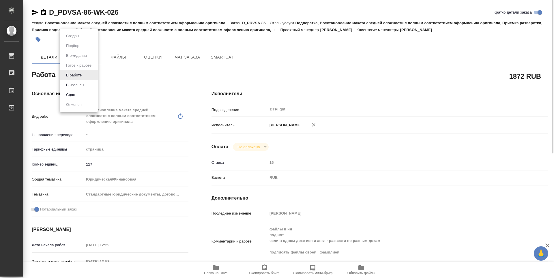
click at [86, 75] on body "🙏 .cls-1 fill:#fff; AWATERA Guselnikov Roman Работы 0 Чаты График Выйти D_PDVSA…" at bounding box center [277, 139] width 554 height 278
drag, startPoint x: 82, startPoint y: 83, endPoint x: 84, endPoint y: 86, distance: 4.1
click at [81, 83] on button "Выполнен" at bounding box center [74, 85] width 21 height 6
type textarea "x"
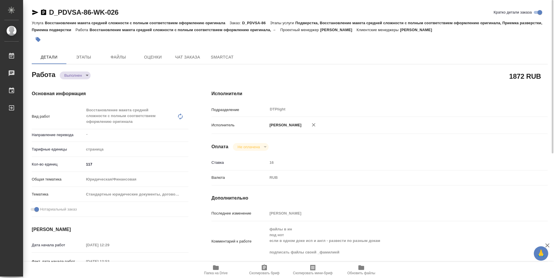
type textarea "x"
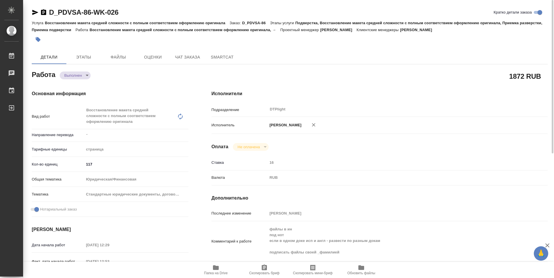
type textarea "x"
click at [44, 14] on icon "button" at bounding box center [43, 12] width 5 height 6
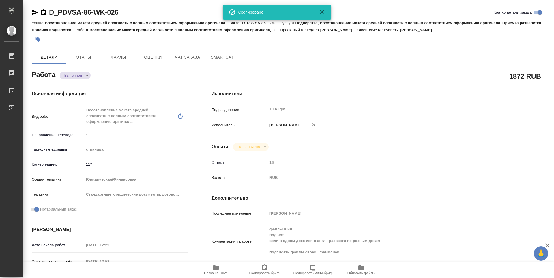
type textarea "x"
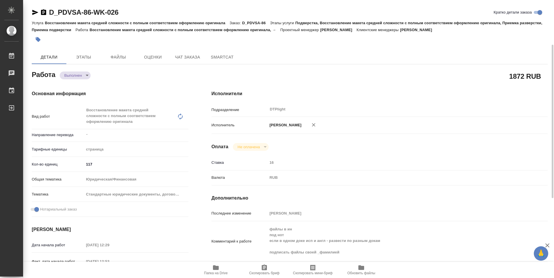
scroll to position [226, 0]
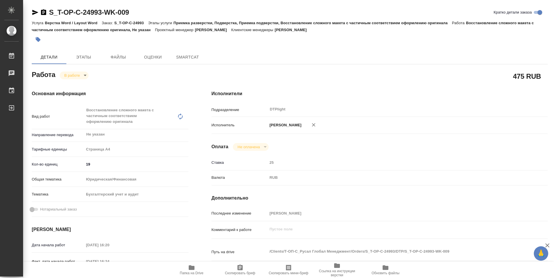
type textarea "x"
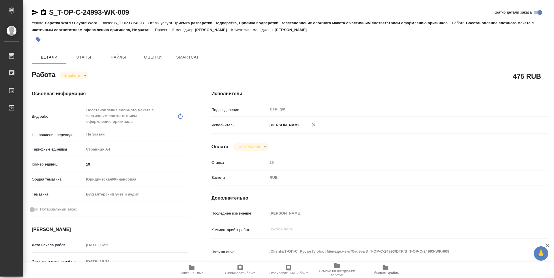
type textarea "x"
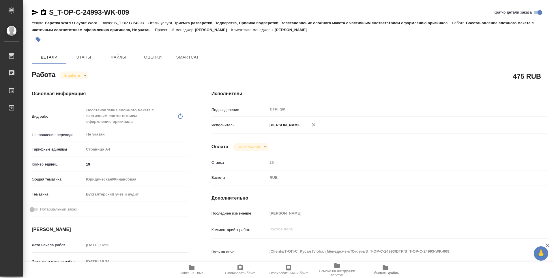
type textarea "x"
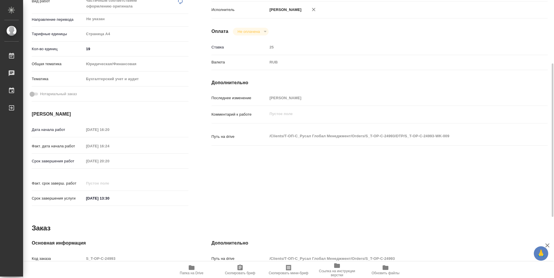
type textarea "x"
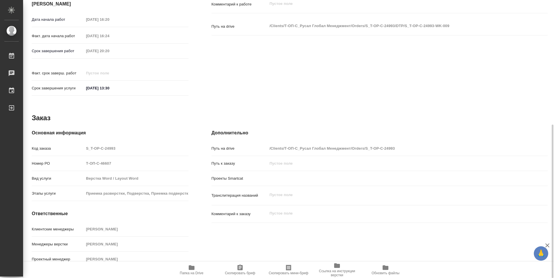
type textarea "x"
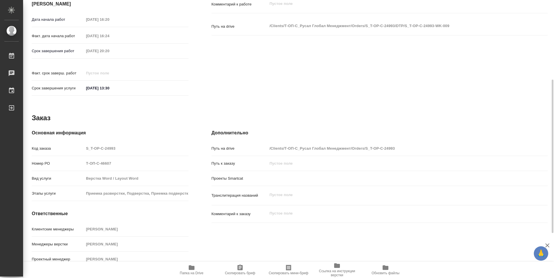
scroll to position [53, 0]
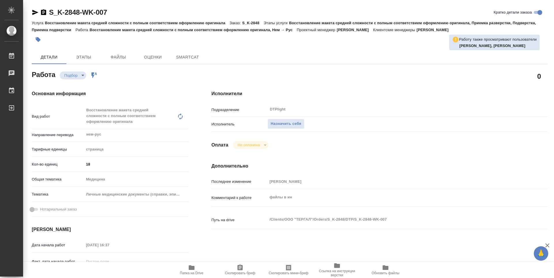
type textarea "x"
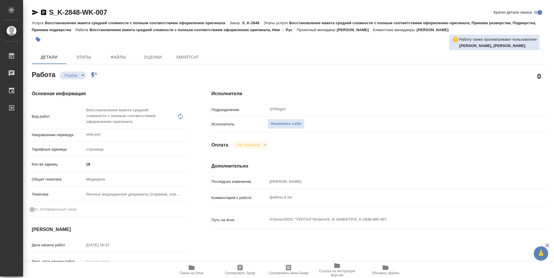
type textarea "x"
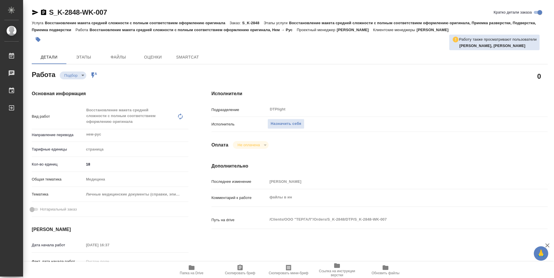
type textarea "x"
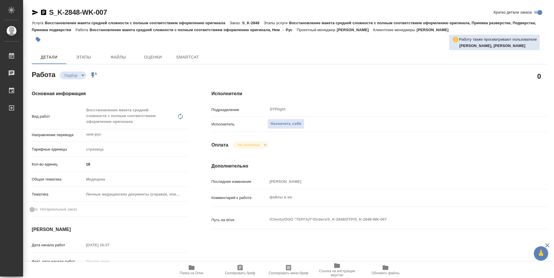
type textarea "x"
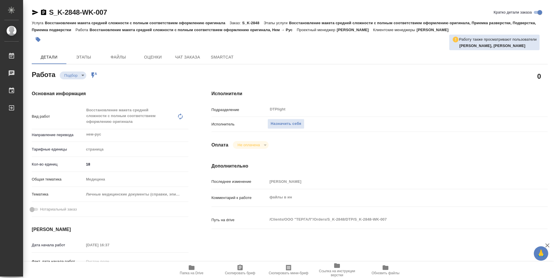
click at [199, 271] on span "Папка на Drive" at bounding box center [192, 273] width 24 height 4
type textarea "x"
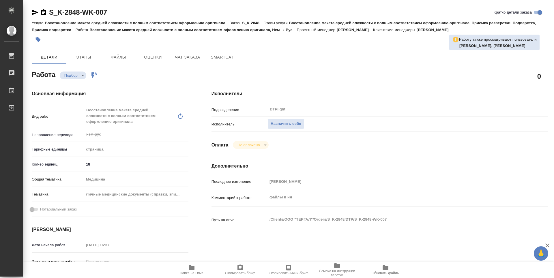
type textarea "x"
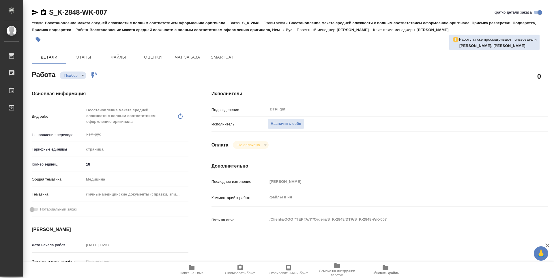
type textarea "x"
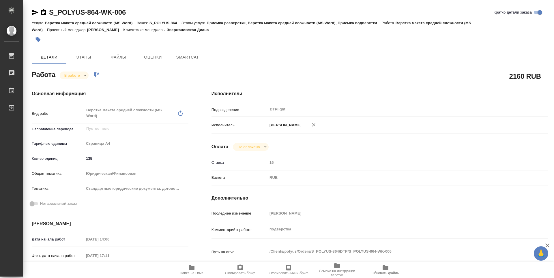
type textarea "x"
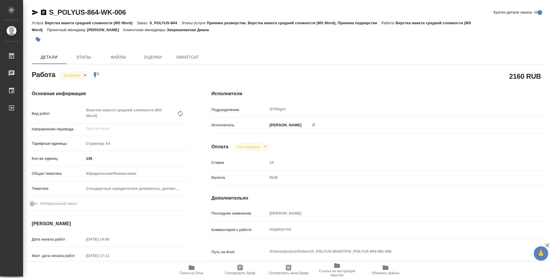
type textarea "x"
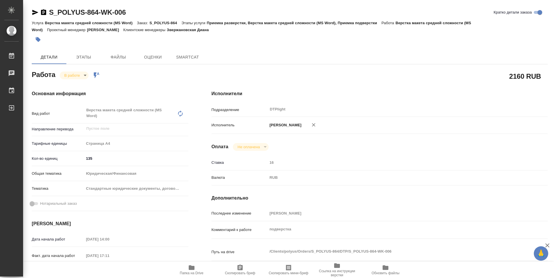
type textarea "x"
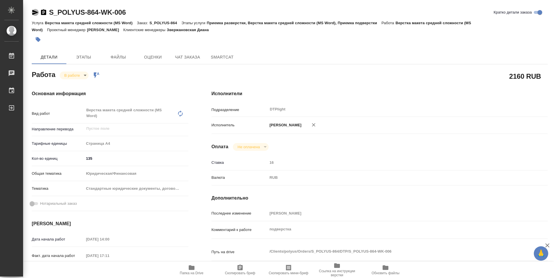
click at [36, 13] on icon "button" at bounding box center [35, 12] width 6 height 5
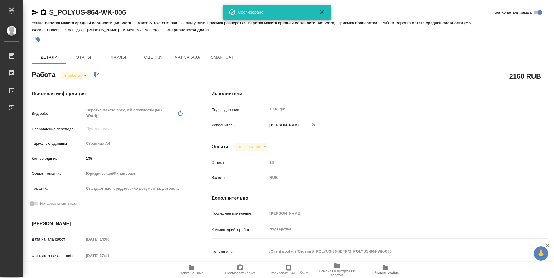
type textarea "x"
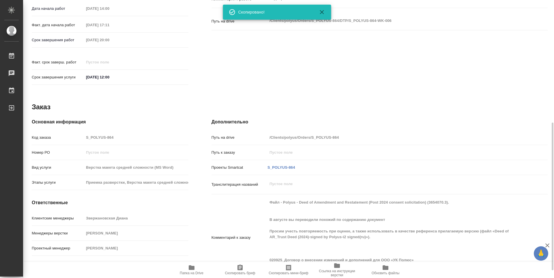
scroll to position [245, 0]
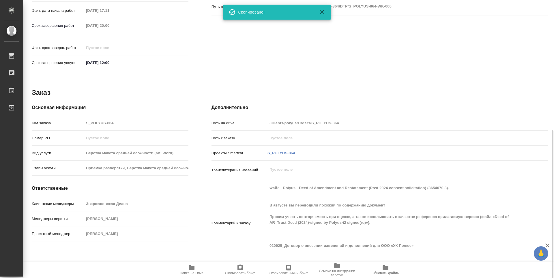
type textarea "x"
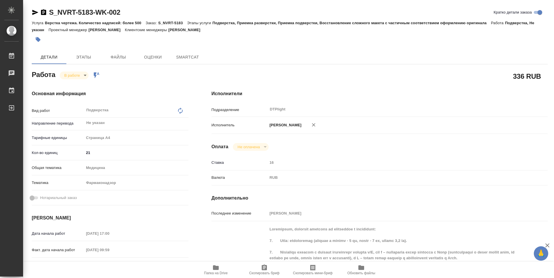
type textarea "x"
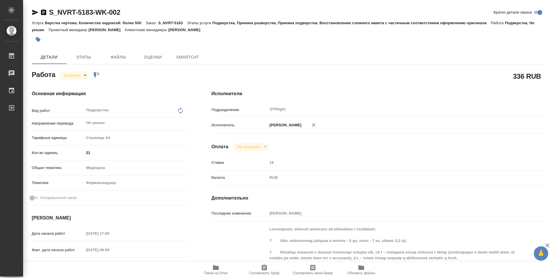
type textarea "x"
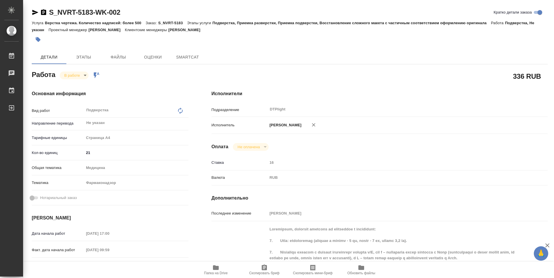
type textarea "x"
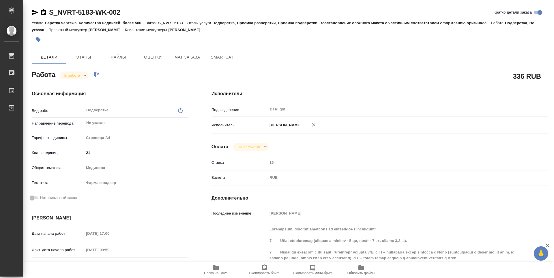
click at [220, 266] on span "Папка на Drive" at bounding box center [216, 269] width 42 height 11
type textarea "x"
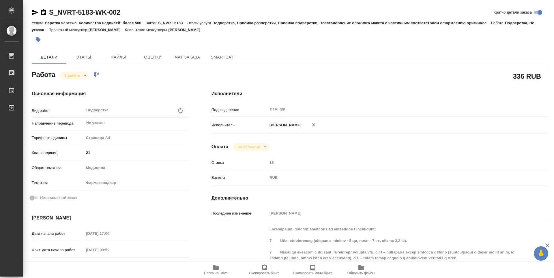
type textarea "x"
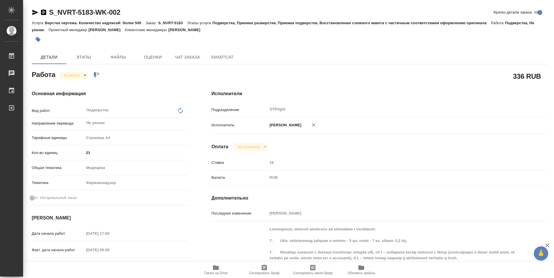
type textarea "x"
click at [85, 74] on body "🙏 .cls-1 fill:#fff; AWATERA Guselnikov Roman Работы 0 Чаты График Выйти S_NVRT-…" at bounding box center [277, 139] width 554 height 278
click at [73, 83] on button "Выполнен" at bounding box center [74, 85] width 21 height 6
click at [44, 14] on icon "button" at bounding box center [43, 12] width 5 height 6
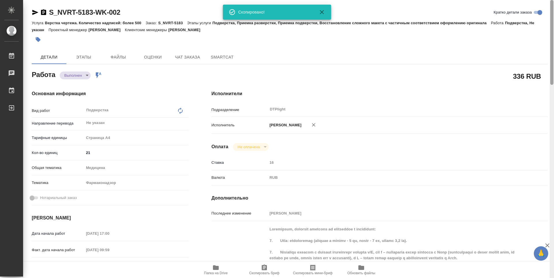
type textarea "x"
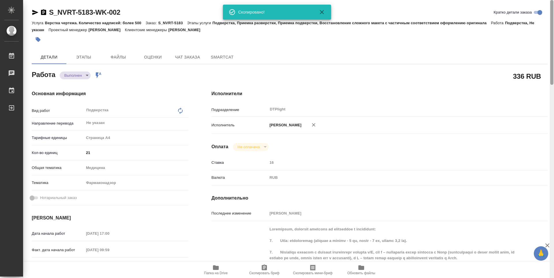
type textarea "x"
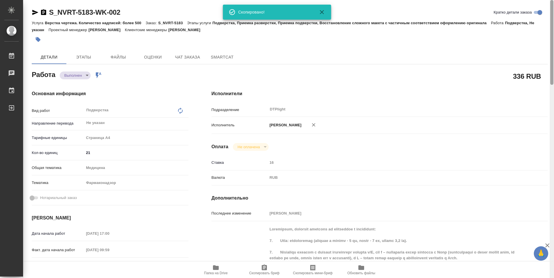
type textarea "x"
